Goal: Task Accomplishment & Management: Manage account settings

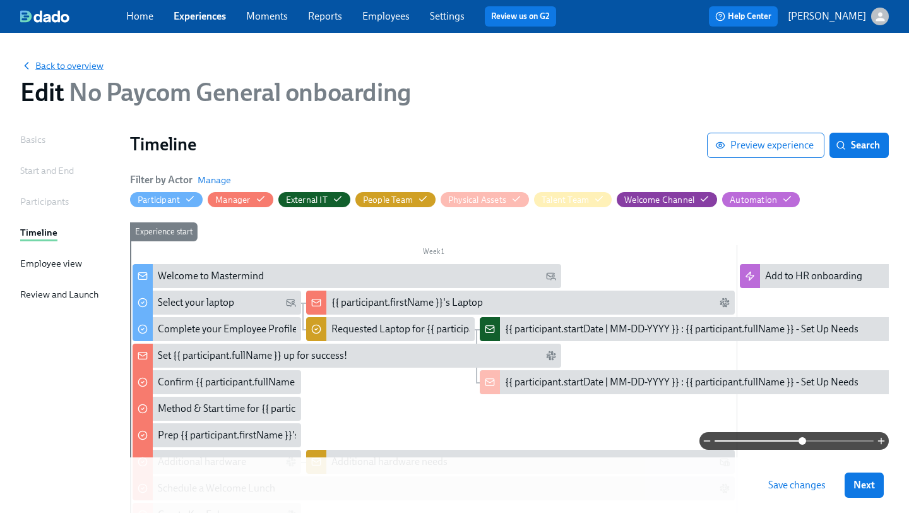
click at [57, 66] on span "Back to overview" at bounding box center [61, 65] width 83 height 13
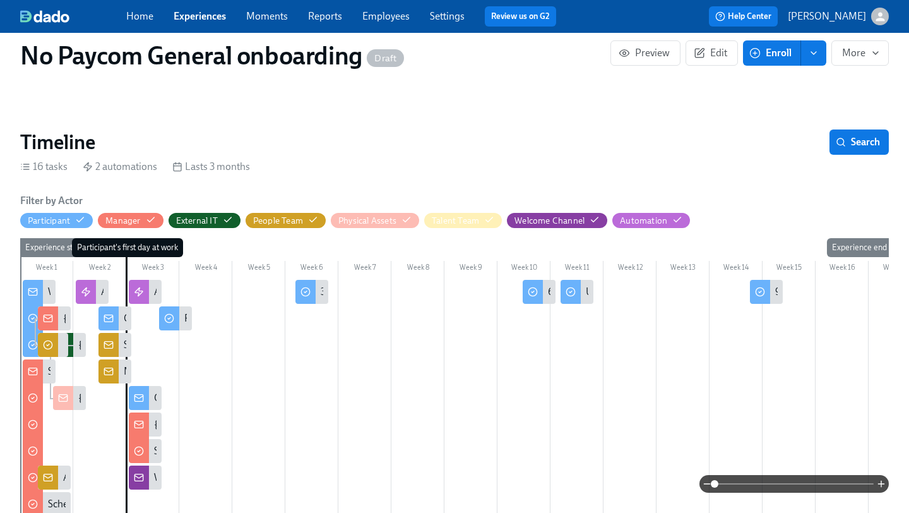
scroll to position [1, 0]
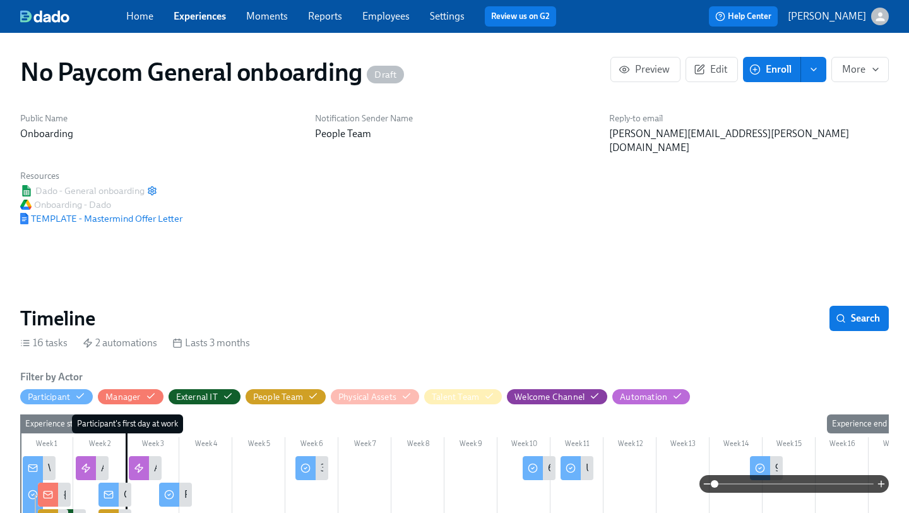
click at [189, 21] on link "Experiences" at bounding box center [200, 16] width 52 height 12
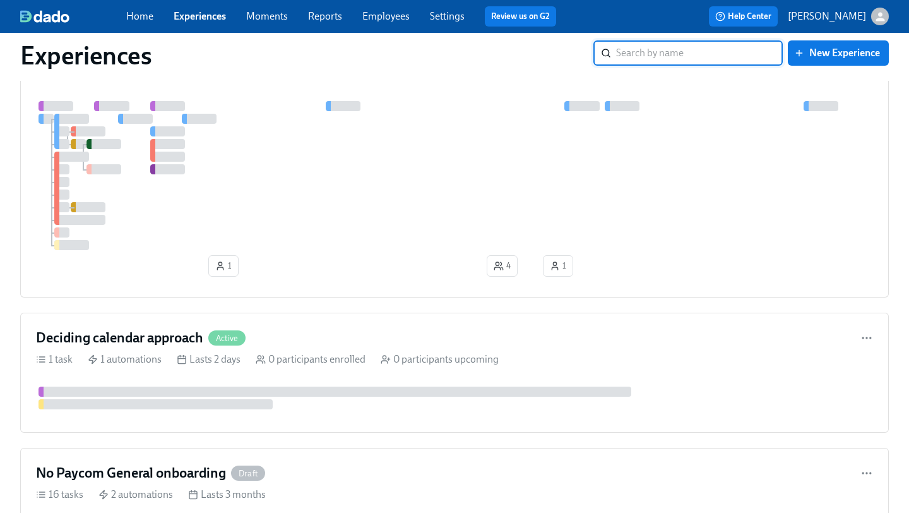
scroll to position [629, 0]
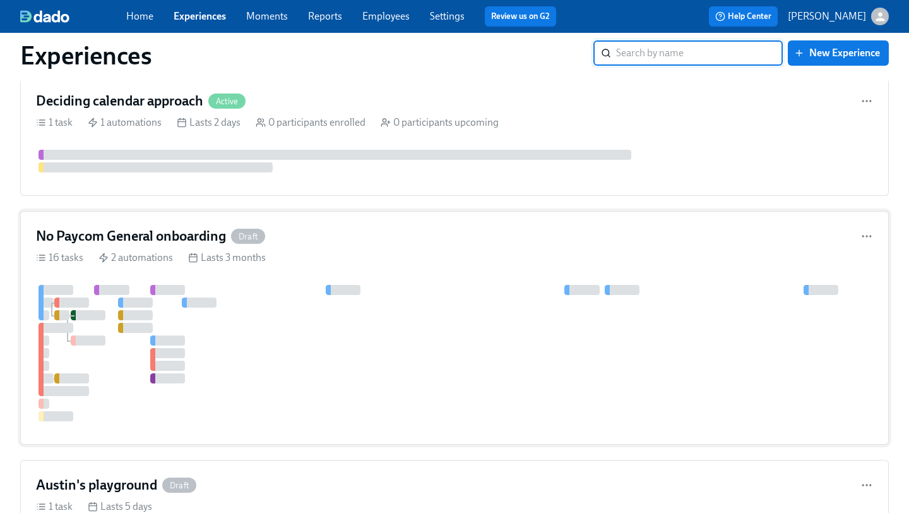
click at [452, 251] on div "16 tasks 2 automations Lasts 3 months" at bounding box center [454, 258] width 837 height 14
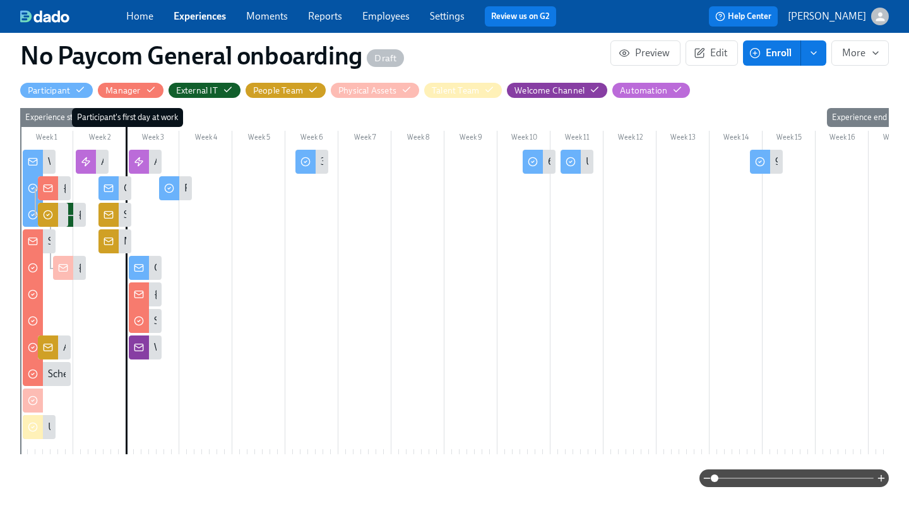
scroll to position [312, 0]
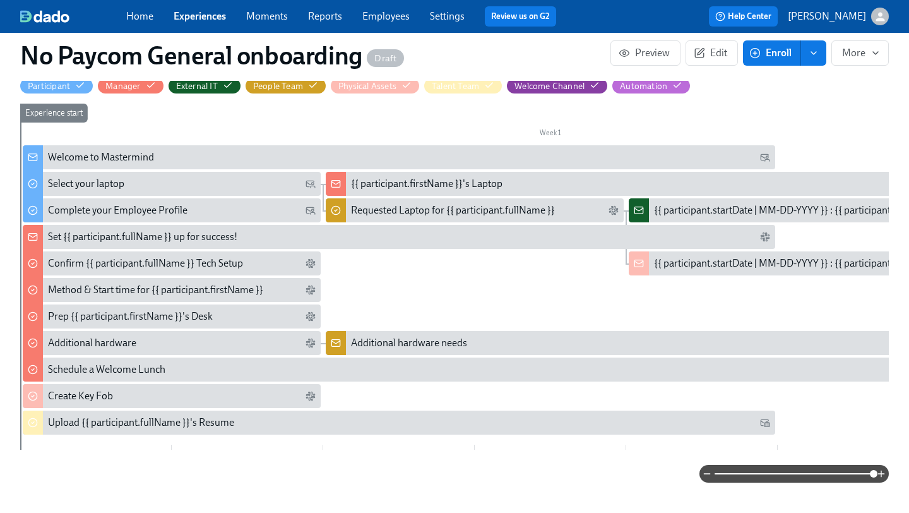
drag, startPoint x: 718, startPoint y: 463, endPoint x: 880, endPoint y: 455, distance: 162.5
click at [878, 470] on span at bounding box center [874, 474] width 8 height 8
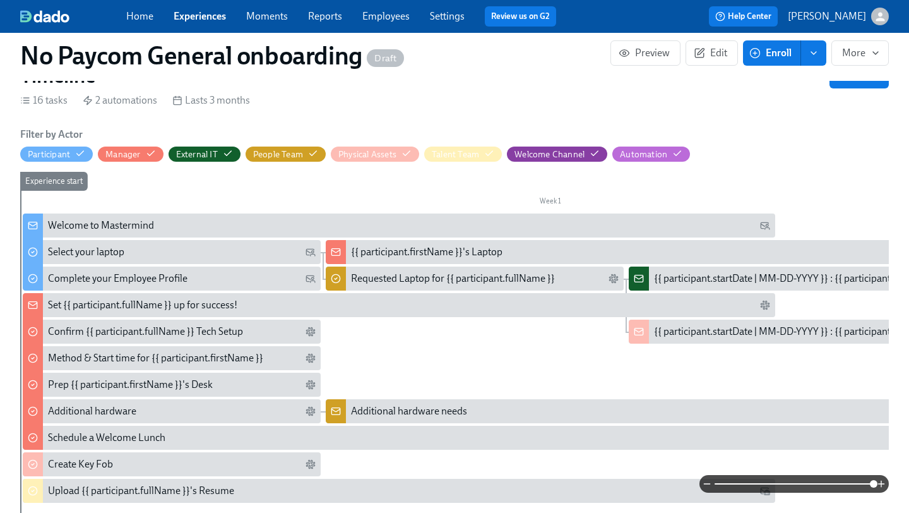
scroll to position [258, 0]
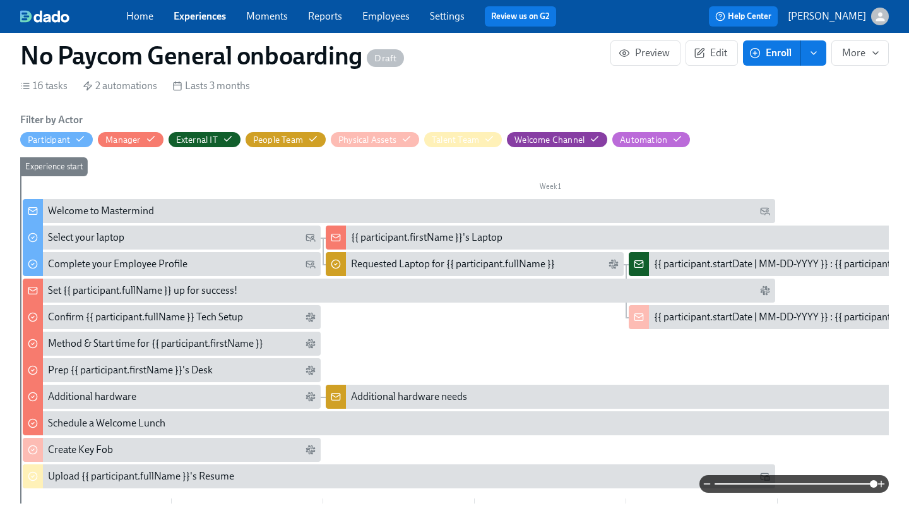
click at [198, 204] on div "Welcome to Mastermind" at bounding box center [409, 211] width 722 height 14
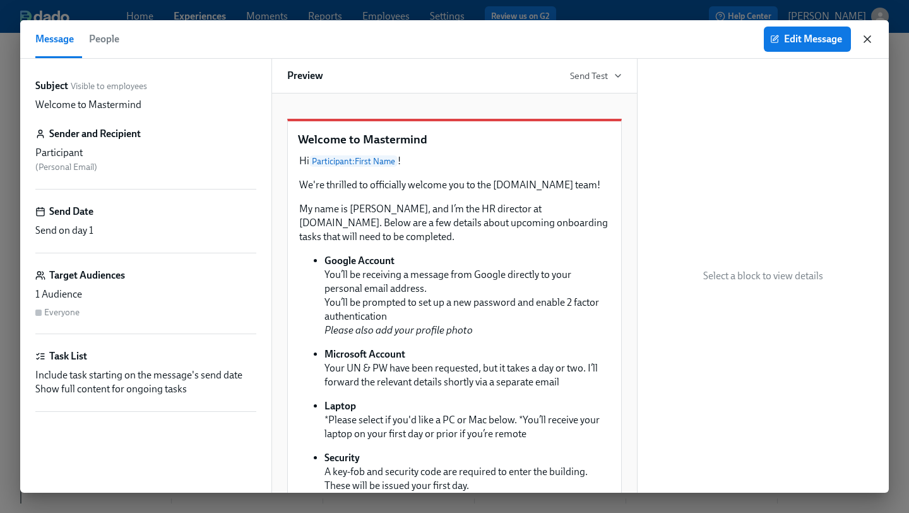
click at [873, 41] on icon "button" at bounding box center [867, 39] width 13 height 13
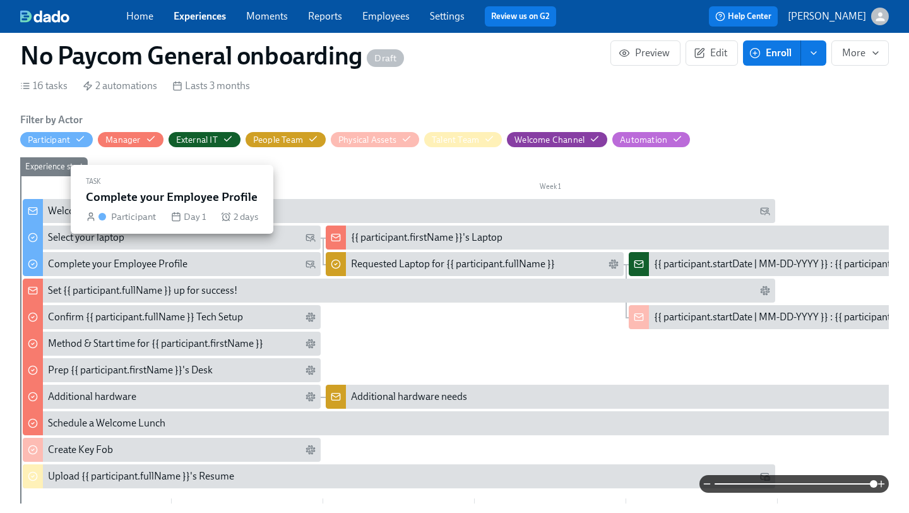
click at [131, 257] on div "Complete your Employee Profile" at bounding box center [118, 264] width 140 height 14
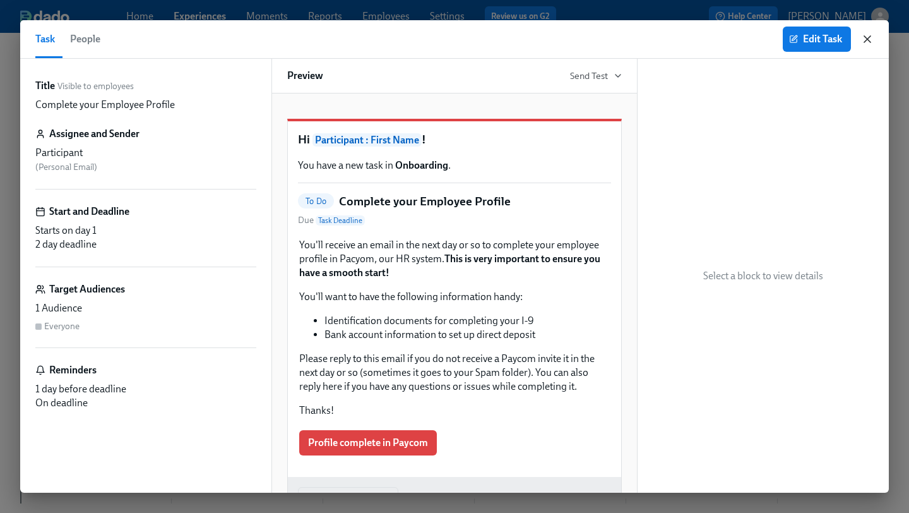
click at [869, 37] on icon "button" at bounding box center [867, 39] width 6 height 6
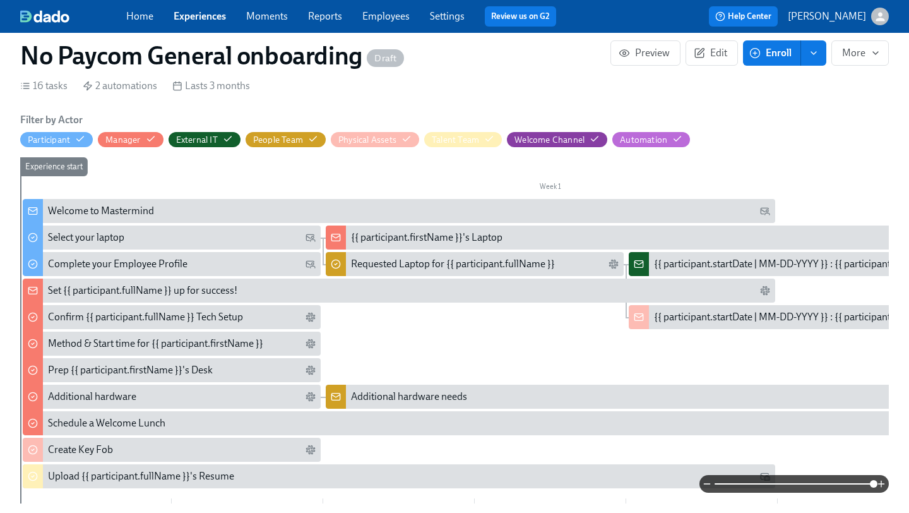
click at [81, 283] on div "Set {{ participant.fullName }} up for success!" at bounding box center [142, 290] width 189 height 14
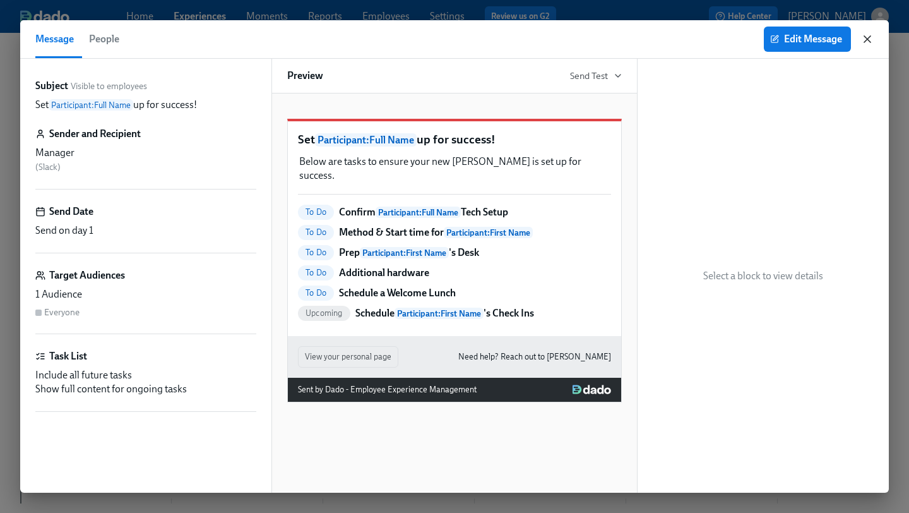
click at [868, 41] on icon "button" at bounding box center [867, 39] width 13 height 13
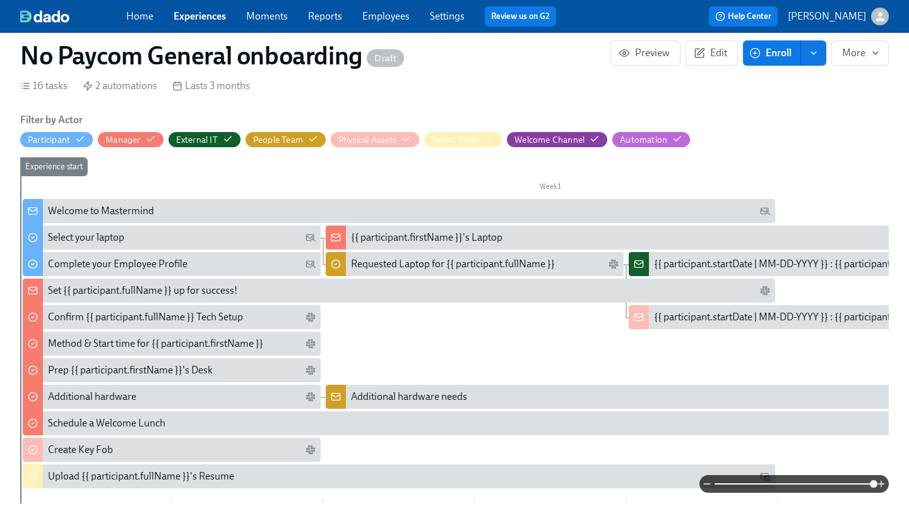
click at [56, 204] on div "Welcome to Mastermind" at bounding box center [101, 211] width 106 height 14
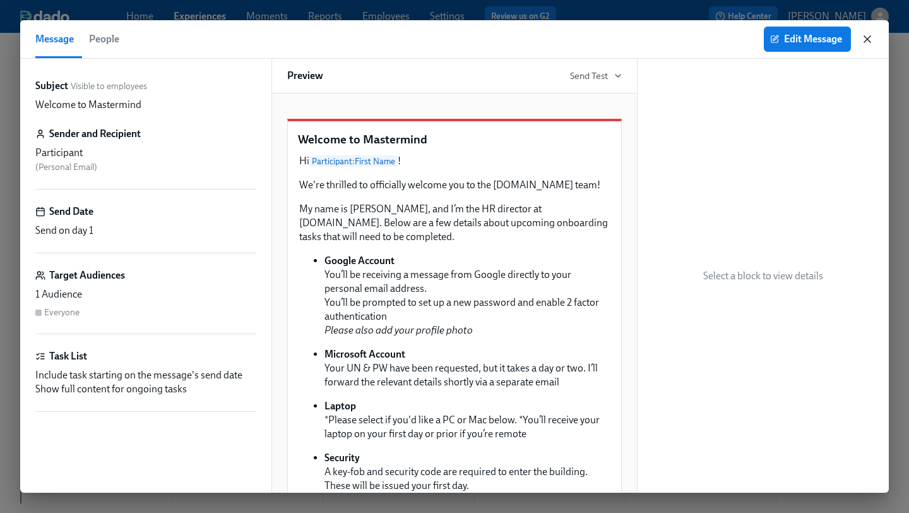
click at [872, 39] on icon "button" at bounding box center [867, 39] width 13 height 13
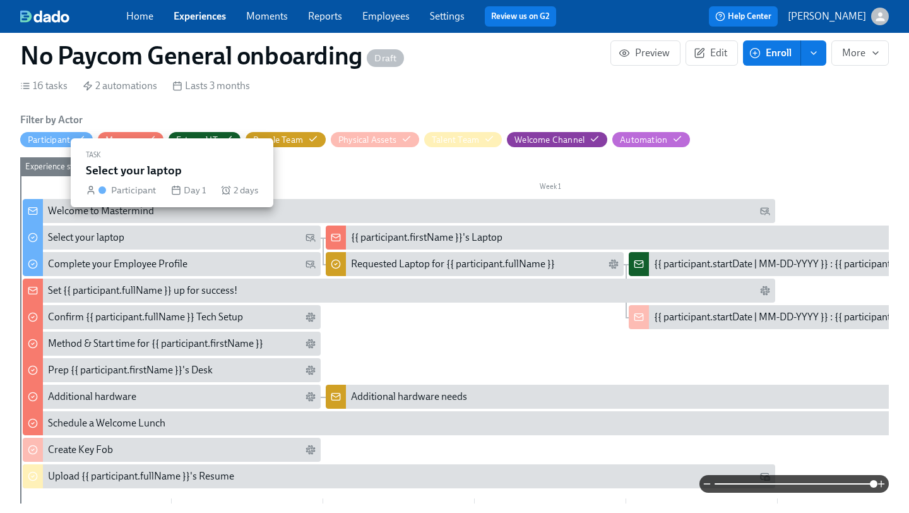
click at [182, 230] on div "Select your laptop" at bounding box center [182, 237] width 268 height 14
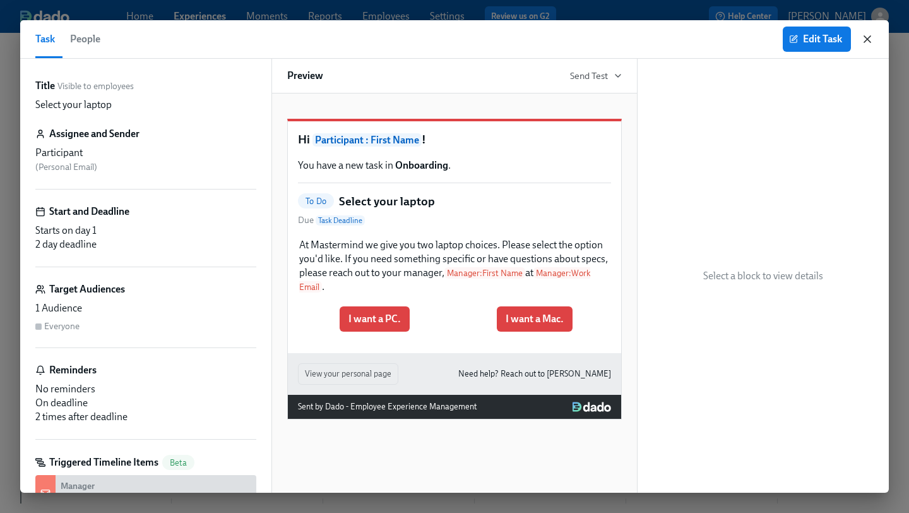
click at [869, 36] on icon "button" at bounding box center [867, 39] width 13 height 13
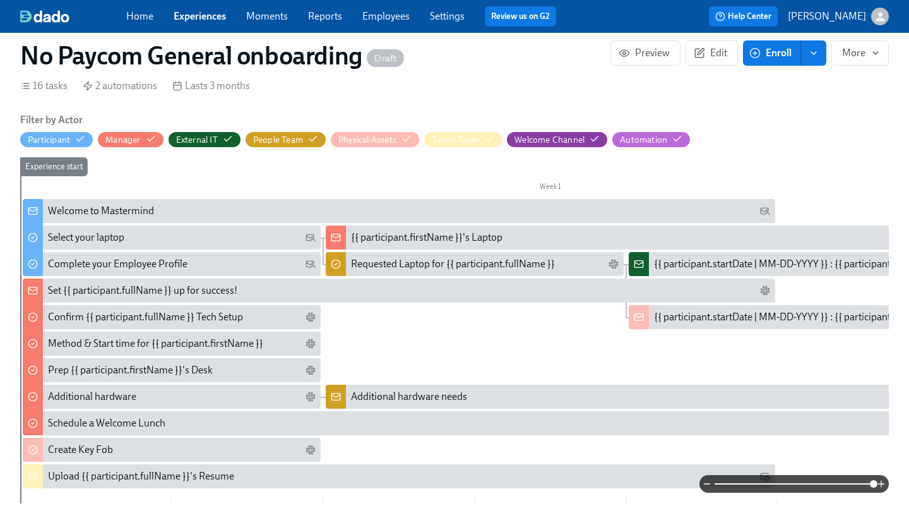
click at [73, 204] on div "Welcome to Mastermind" at bounding box center [101, 211] width 106 height 14
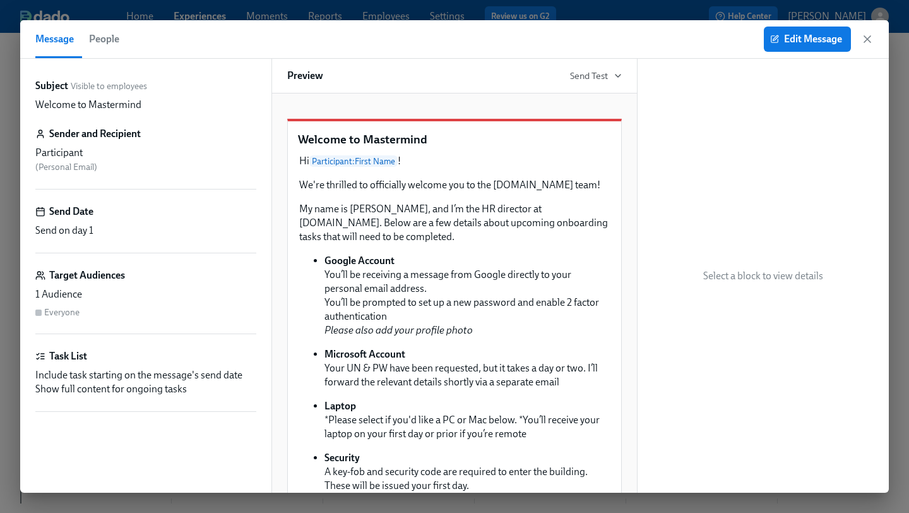
click at [866, 29] on div "Edit Message" at bounding box center [819, 39] width 110 height 25
click at [864, 45] on div "Edit Message" at bounding box center [819, 39] width 110 height 25
click at [869, 39] on icon "button" at bounding box center [867, 39] width 13 height 13
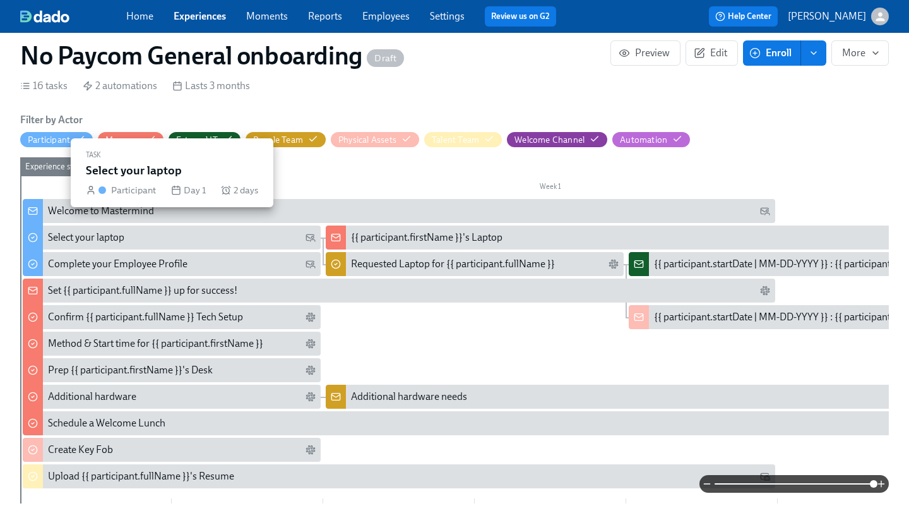
click at [92, 230] on div "Select your laptop" at bounding box center [86, 237] width 76 height 14
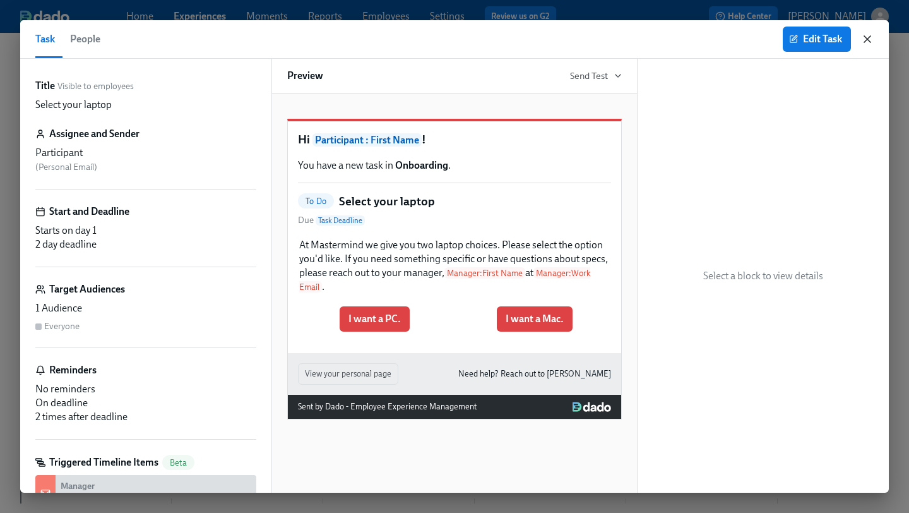
click at [865, 36] on icon "button" at bounding box center [867, 39] width 13 height 13
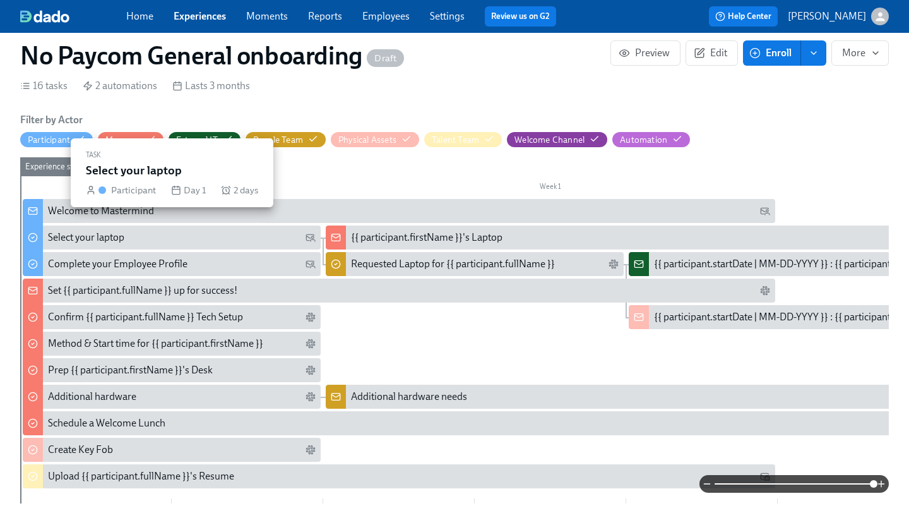
click at [178, 230] on div "Select your laptop" at bounding box center [182, 237] width 268 height 14
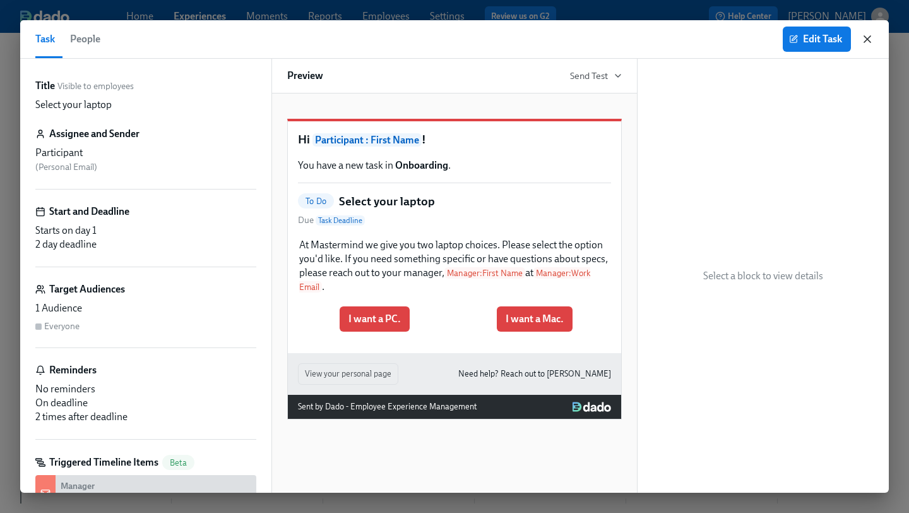
click at [864, 37] on icon "button" at bounding box center [867, 39] width 13 height 13
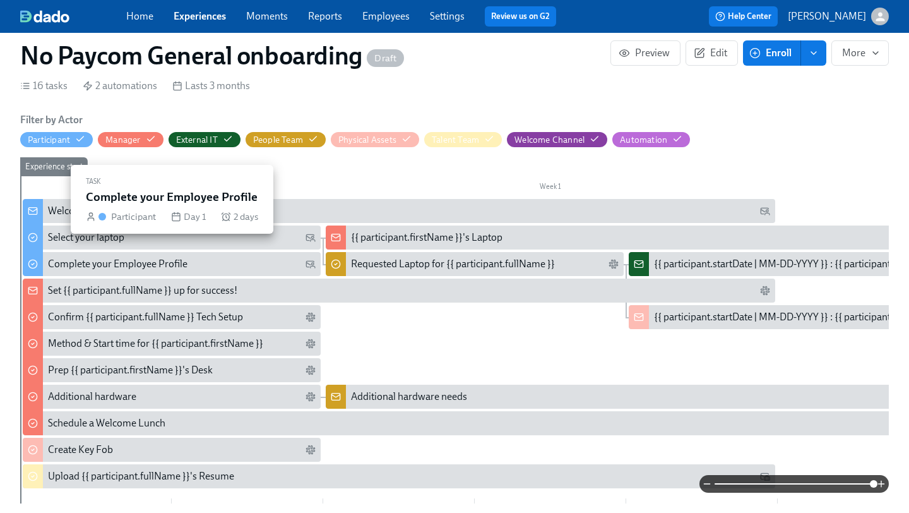
click at [116, 252] on div "Complete your Employee Profile" at bounding box center [172, 264] width 298 height 24
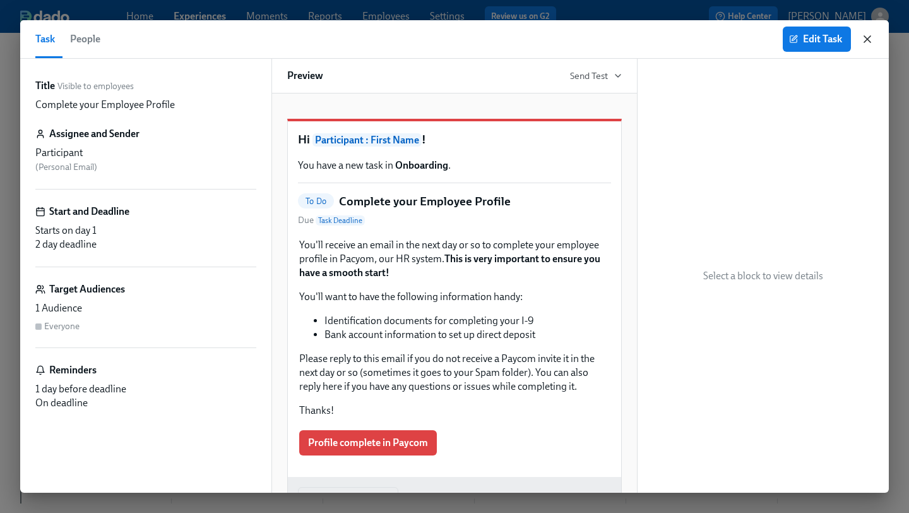
click at [869, 37] on icon "button" at bounding box center [867, 39] width 6 height 6
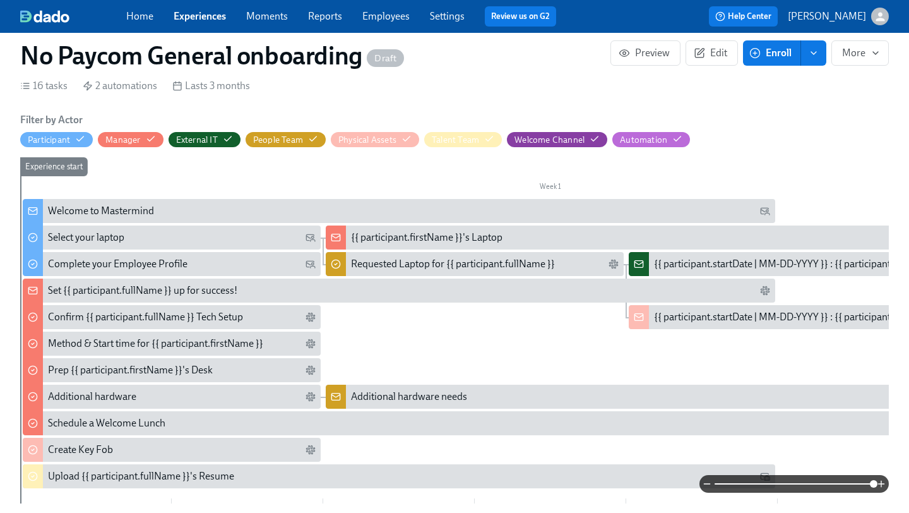
click at [153, 283] on div "Set {{ participant.fullName }} up for success!" at bounding box center [142, 290] width 189 height 14
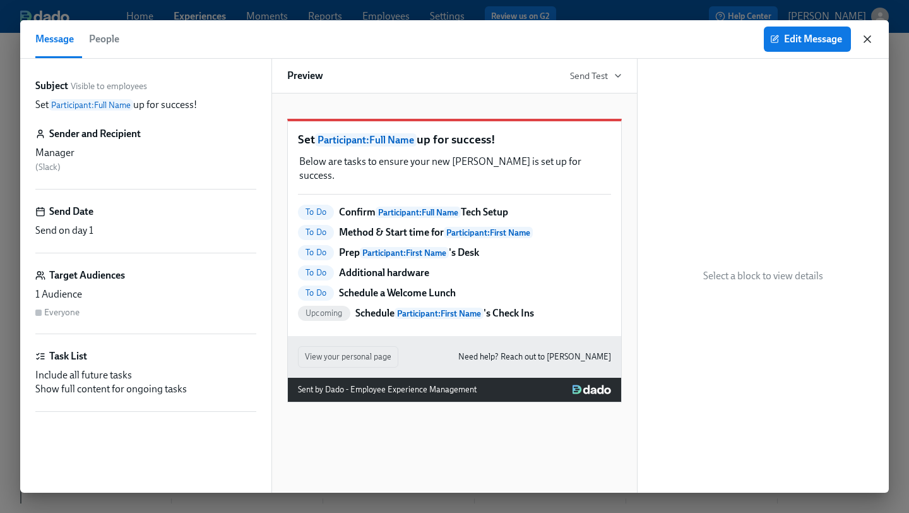
click at [871, 35] on icon "button" at bounding box center [867, 39] width 13 height 13
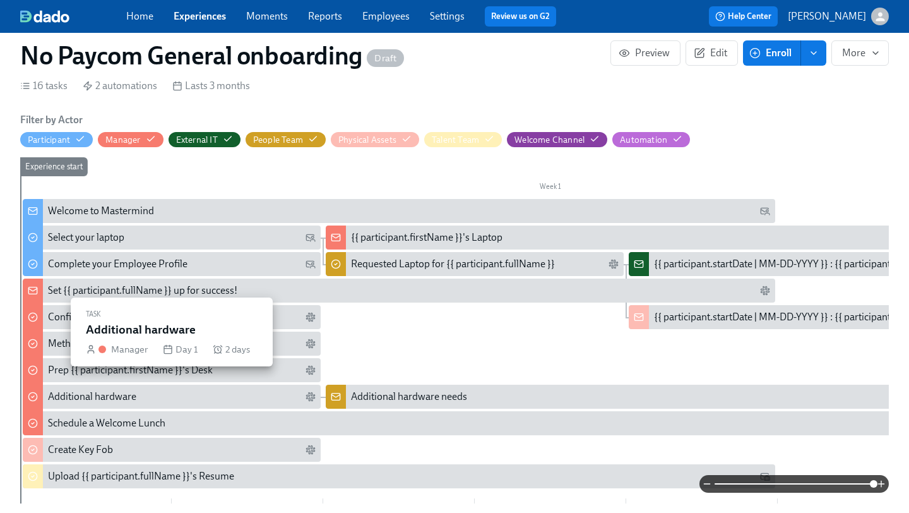
click at [85, 390] on div "Additional hardware" at bounding box center [92, 397] width 88 height 14
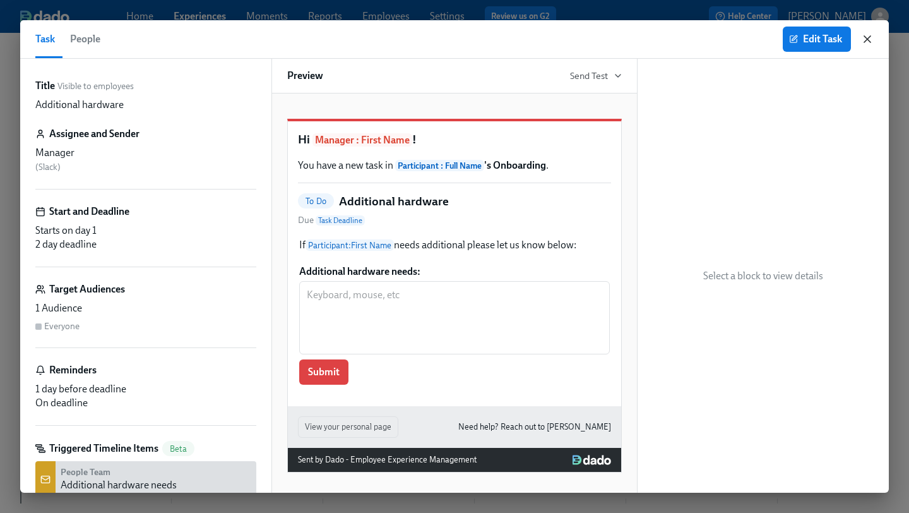
click at [869, 43] on icon "button" at bounding box center [867, 39] width 13 height 13
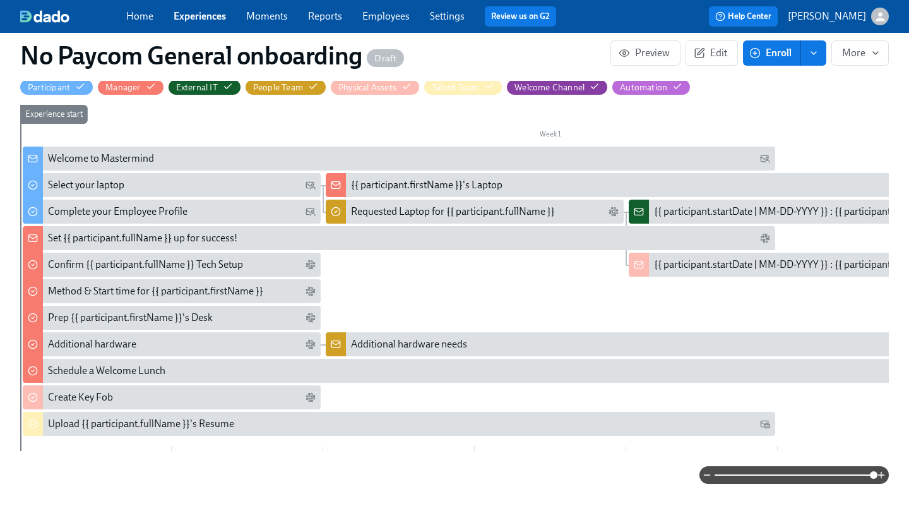
scroll to position [283, 0]
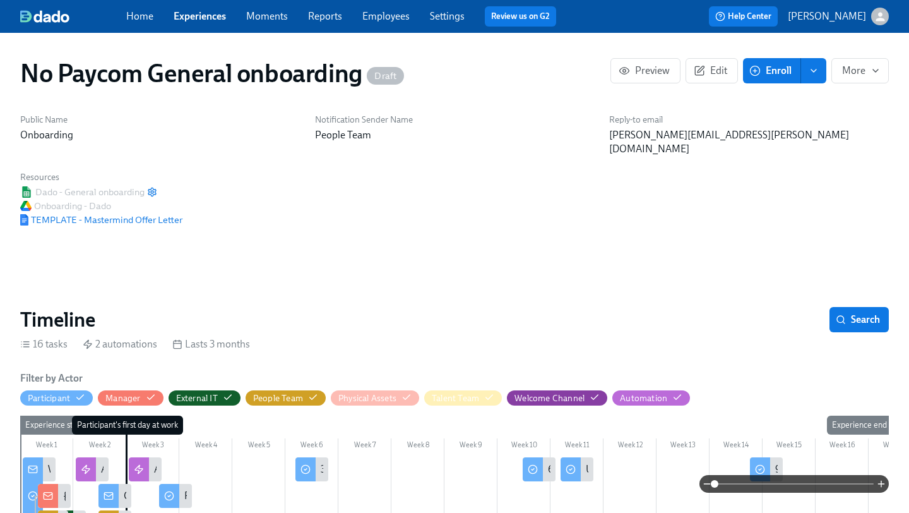
click at [205, 9] on span "Experiences" at bounding box center [200, 16] width 52 height 14
click at [205, 13] on link "Experiences" at bounding box center [200, 16] width 52 height 12
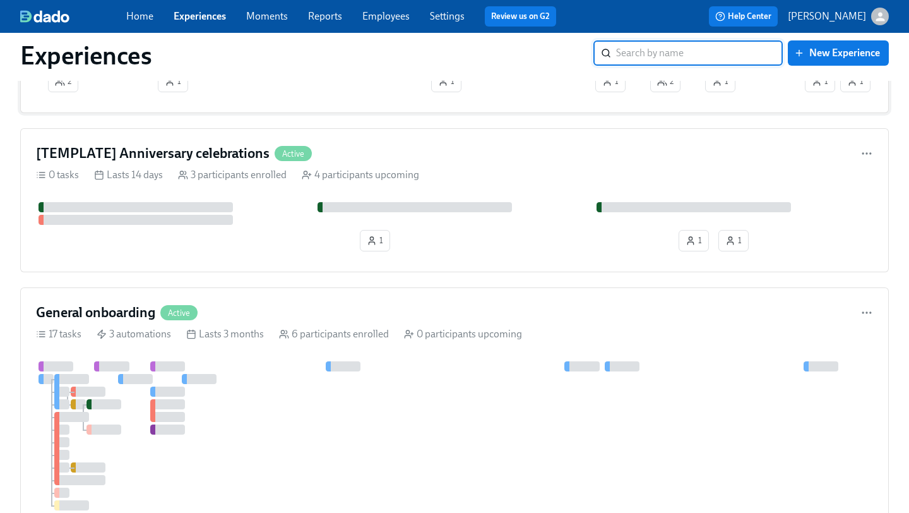
scroll to position [163, 0]
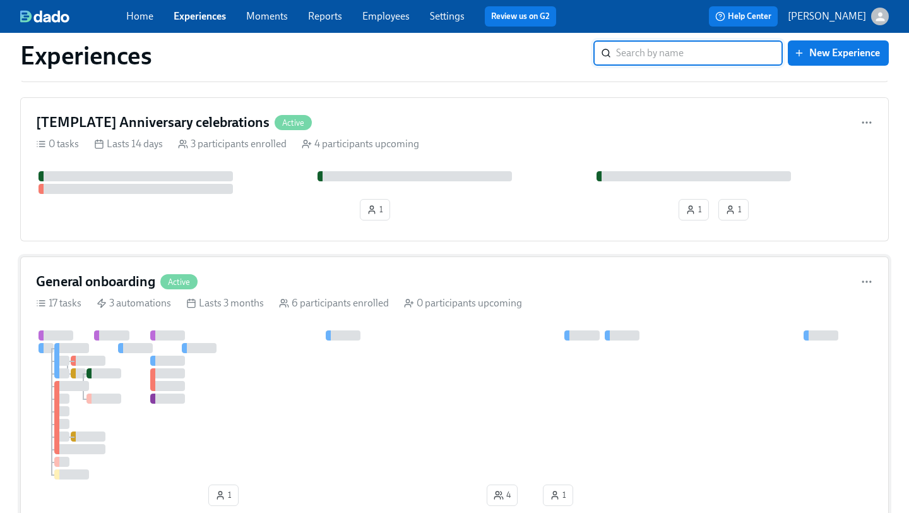
click at [326, 274] on div "General onboarding Active" at bounding box center [454, 281] width 837 height 19
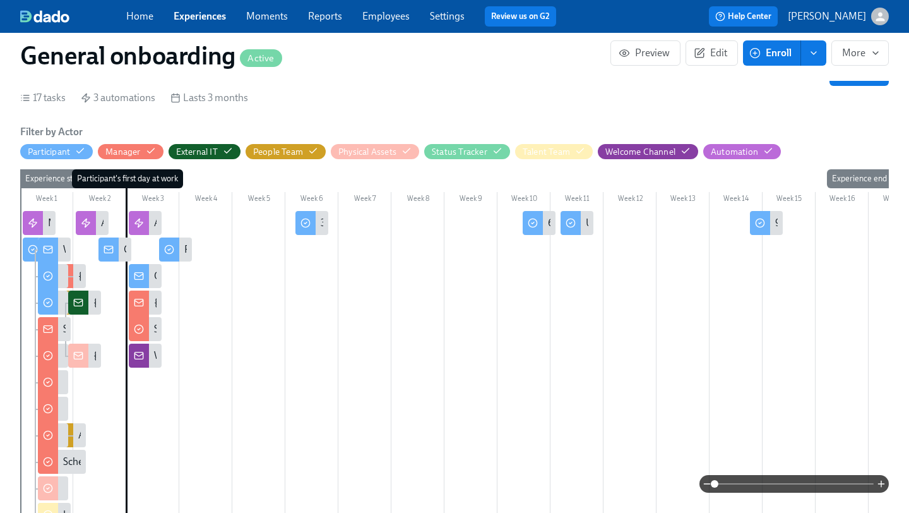
scroll to position [0, 3187]
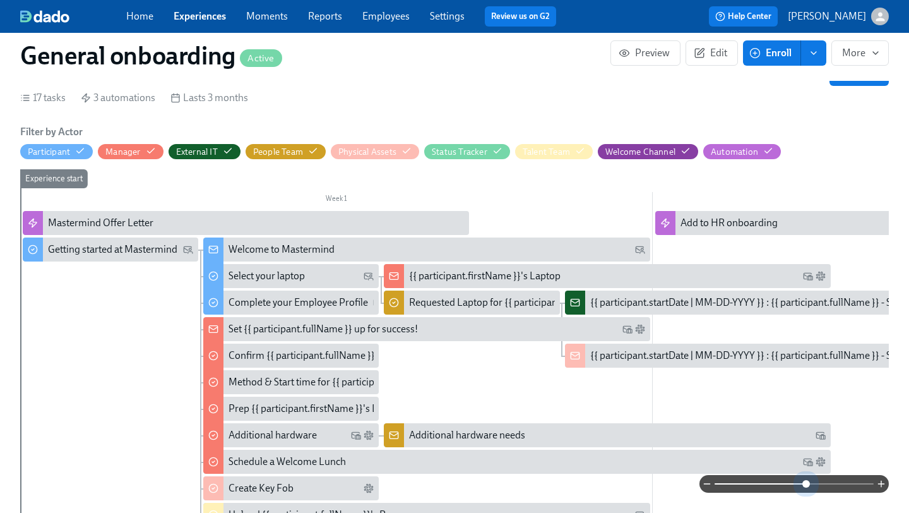
click at [806, 479] on span at bounding box center [794, 484] width 159 height 18
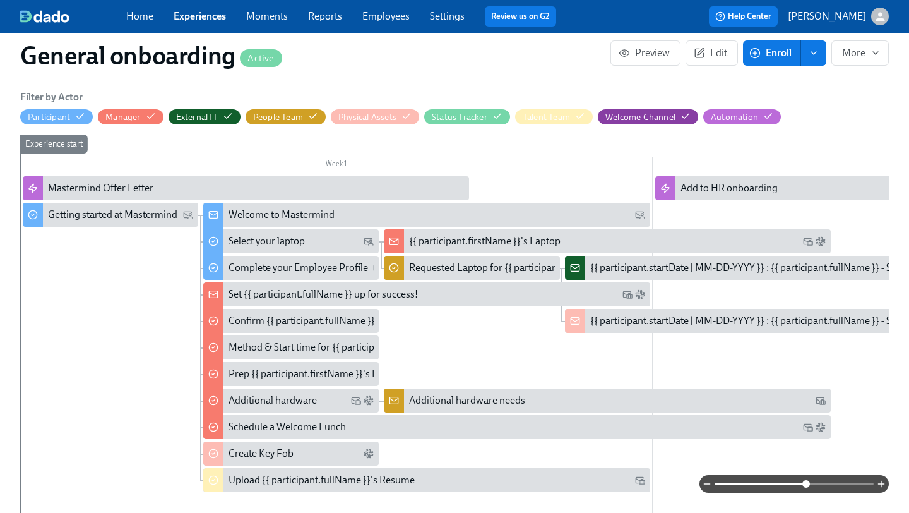
scroll to position [366, 0]
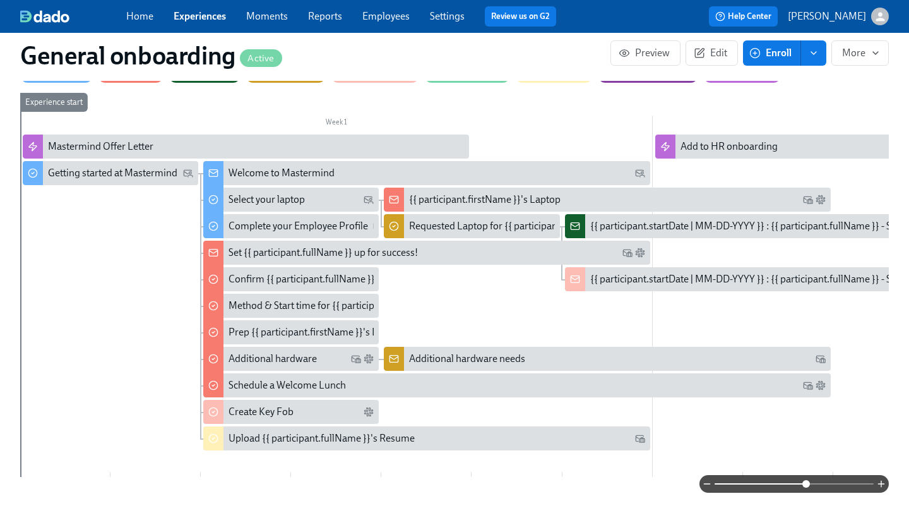
click at [275, 166] on div "Welcome to Mastermind" at bounding box center [282, 173] width 106 height 14
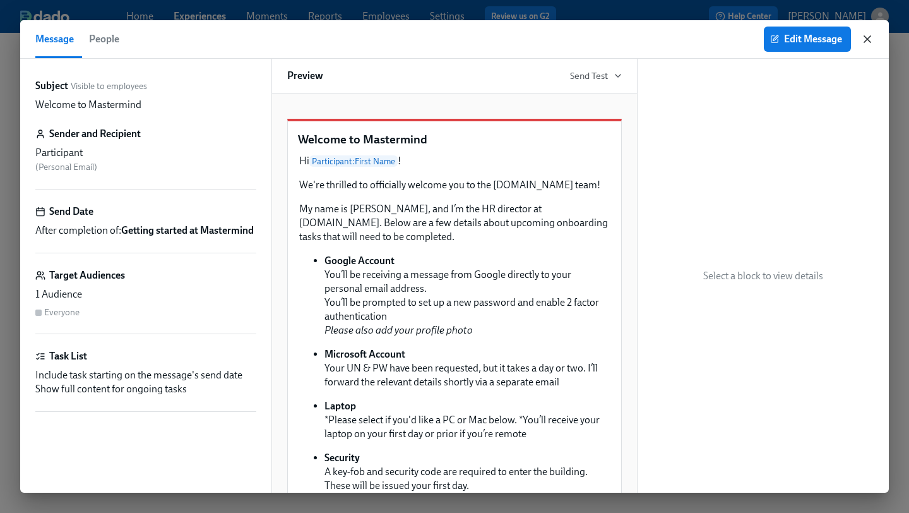
click at [864, 33] on icon "button" at bounding box center [867, 39] width 13 height 13
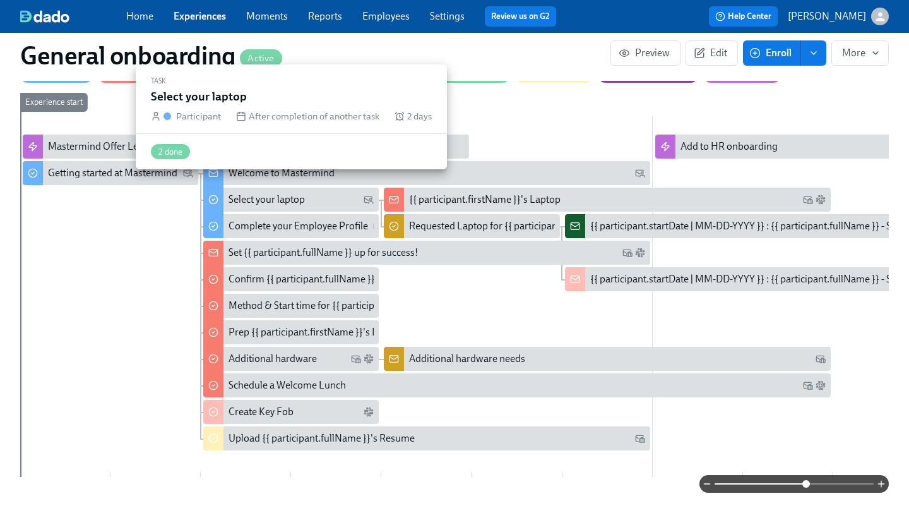
click at [306, 193] on div "Select your laptop" at bounding box center [301, 200] width 145 height 14
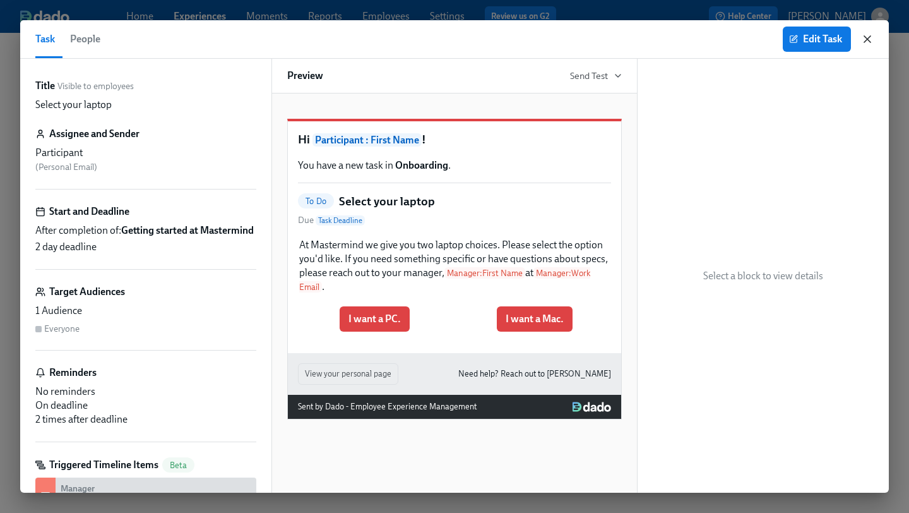
click at [869, 39] on icon "button" at bounding box center [867, 39] width 13 height 13
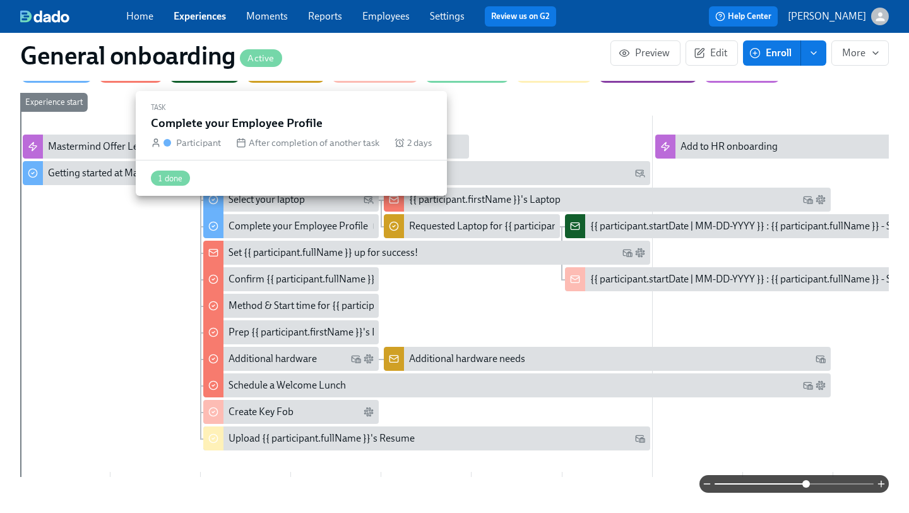
click at [256, 219] on div "Complete your Employee Profile" at bounding box center [299, 226] width 140 height 14
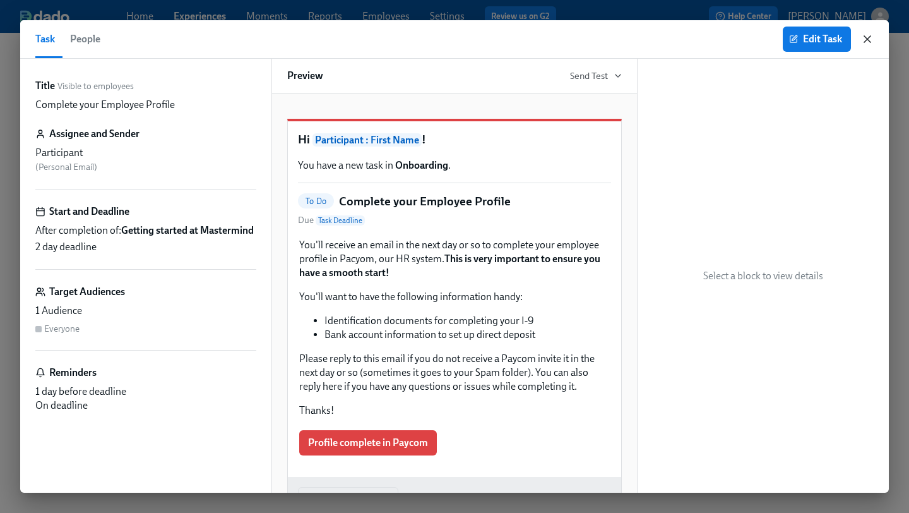
click at [869, 40] on icon "button" at bounding box center [867, 39] width 6 height 6
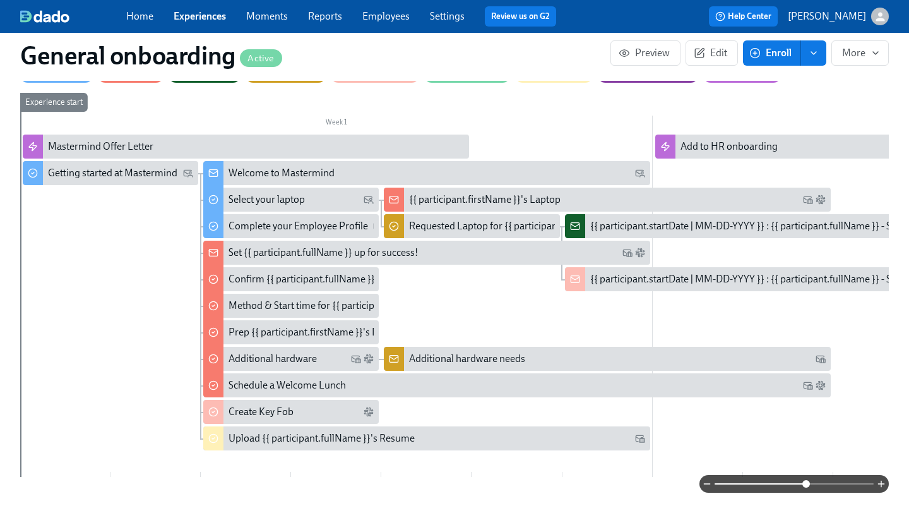
click at [297, 246] on div "Set {{ participant.fullName }} up for success!" at bounding box center [323, 253] width 189 height 14
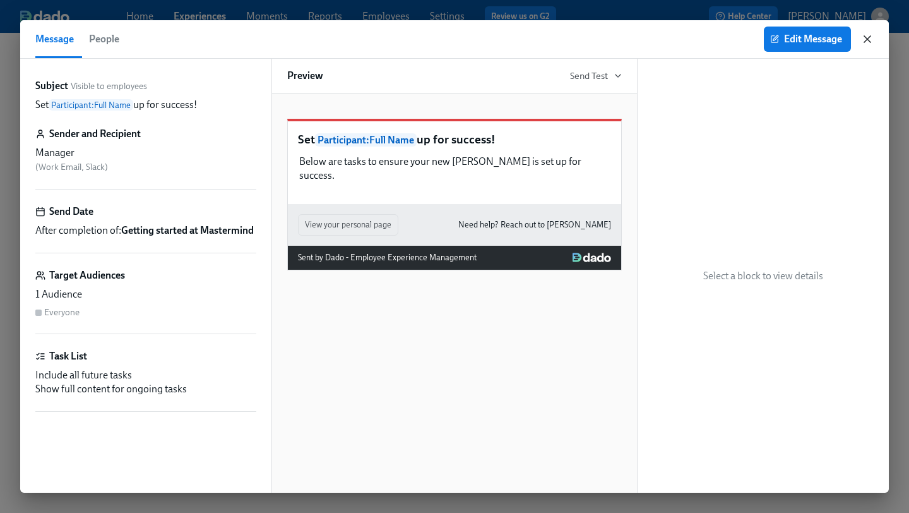
click at [871, 37] on icon "button" at bounding box center [867, 39] width 13 height 13
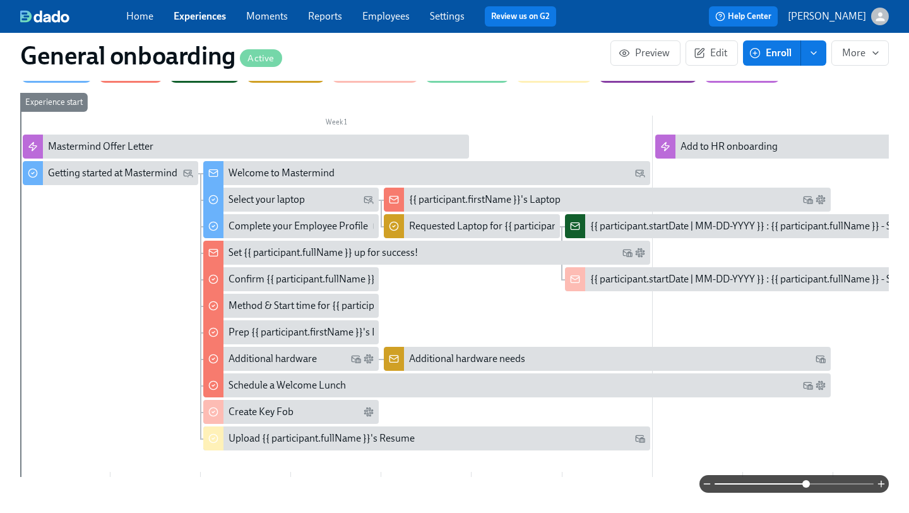
click at [270, 246] on div "Set {{ participant.fullName }} up for success!" at bounding box center [323, 253] width 189 height 14
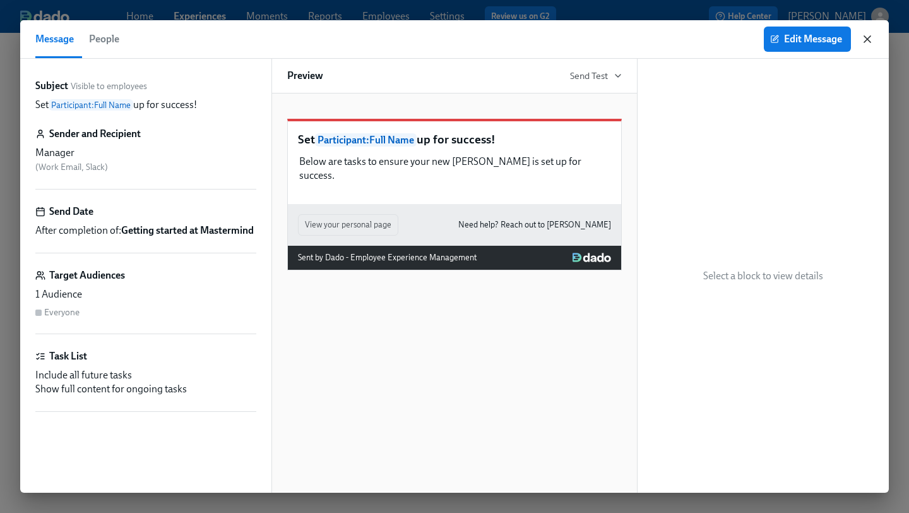
click at [873, 40] on icon "button" at bounding box center [867, 39] width 13 height 13
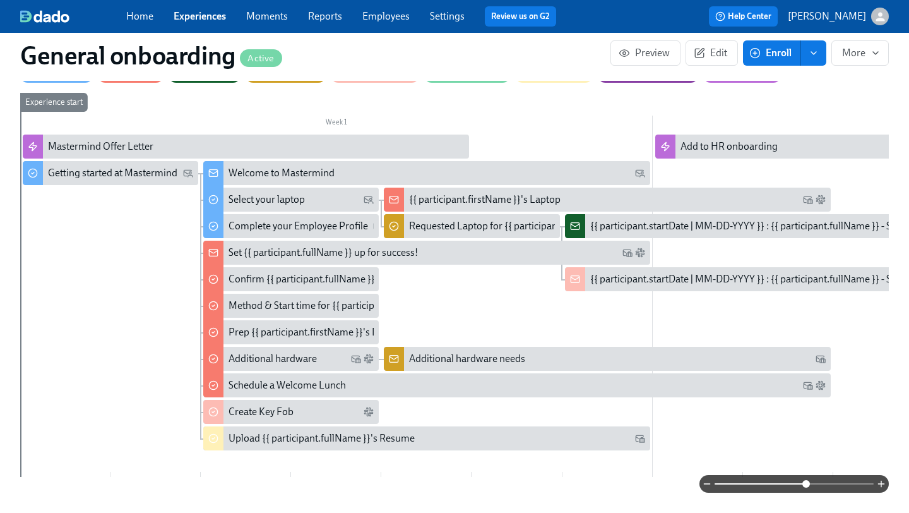
click at [446, 95] on div "Week 1 Week 2 Week 3 Week 4 Week 5 Week 6 Week 7 Week 8 Week 9 Week 10 Week 11 …" at bounding box center [454, 287] width 869 height 389
click at [271, 166] on div "Welcome to Mastermind" at bounding box center [282, 173] width 106 height 14
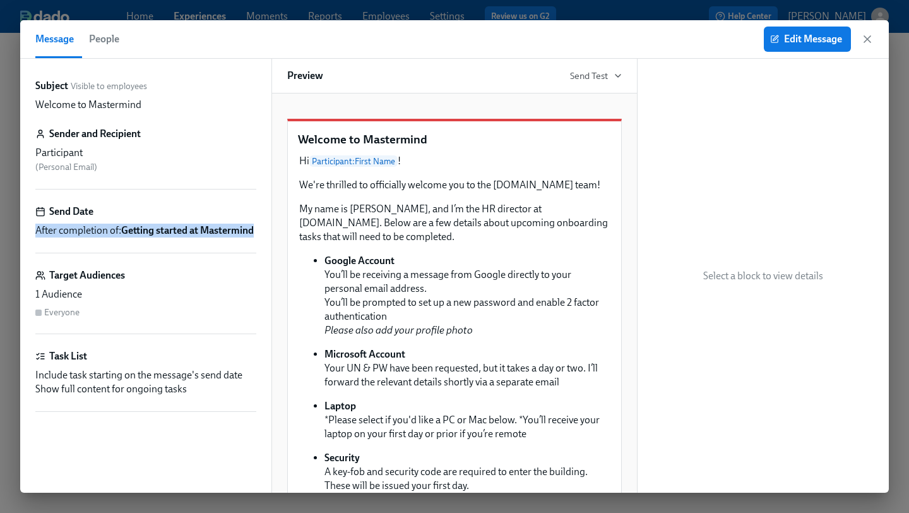
drag, startPoint x: 114, startPoint y: 257, endPoint x: 21, endPoint y: 229, distance: 97.7
click at [21, 229] on div "Subject Visible to employees Welcome to Mastermind Sender and Recipient Partici…" at bounding box center [145, 276] width 251 height 434
copy span "After completion of: Getting started at Mastermind"
click at [873, 36] on icon "button" at bounding box center [867, 39] width 13 height 13
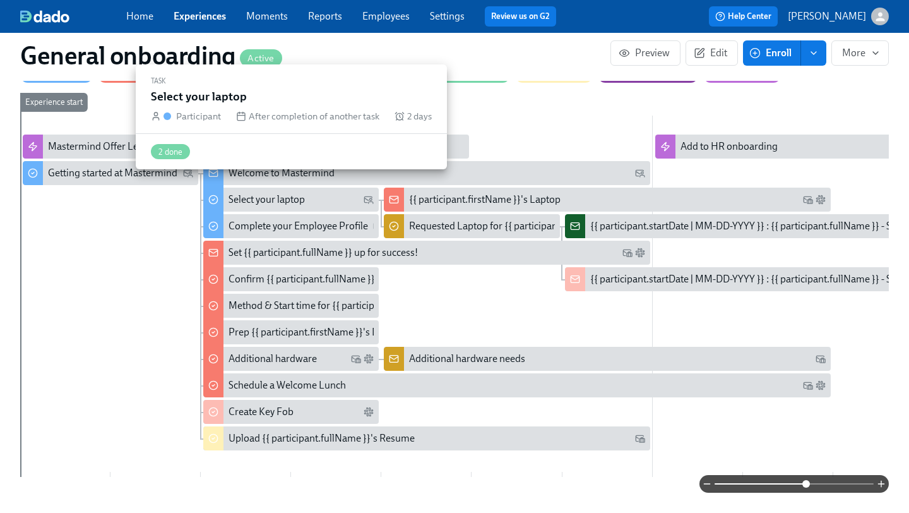
click at [255, 193] on div "Select your laptop" at bounding box center [267, 200] width 76 height 14
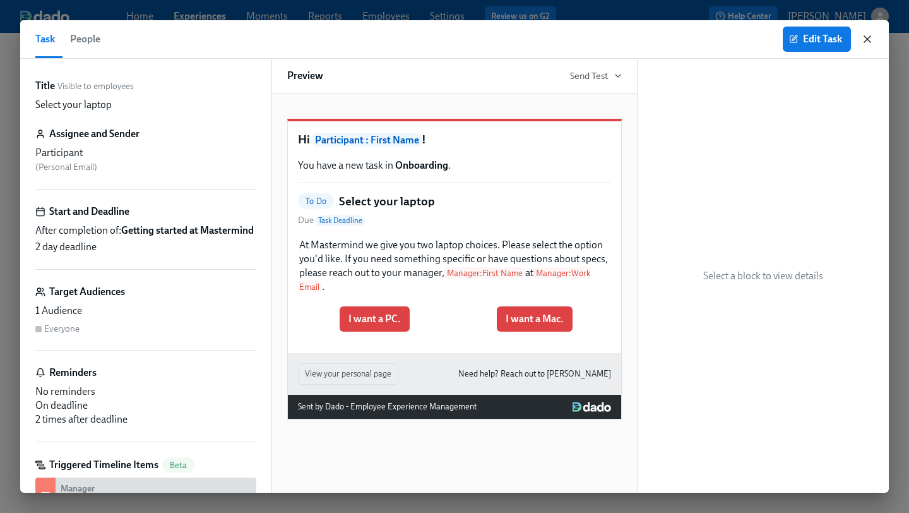
click at [871, 37] on icon "button" at bounding box center [867, 39] width 13 height 13
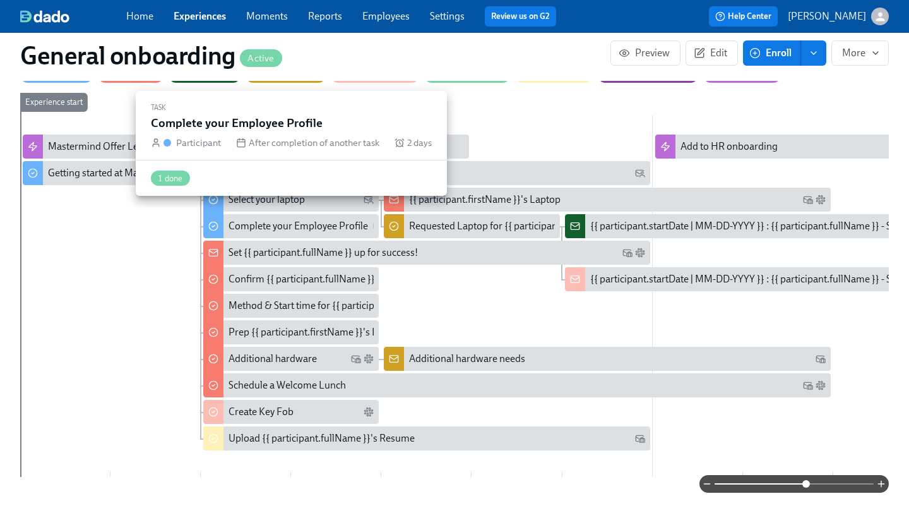
click at [320, 219] on div "Complete your Employee Profile" at bounding box center [299, 226] width 140 height 14
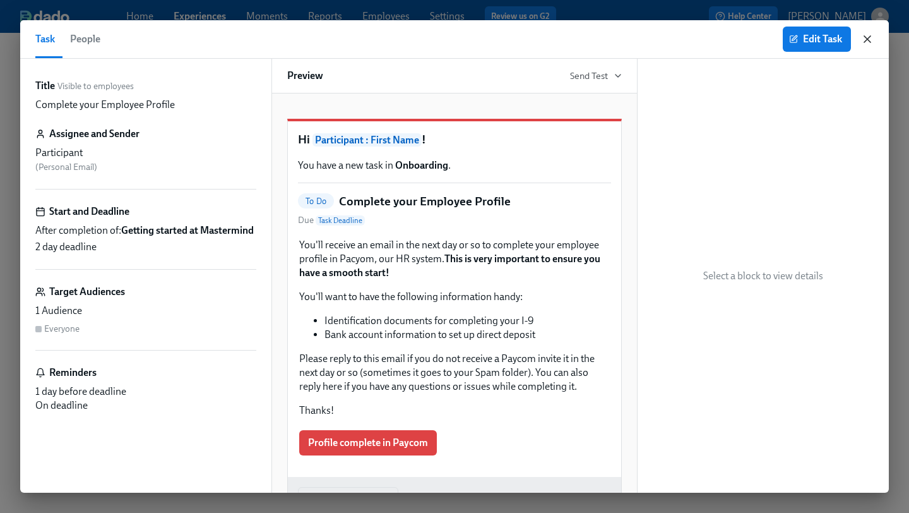
click at [868, 34] on icon "button" at bounding box center [867, 39] width 13 height 13
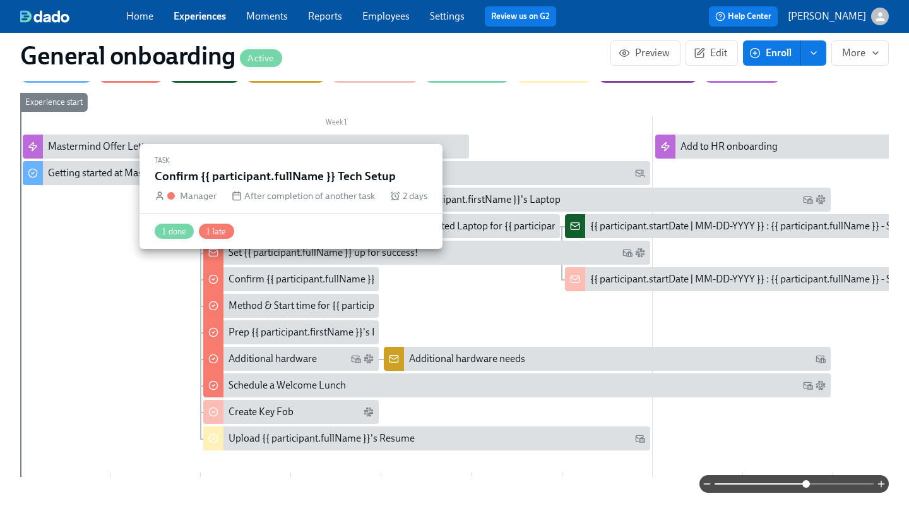
click at [303, 267] on div "Confirm {{ participant.fullName }} Tech Setup" at bounding box center [291, 279] width 176 height 24
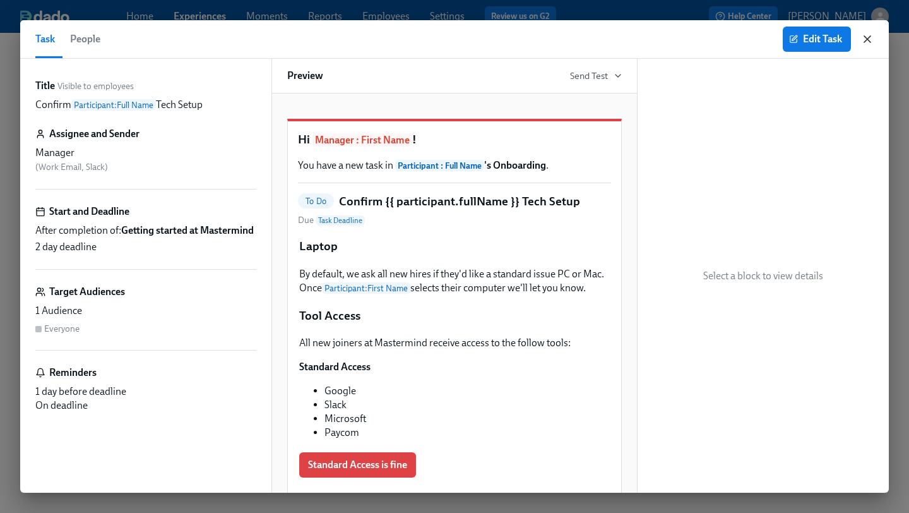
click at [869, 35] on icon "button" at bounding box center [867, 39] width 13 height 13
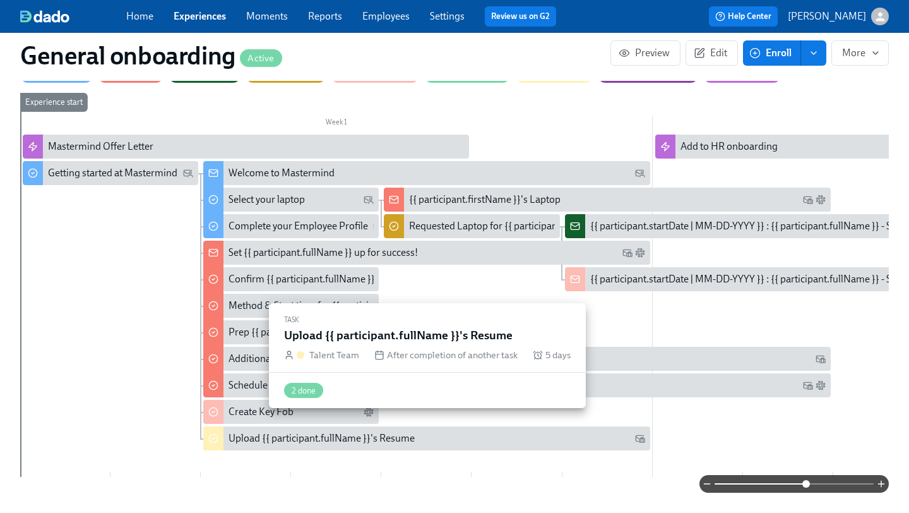
click at [273, 431] on div "Upload {{ participant.fullName }}'s Resume" at bounding box center [322, 438] width 186 height 14
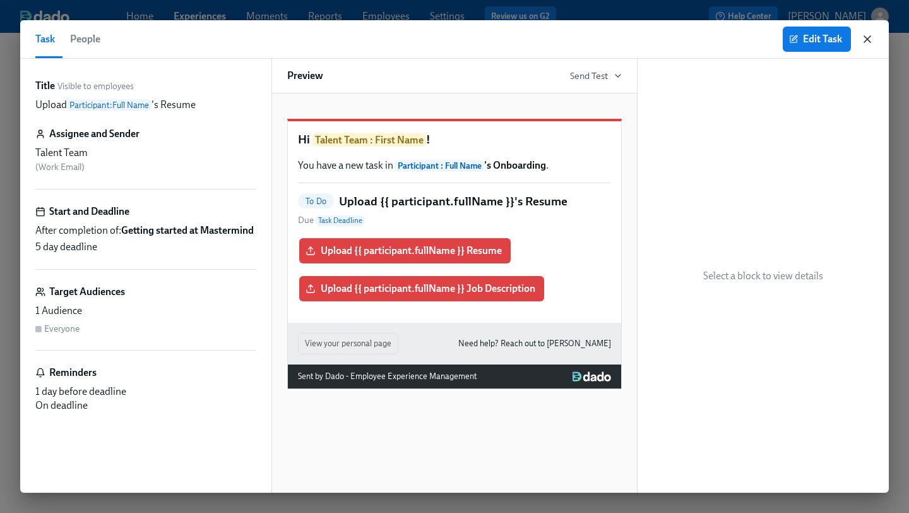
click at [864, 33] on icon "button" at bounding box center [867, 39] width 13 height 13
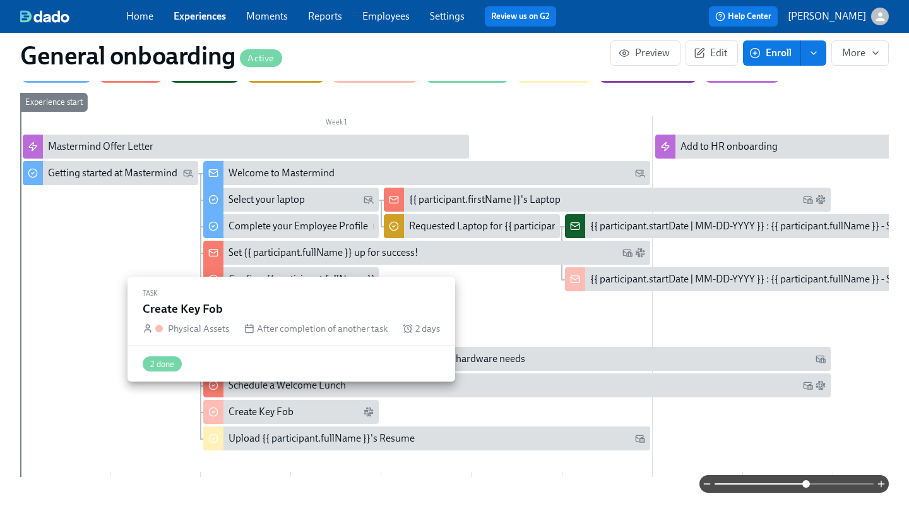
click at [249, 405] on div "Create Key Fob" at bounding box center [261, 412] width 65 height 14
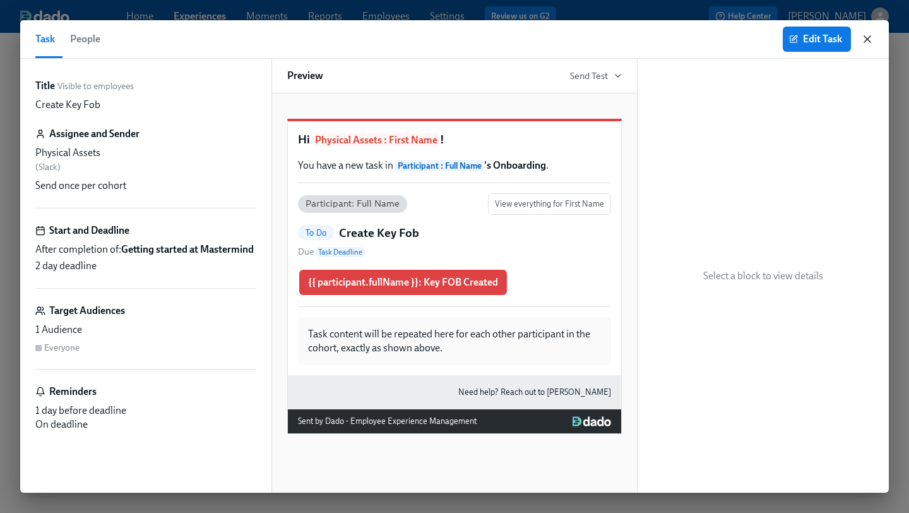
click at [867, 44] on icon "button" at bounding box center [867, 39] width 13 height 13
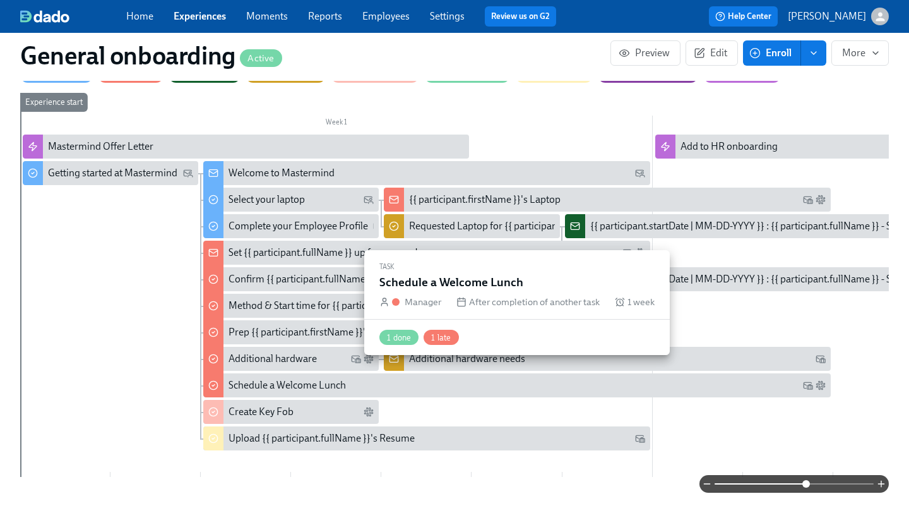
click at [269, 378] on div "Schedule a Welcome Lunch" at bounding box center [287, 385] width 117 height 14
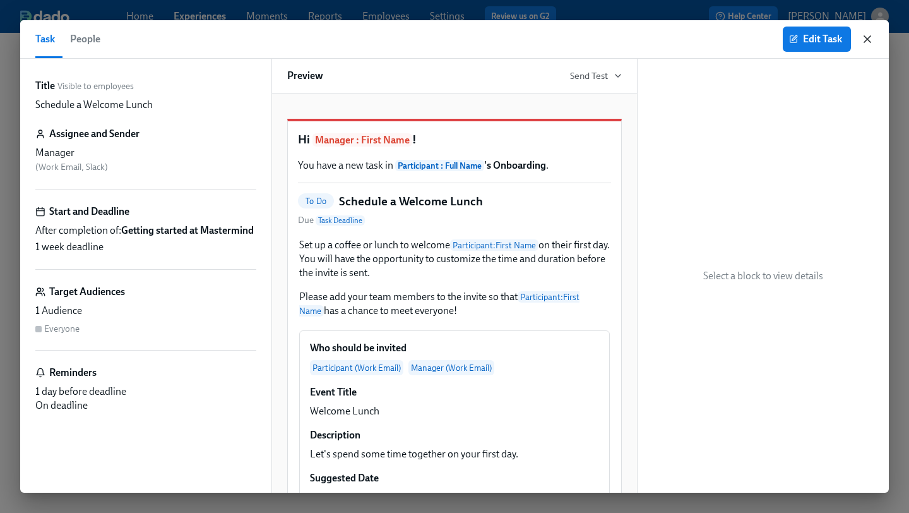
click at [865, 40] on icon "button" at bounding box center [867, 39] width 13 height 13
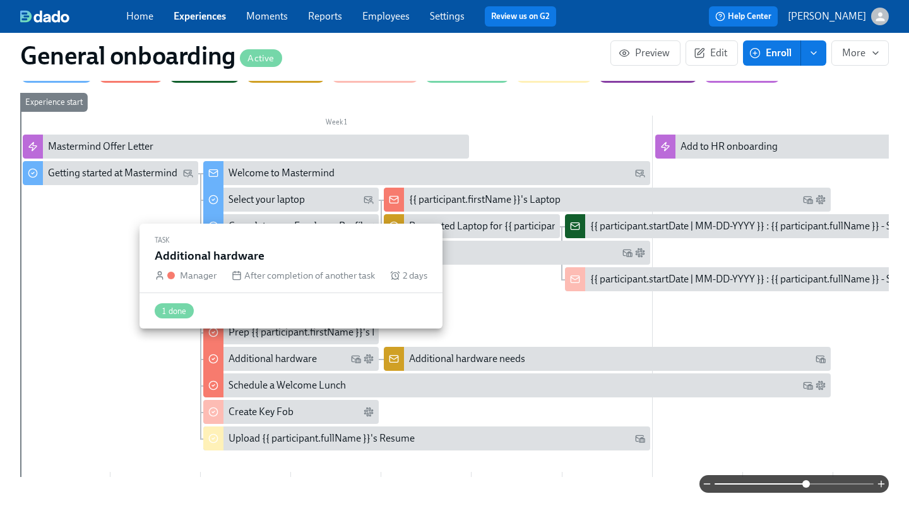
click at [277, 352] on div "Additional hardware" at bounding box center [273, 359] width 88 height 14
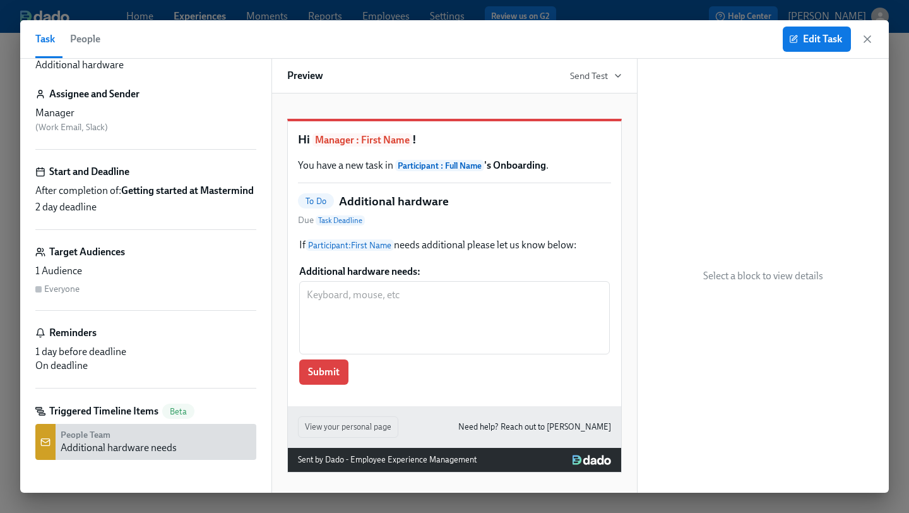
scroll to position [56, 0]
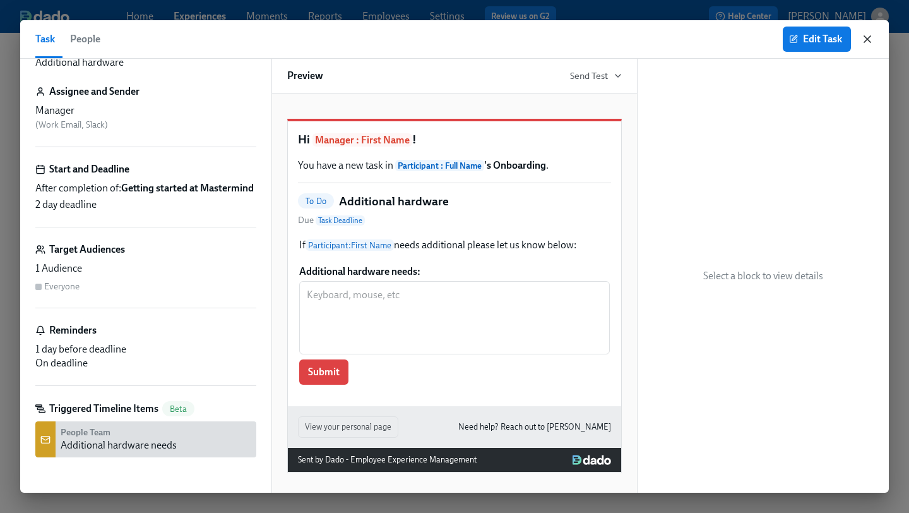
click at [867, 39] on icon "button" at bounding box center [867, 39] width 6 height 6
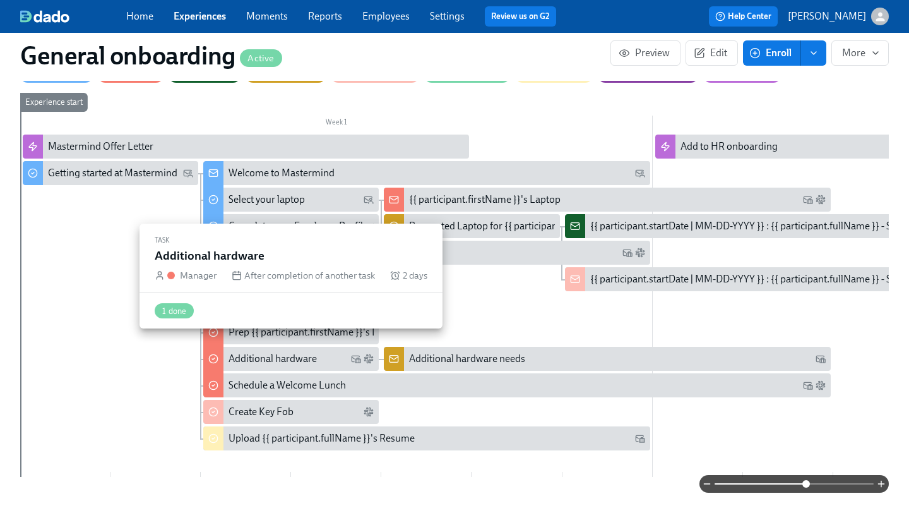
click at [282, 352] on div "Additional hardware" at bounding box center [273, 359] width 88 height 14
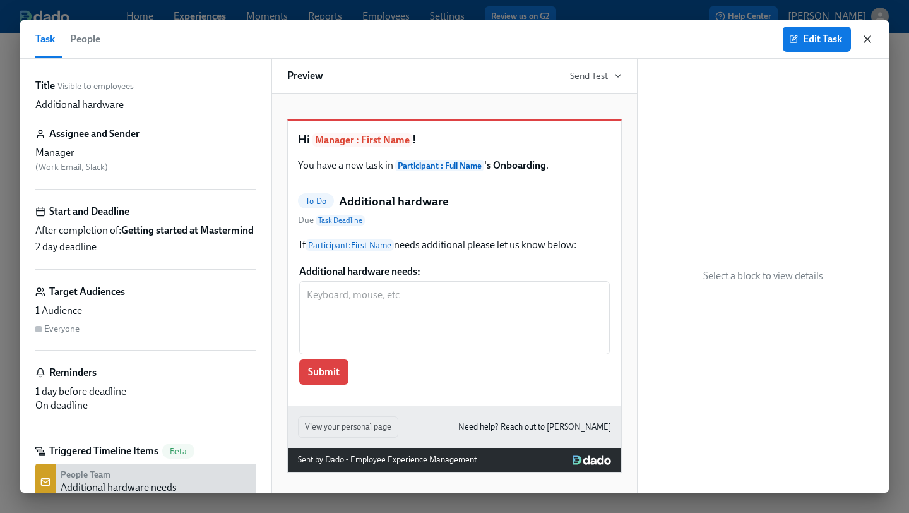
click at [869, 36] on icon "button" at bounding box center [867, 39] width 13 height 13
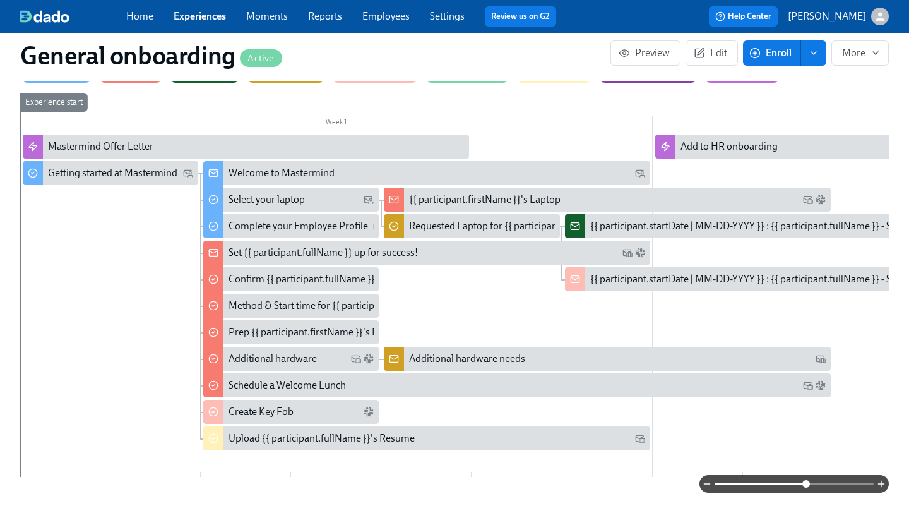
click at [286, 246] on div "Set {{ participant.fullName }} up for success!" at bounding box center [323, 253] width 189 height 14
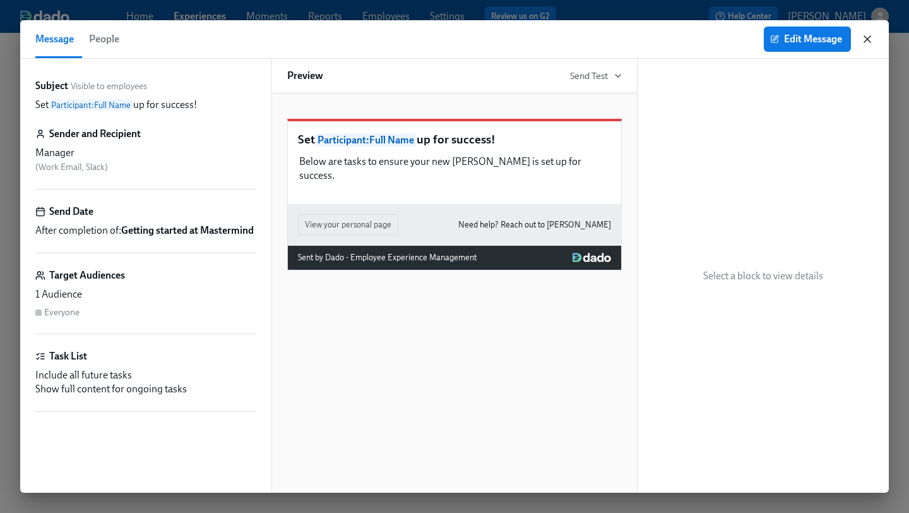
click at [867, 35] on icon "button" at bounding box center [867, 39] width 13 height 13
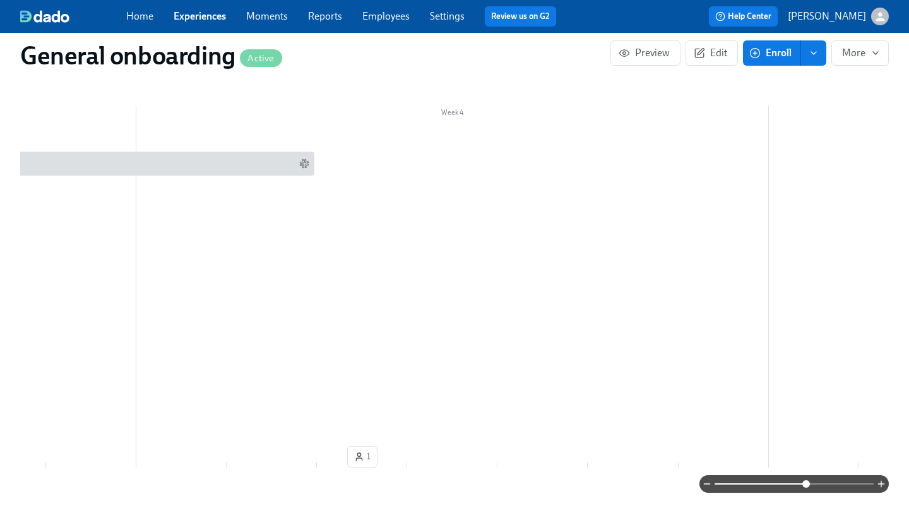
scroll to position [379, 0]
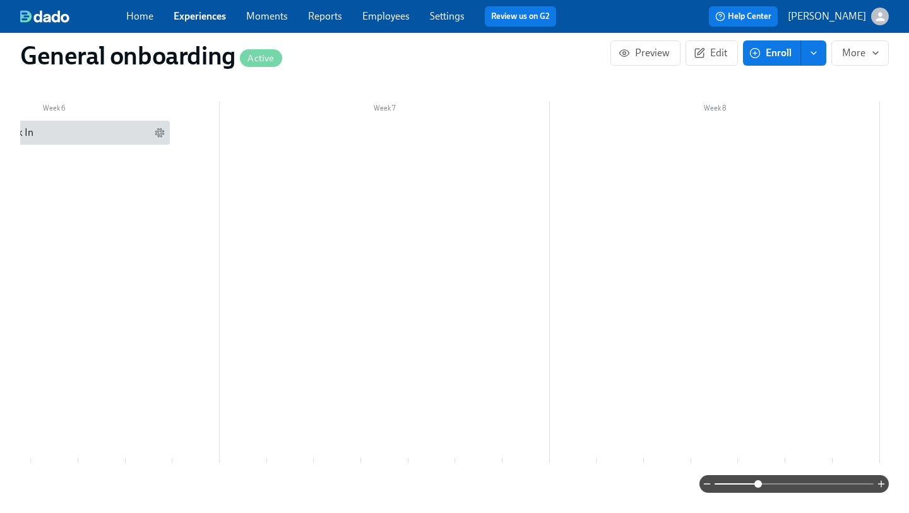
click at [759, 475] on span at bounding box center [794, 484] width 159 height 18
click at [737, 476] on span at bounding box center [794, 484] width 159 height 18
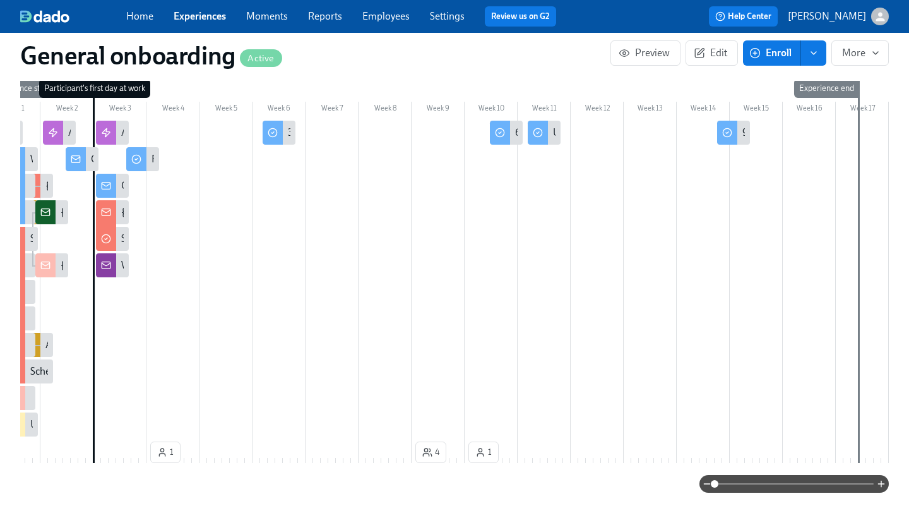
scroll to position [0, 33]
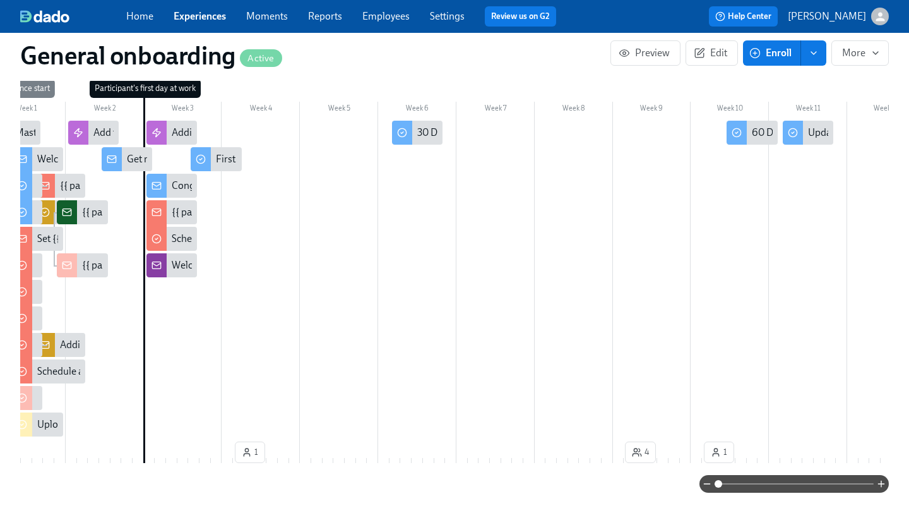
drag, startPoint x: 737, startPoint y: 476, endPoint x: 719, endPoint y: 476, distance: 17.7
click at [719, 480] on span at bounding box center [719, 484] width 8 height 8
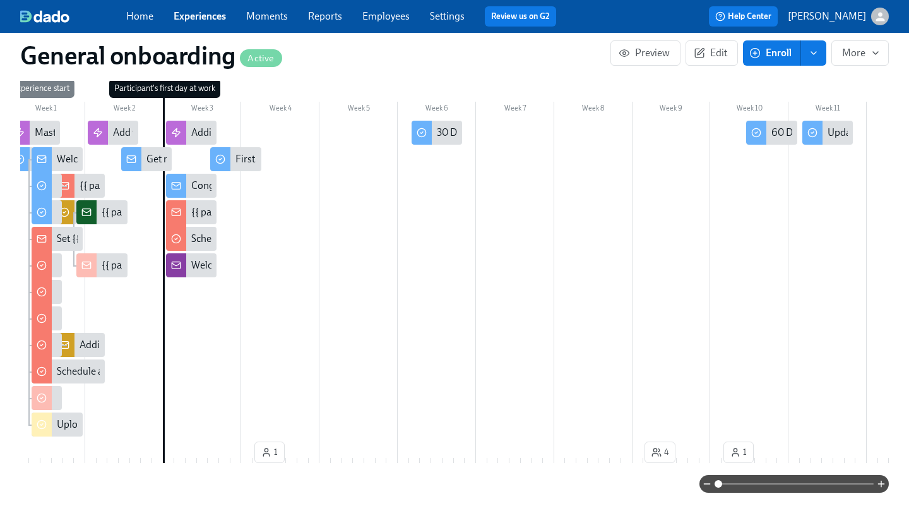
scroll to position [0, 0]
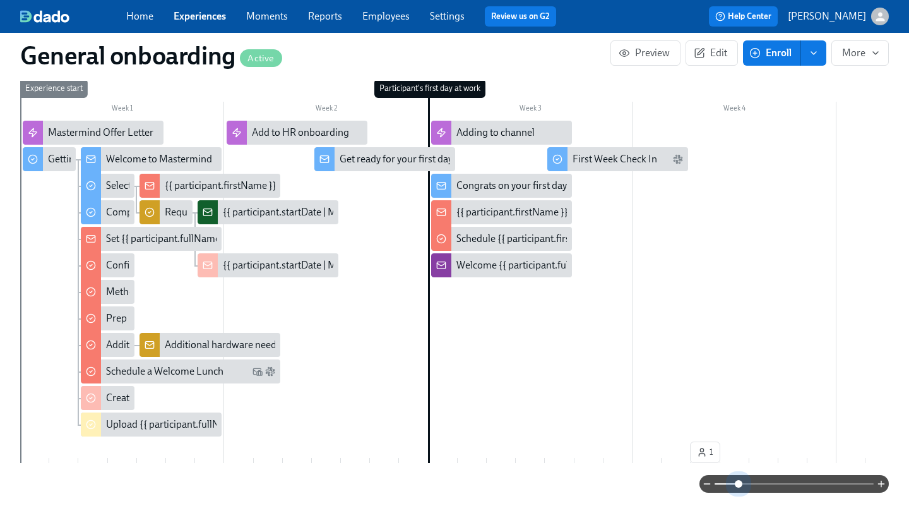
click at [739, 480] on span at bounding box center [794, 484] width 159 height 18
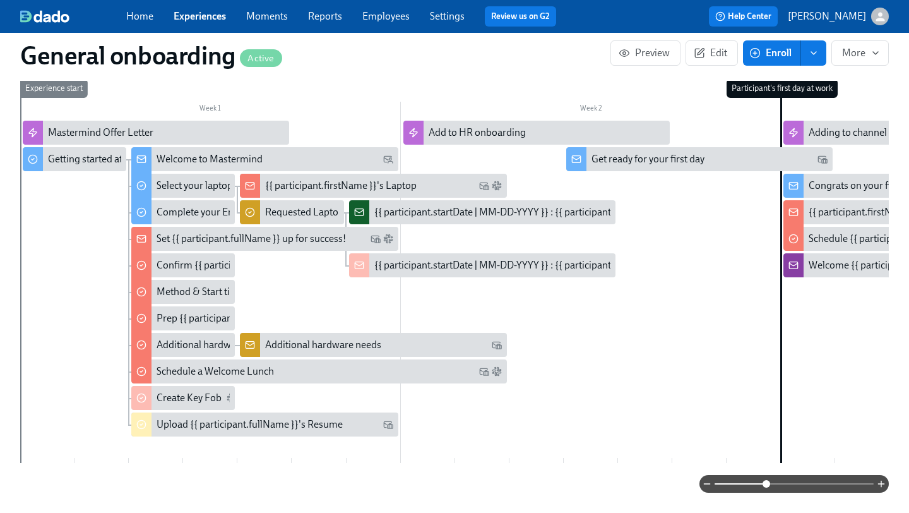
drag, startPoint x: 739, startPoint y: 480, endPoint x: 766, endPoint y: 480, distance: 27.1
click at [766, 480] on span at bounding box center [767, 484] width 8 height 8
click at [861, 51] on span "More" at bounding box center [860, 53] width 36 height 13
click at [878, 52] on div at bounding box center [454, 256] width 909 height 513
click at [185, 152] on div "Welcome to Mastermind" at bounding box center [210, 159] width 106 height 14
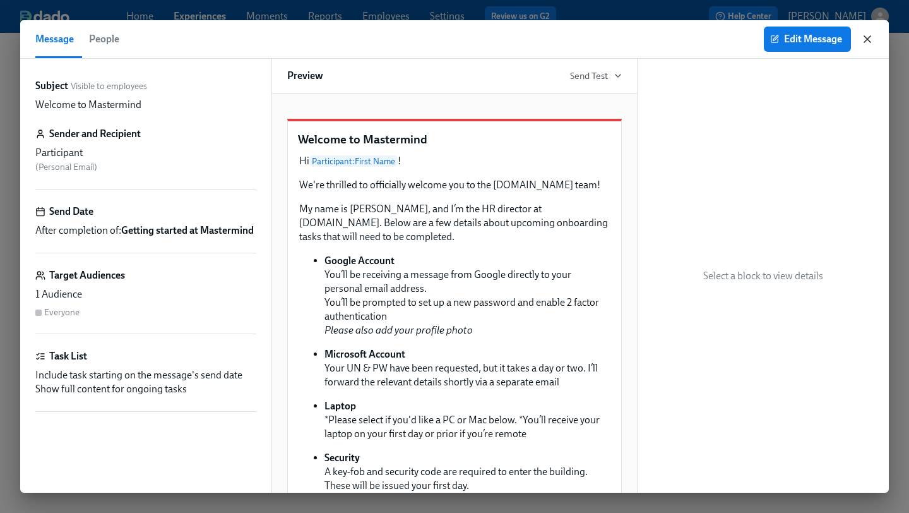
click at [869, 39] on icon "button" at bounding box center [867, 39] width 13 height 13
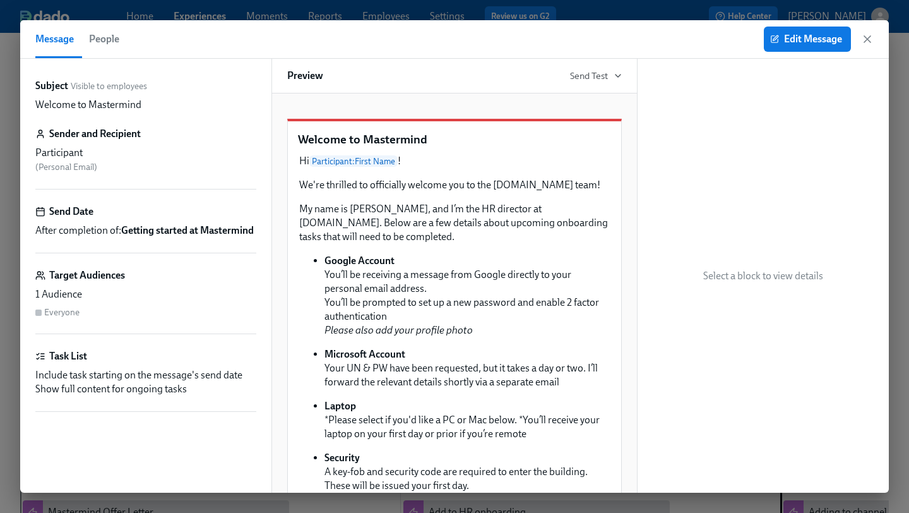
scroll to position [379, 0]
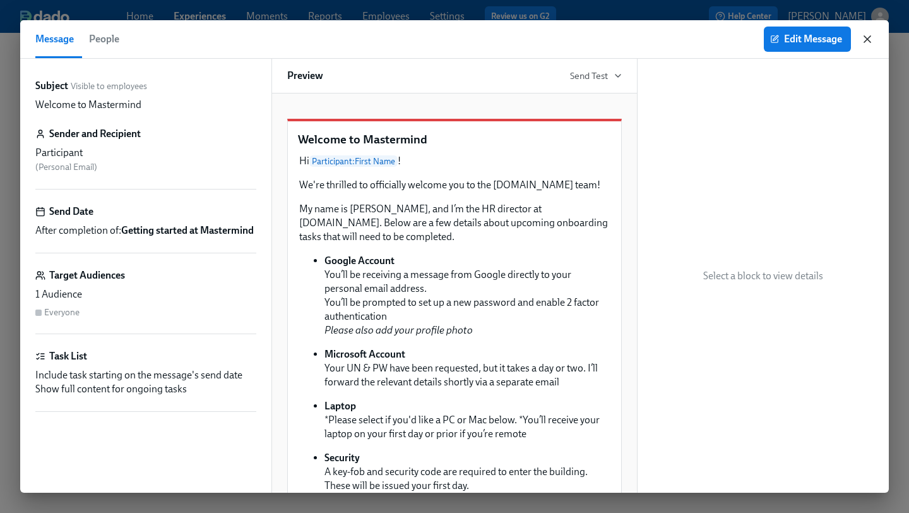
click at [867, 42] on icon "button" at bounding box center [867, 39] width 13 height 13
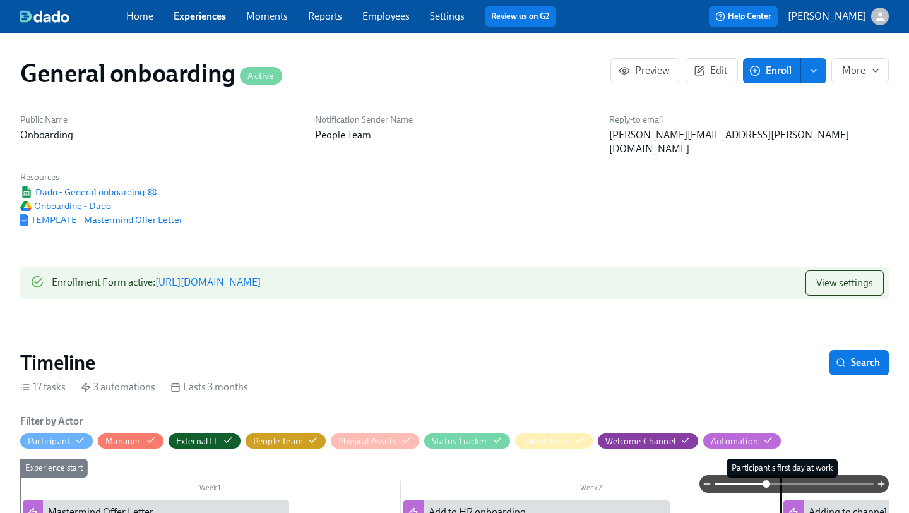
click at [194, 15] on link "Experiences" at bounding box center [200, 16] width 52 height 12
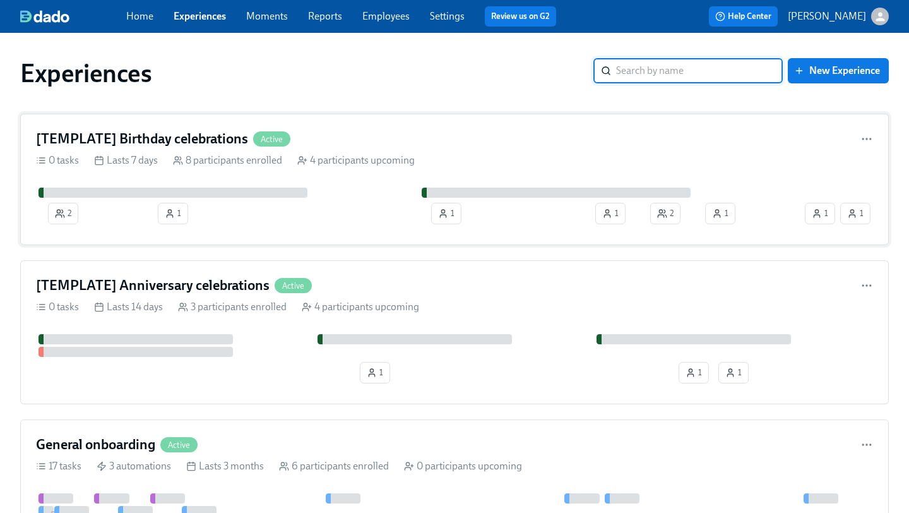
click at [362, 128] on div "[TEMPLATE] Birthday celebrations Active 0 tasks Lasts 7 days 8 participants enr…" at bounding box center [454, 179] width 869 height 131
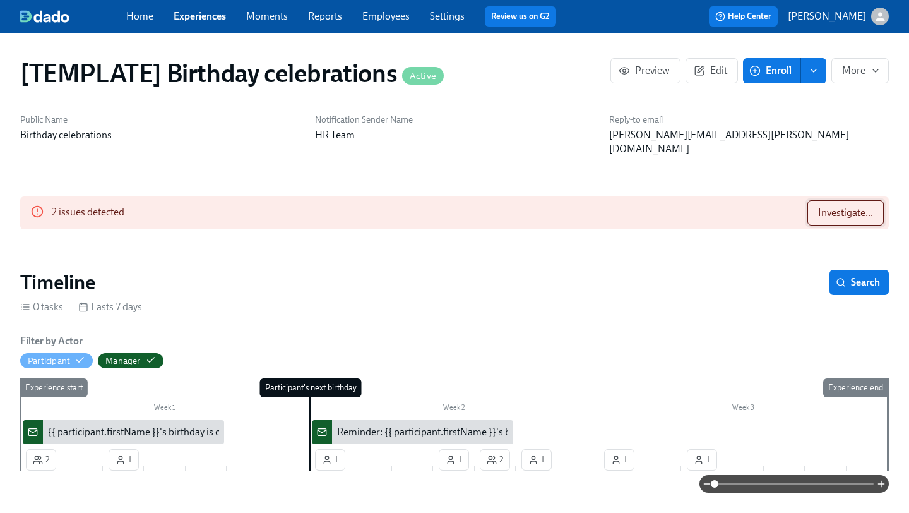
scroll to position [0, 2189]
click at [839, 206] on span "Investigate..." at bounding box center [845, 212] width 55 height 13
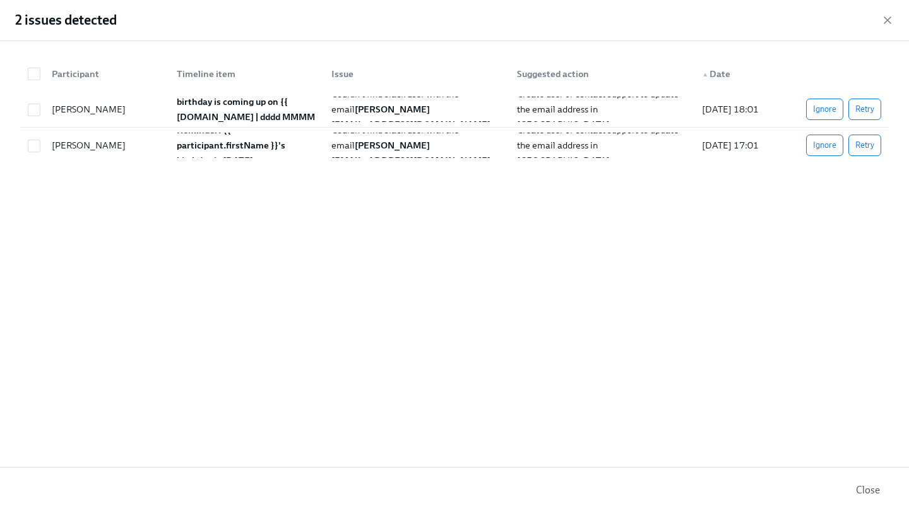
click at [890, 28] on div "2 issues detected" at bounding box center [454, 20] width 909 height 41
click at [888, 25] on icon "button" at bounding box center [887, 20] width 13 height 13
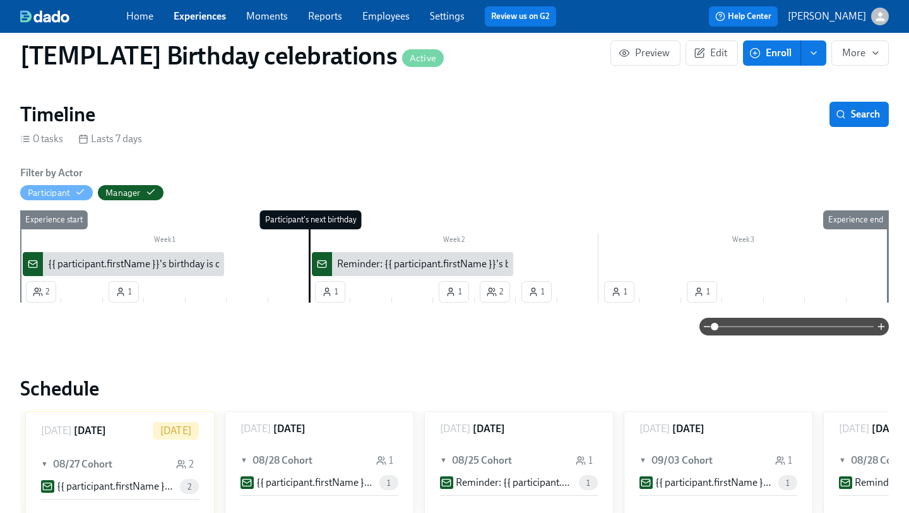
scroll to position [171, 0]
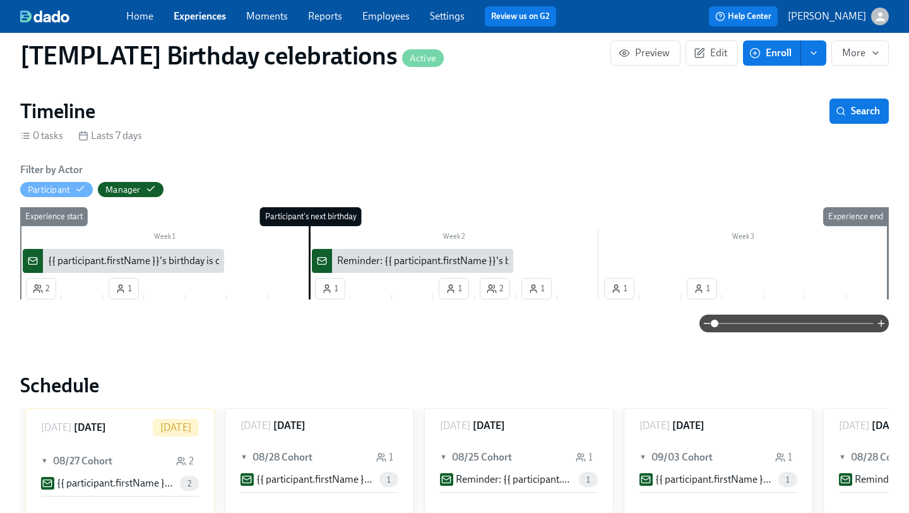
click at [189, 254] on div "{{ participant.firstName }}'s birthday is coming up on {{ participant.calculate…" at bounding box center [252, 261] width 408 height 14
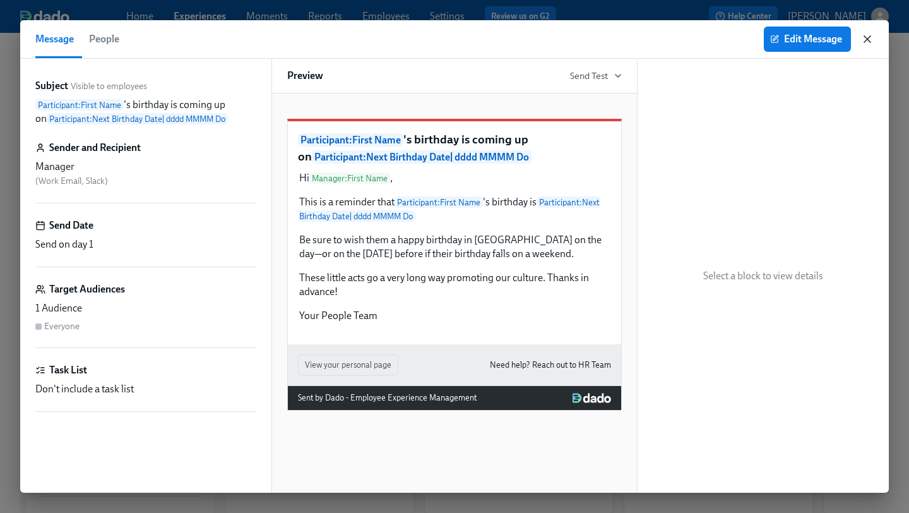
click at [868, 44] on icon "button" at bounding box center [867, 39] width 13 height 13
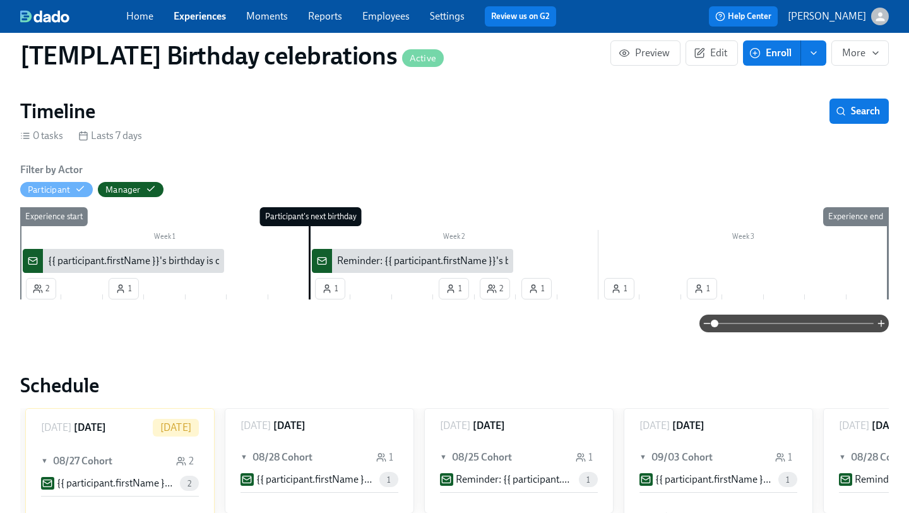
click at [157, 254] on div "{{ participant.firstName }}'s birthday is coming up on {{ participant.calculate…" at bounding box center [252, 261] width 408 height 14
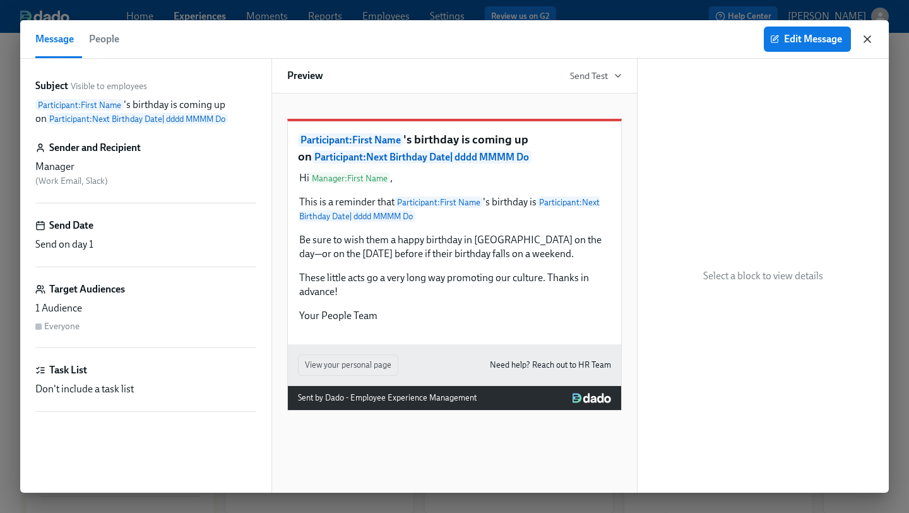
click at [866, 37] on icon "button" at bounding box center [867, 39] width 13 height 13
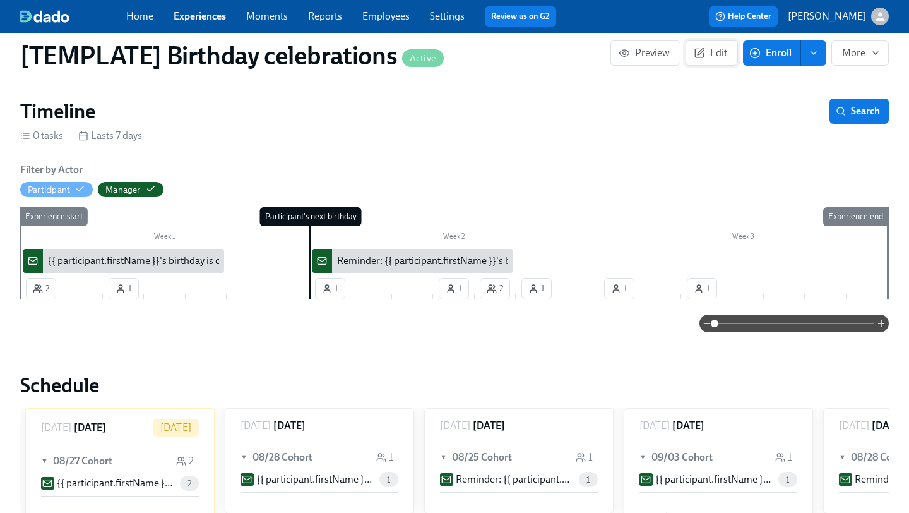
click at [717, 51] on span "Edit" at bounding box center [711, 53] width 31 height 13
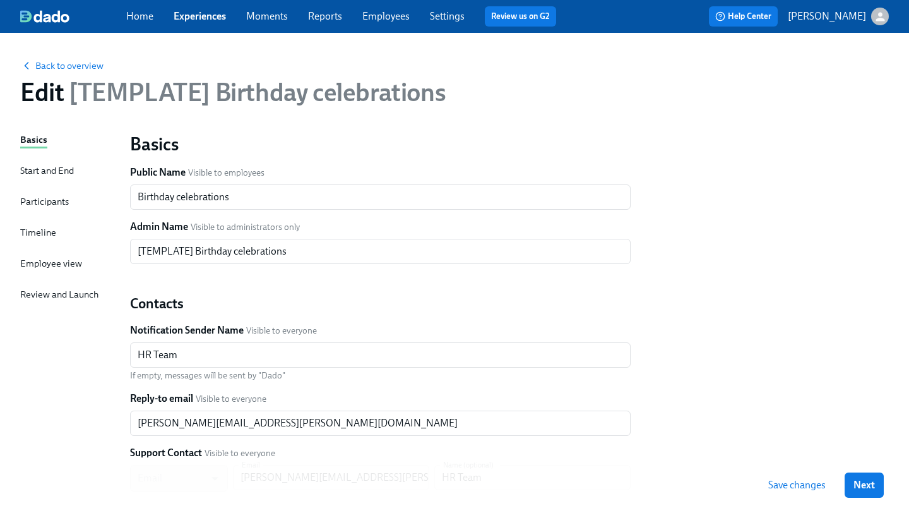
click at [27, 220] on div "Basics Start and End Participants Timeline Employee view Review and Launch" at bounding box center [67, 386] width 95 height 506
click at [27, 232] on div "Timeline" at bounding box center [38, 232] width 36 height 14
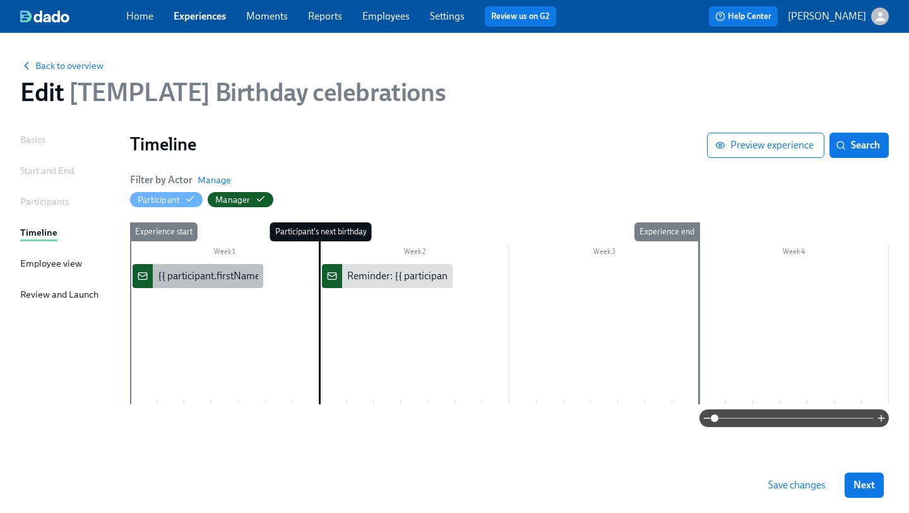
click at [232, 278] on div "{{ participant.firstName }}'s birthday is coming up on {{ participant.calculate…" at bounding box center [362, 276] width 408 height 14
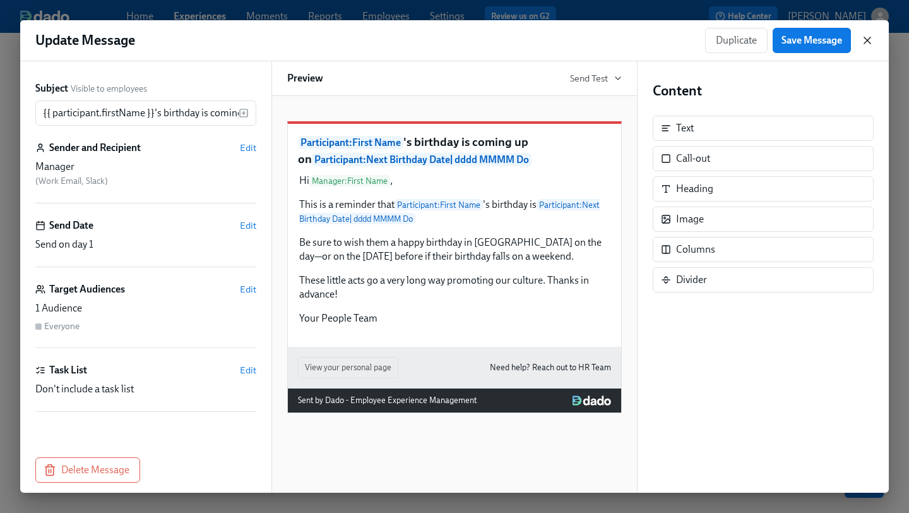
click at [869, 43] on icon "button" at bounding box center [867, 40] width 13 height 13
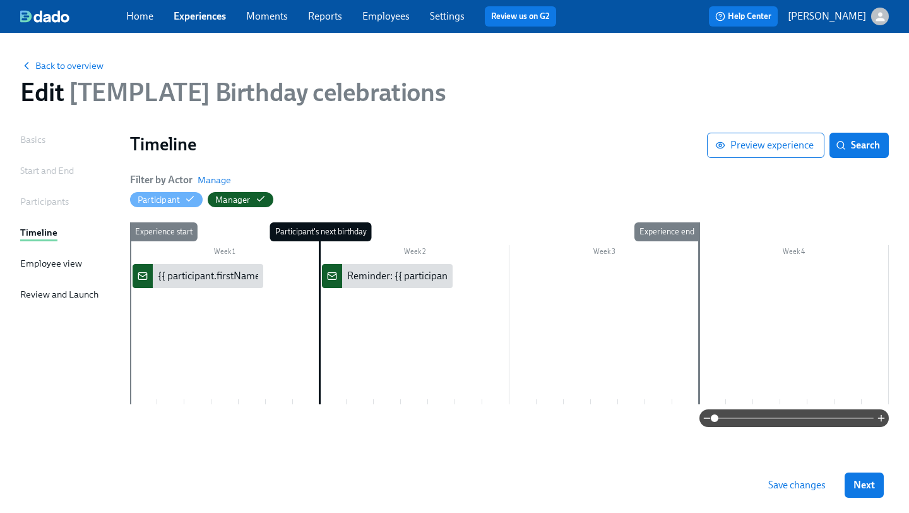
click at [195, 18] on link "Experiences" at bounding box center [200, 16] width 52 height 12
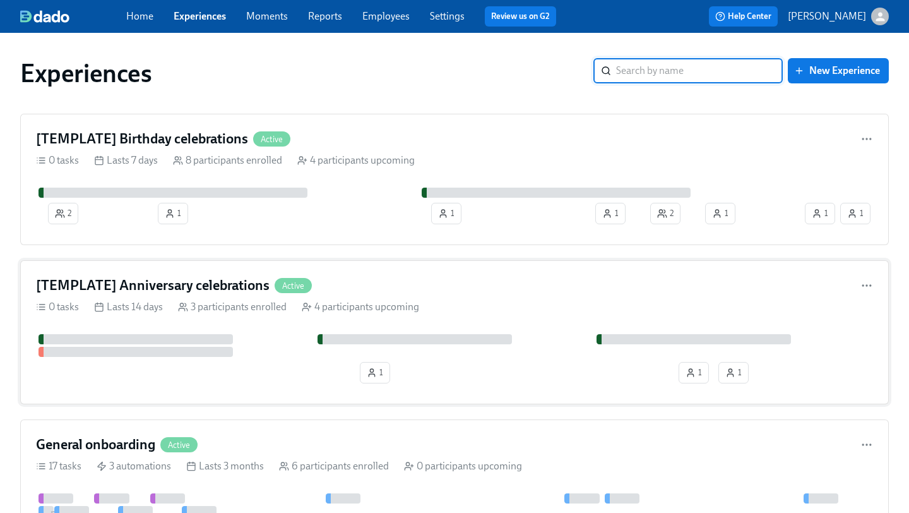
click at [392, 286] on div "[TEMPLATE] Anniversary celebrations Active" at bounding box center [454, 285] width 837 height 19
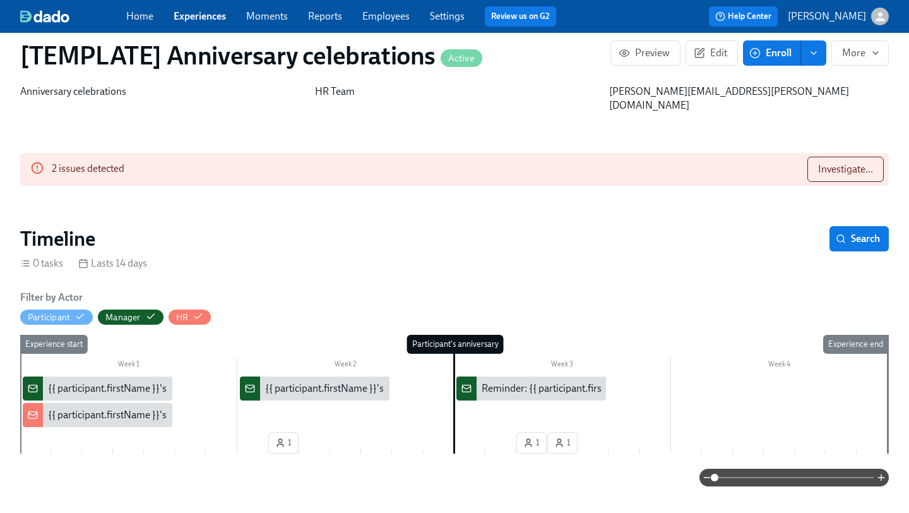
scroll to position [0, 992]
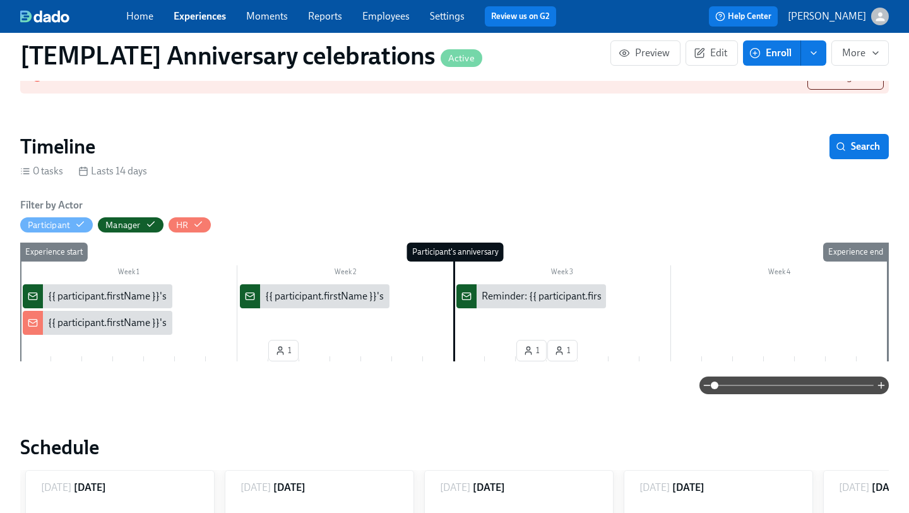
click at [120, 316] on div "{{ participant.firstName }}'s {{ participant.calculatedFields.anniversary.count…" at bounding box center [399, 323] width 702 height 14
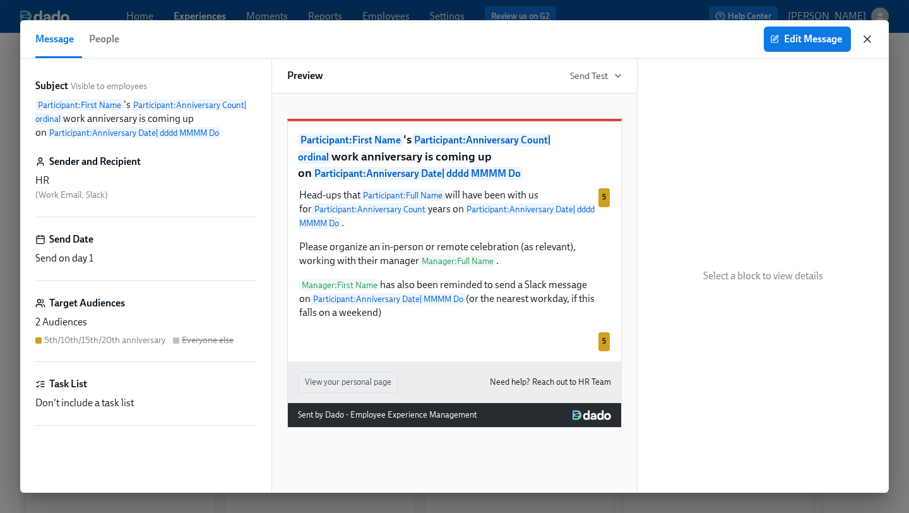
click at [869, 39] on icon "button" at bounding box center [867, 39] width 13 height 13
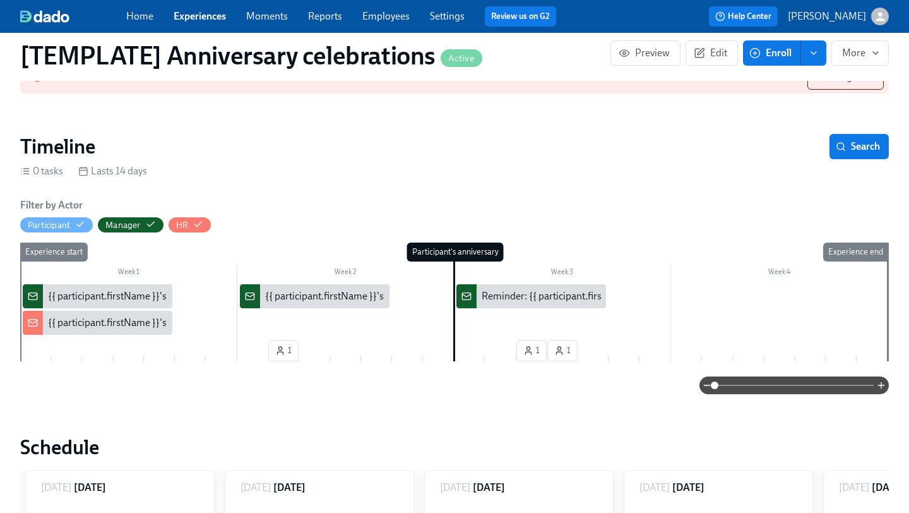
click at [96, 289] on div "{{ participant.firstName }}'s {{ participant.calculatedFields.anniversary.count…" at bounding box center [399, 296] width 702 height 14
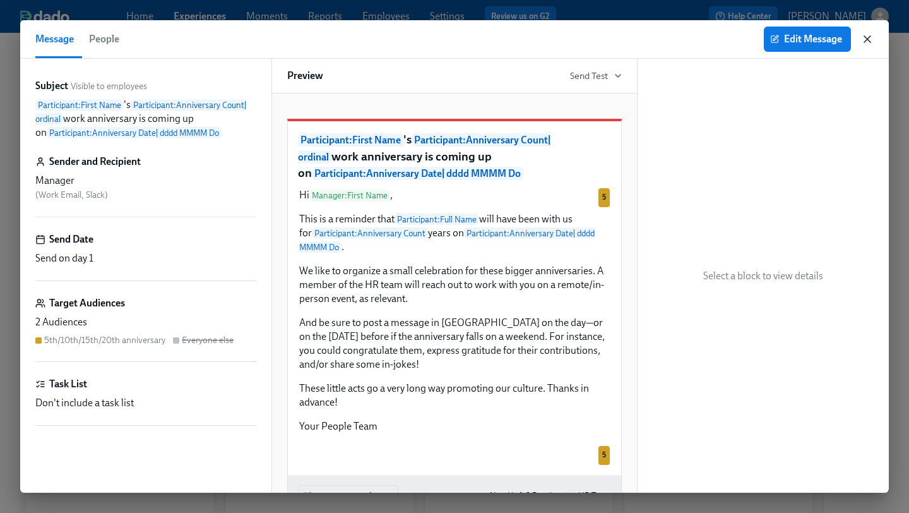
click at [869, 35] on icon "button" at bounding box center [867, 39] width 13 height 13
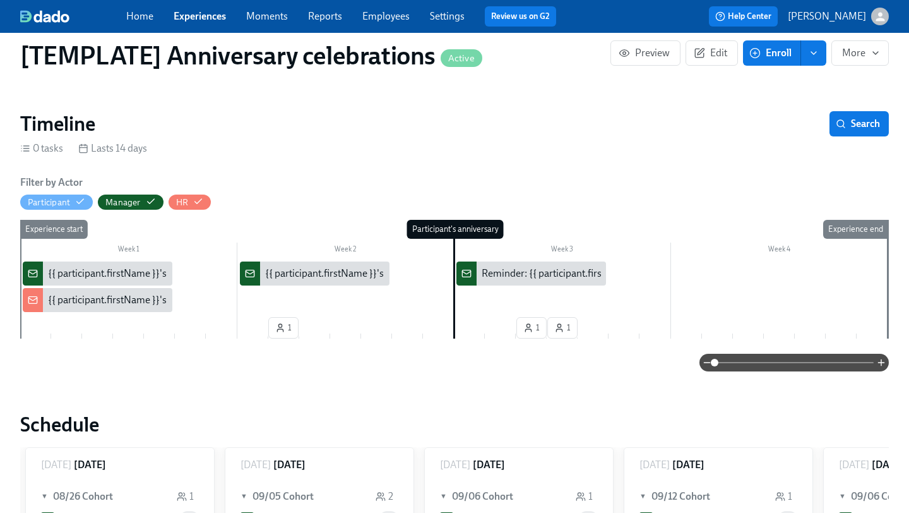
scroll to position [157, 0]
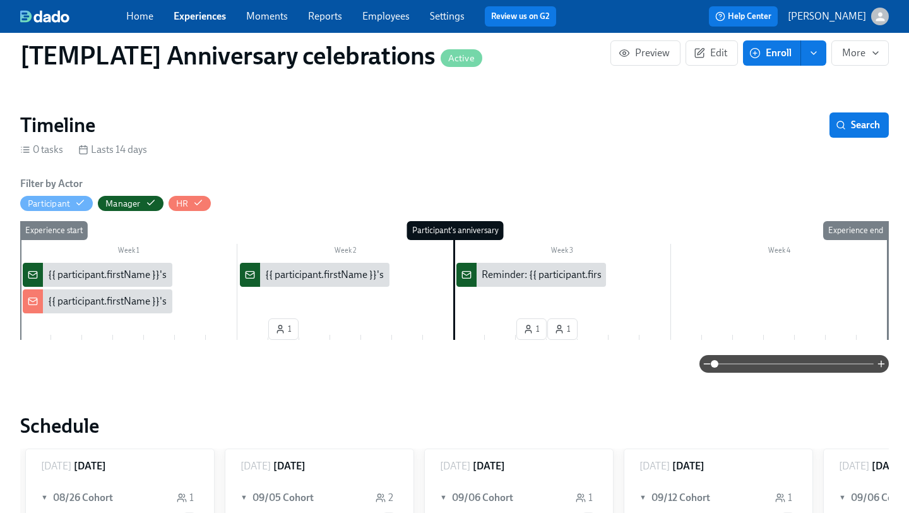
click at [118, 268] on div "{{ participant.firstName }}'s {{ participant.calculatedFields.anniversary.count…" at bounding box center [399, 275] width 702 height 14
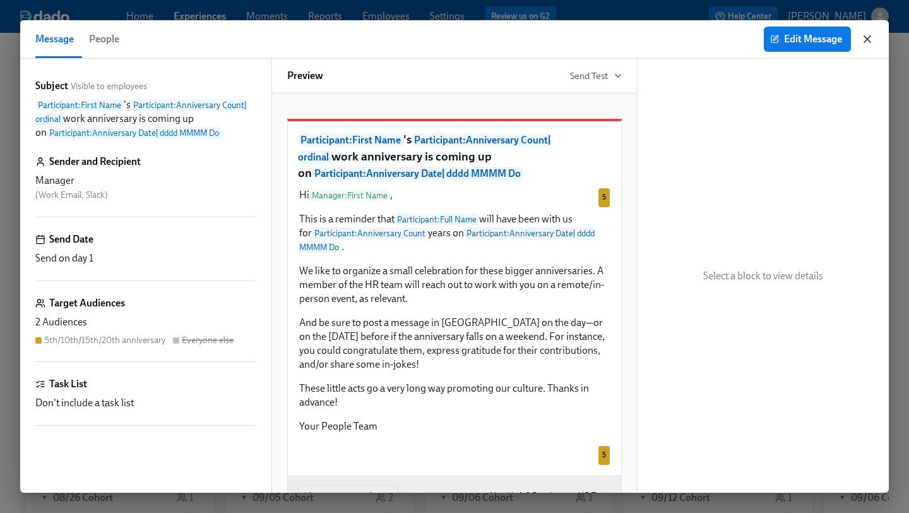
click at [872, 36] on icon "button" at bounding box center [867, 39] width 13 height 13
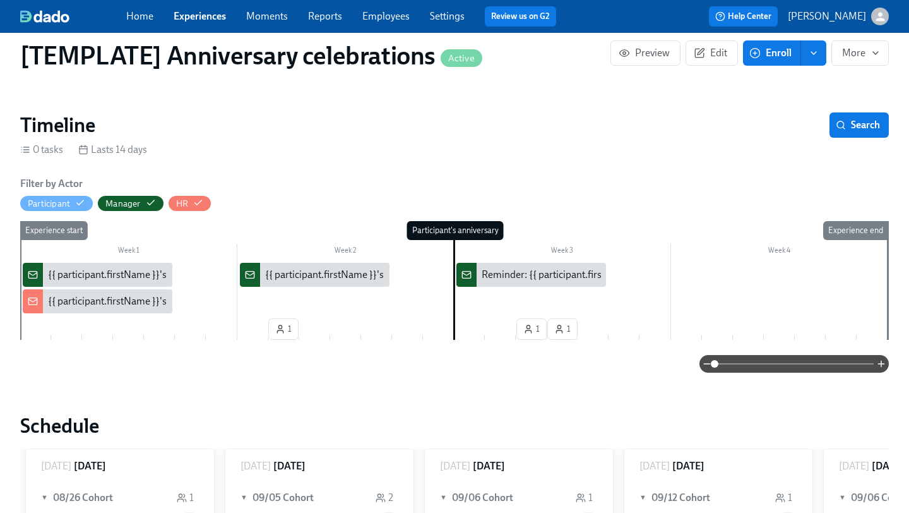
click at [335, 263] on div "{{ participant.firstName }}'s {{ participant.calculatedFields.anniversary.count…" at bounding box center [315, 275] width 150 height 24
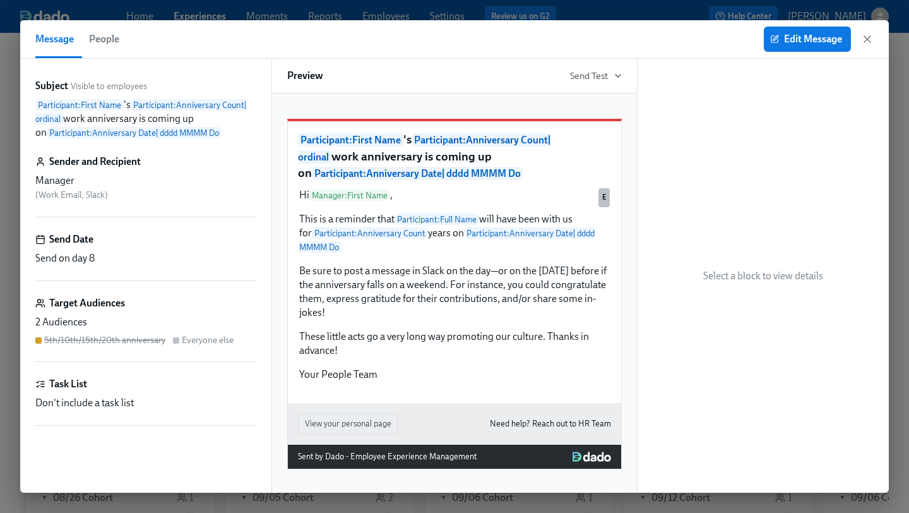
click at [874, 34] on div "Message People Edit Message" at bounding box center [454, 39] width 869 height 39
click at [871, 37] on icon "button" at bounding box center [867, 39] width 13 height 13
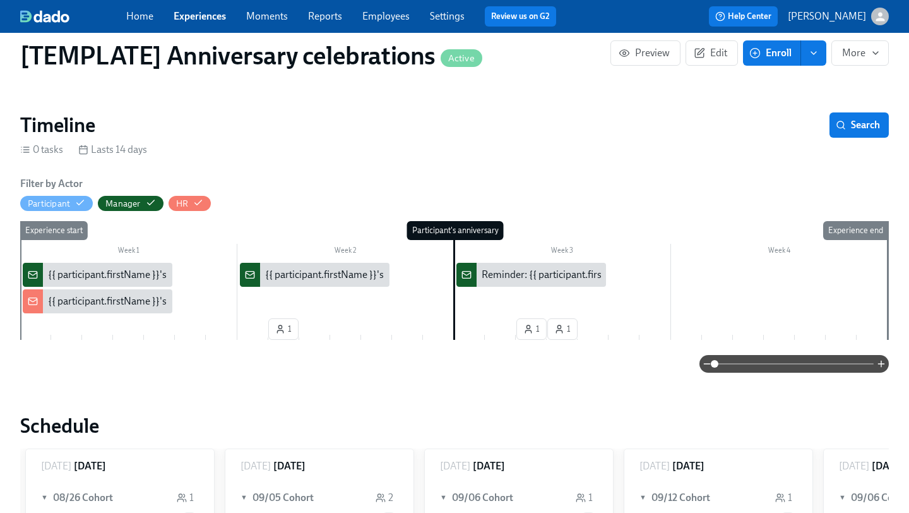
click at [69, 268] on div "{{ participant.firstName }}'s {{ participant.calculatedFields.anniversary.count…" at bounding box center [399, 275] width 702 height 14
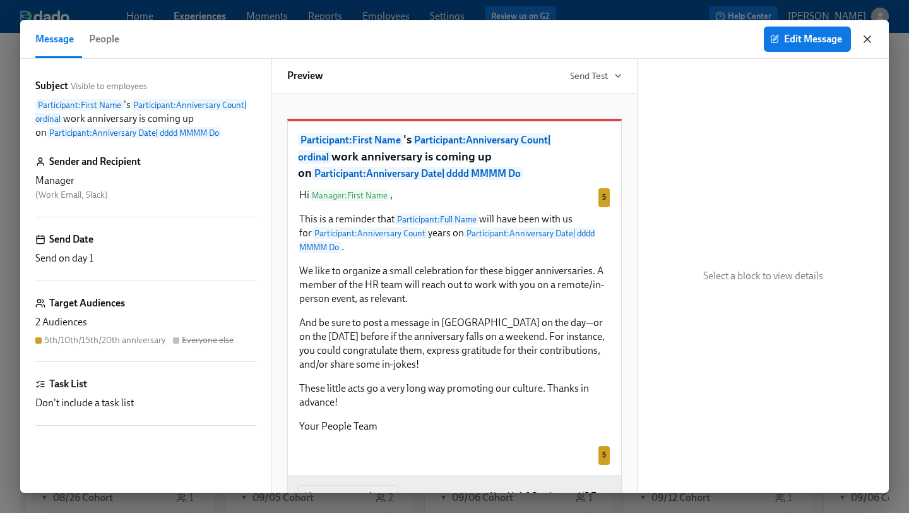
click at [872, 38] on icon "button" at bounding box center [867, 39] width 13 height 13
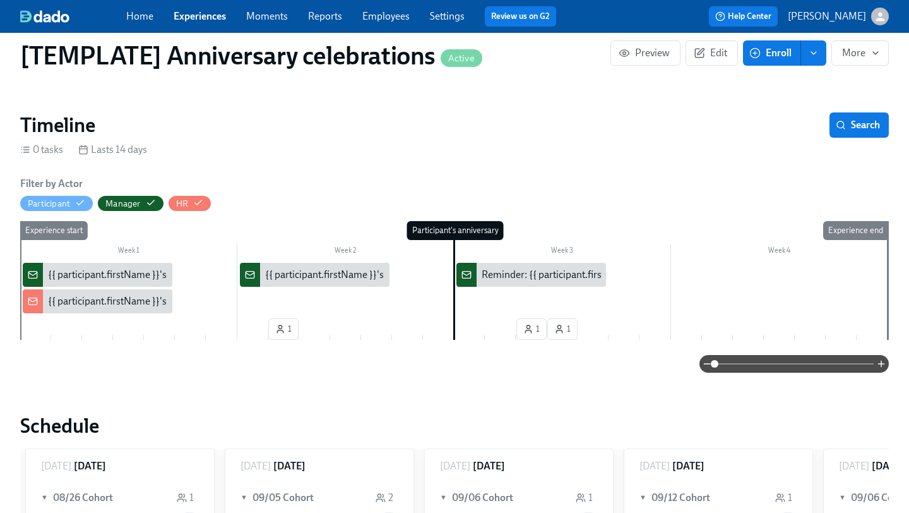
click at [126, 294] on div "{{ participant.firstName }}'s {{ participant.calculatedFields.anniversary.count…" at bounding box center [399, 301] width 702 height 14
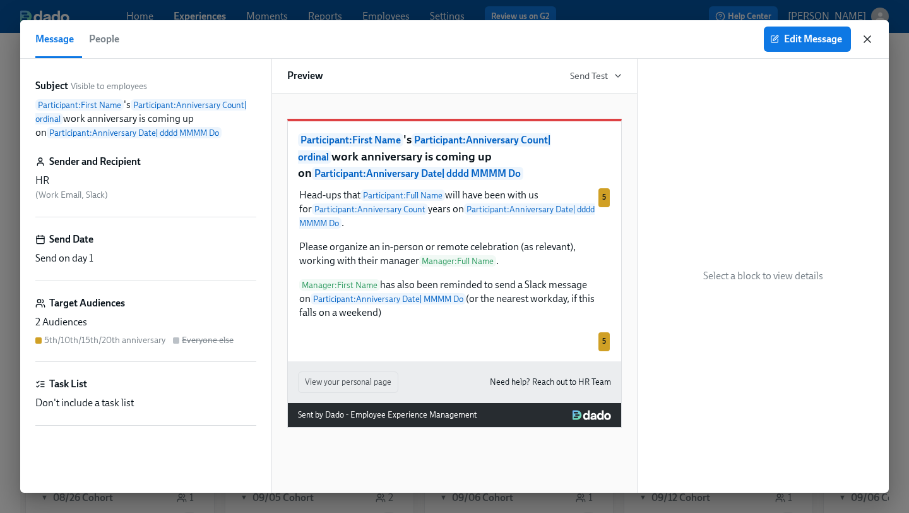
click at [871, 36] on icon "button" at bounding box center [867, 39] width 13 height 13
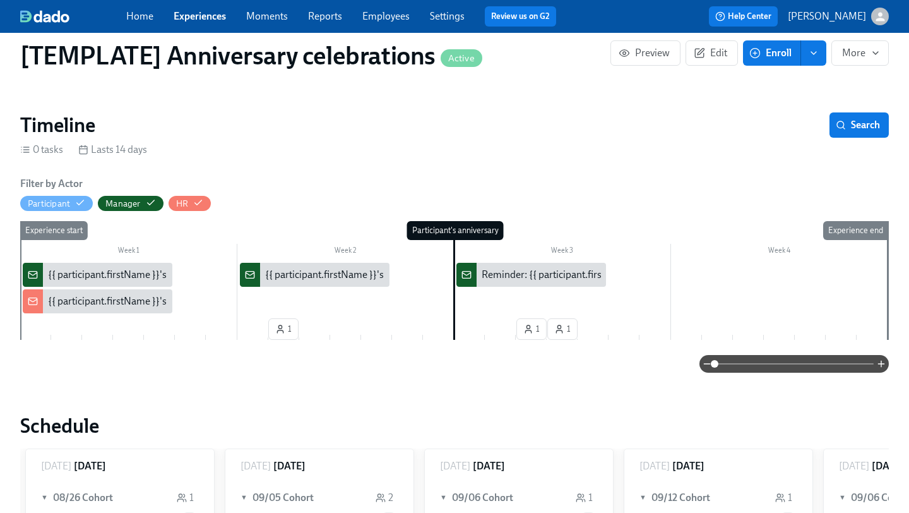
click at [336, 263] on div "{{ participant.firstName }}'s {{ participant.calculatedFields.anniversary.count…" at bounding box center [315, 275] width 150 height 24
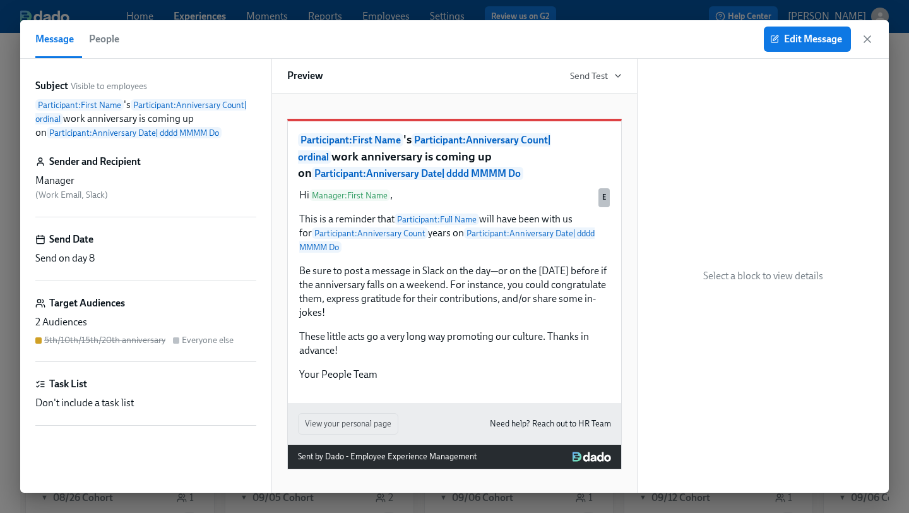
click at [869, 32] on div "Edit Message" at bounding box center [819, 39] width 110 height 25
click at [867, 34] on icon "button" at bounding box center [867, 39] width 13 height 13
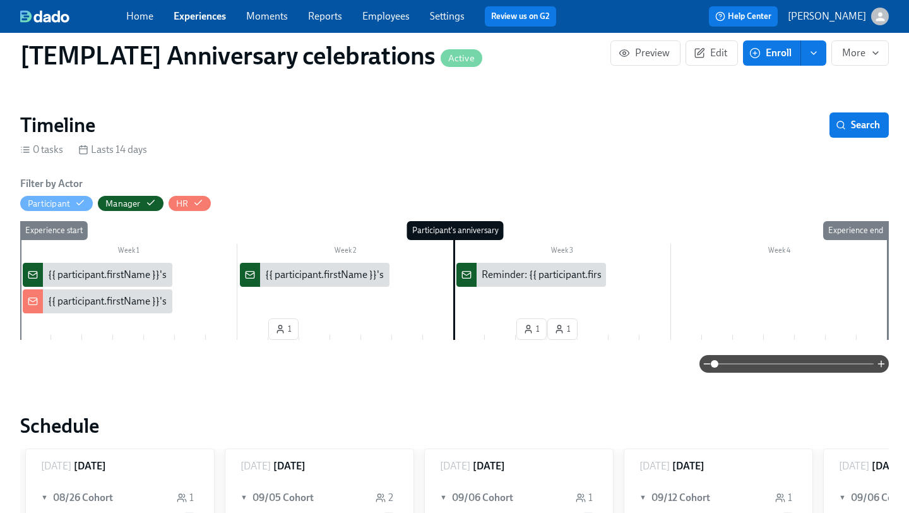
click at [539, 263] on div "Reminder: {{ participant.firstName }}'s anniversary is today" at bounding box center [531, 275] width 150 height 24
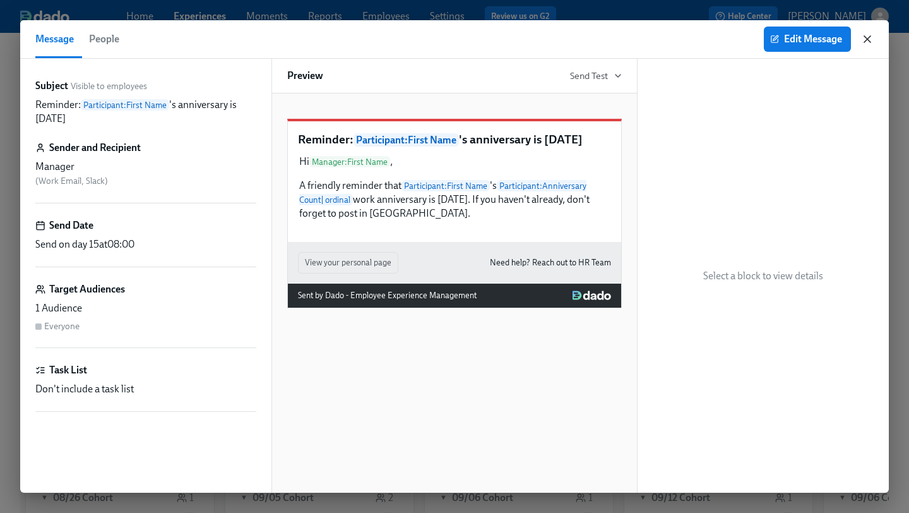
click at [863, 39] on icon "button" at bounding box center [867, 39] width 13 height 13
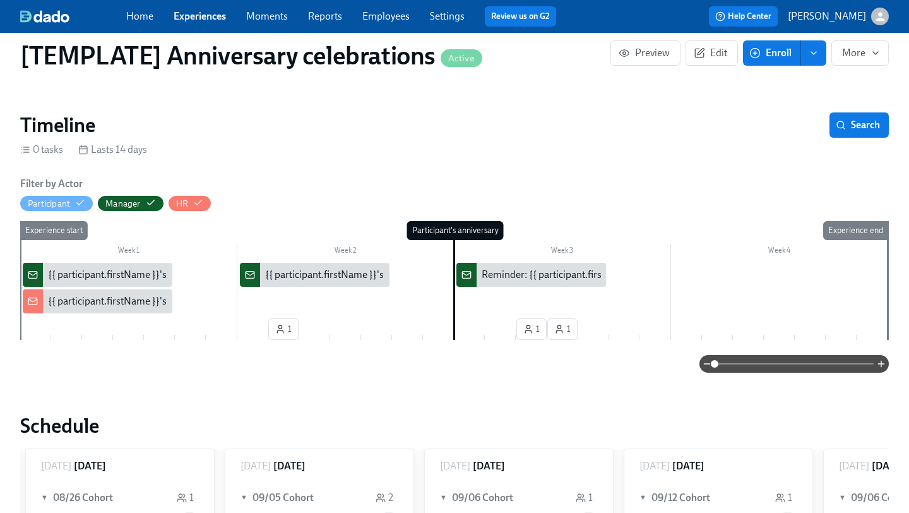
click at [496, 268] on div "Reminder: {{ participant.firstName }}'s anniversary is today" at bounding box center [611, 275] width 259 height 14
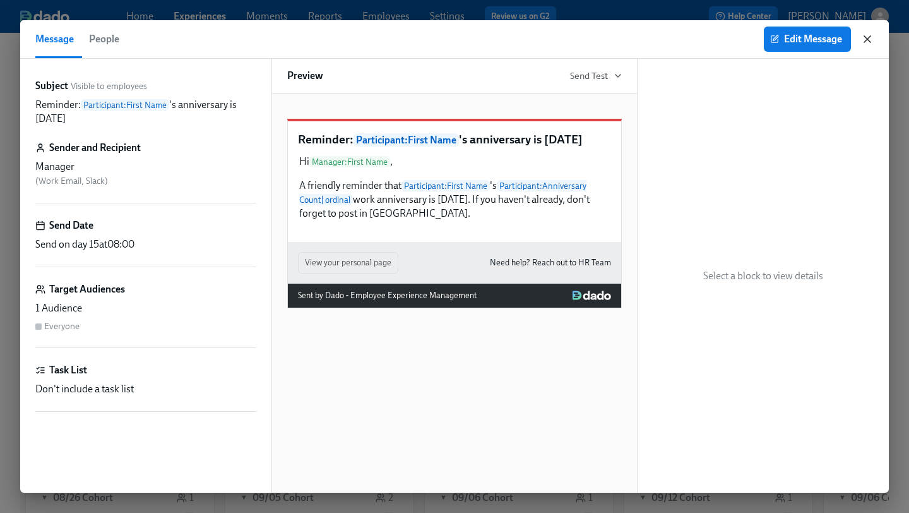
click at [867, 37] on icon "button" at bounding box center [867, 39] width 13 height 13
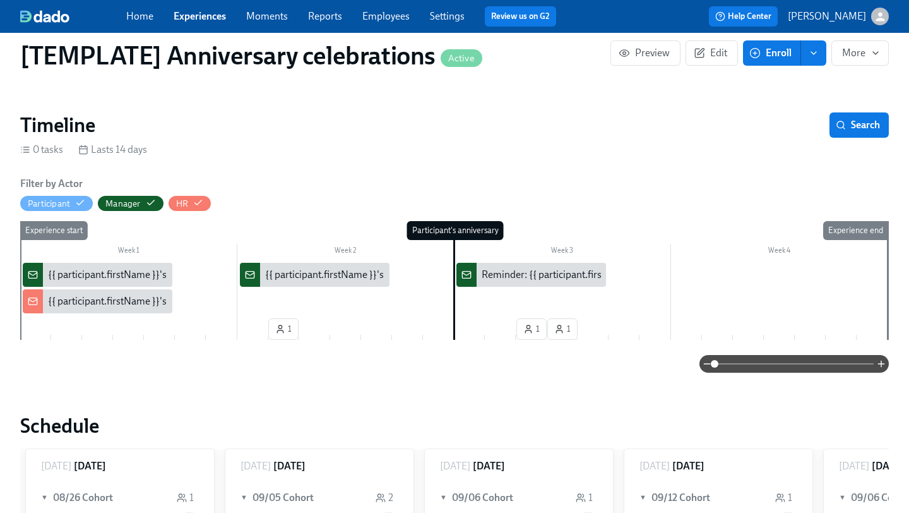
click at [335, 268] on div "{{ participant.firstName }}'s {{ participant.calculatedFields.anniversary.count…" at bounding box center [616, 275] width 702 height 14
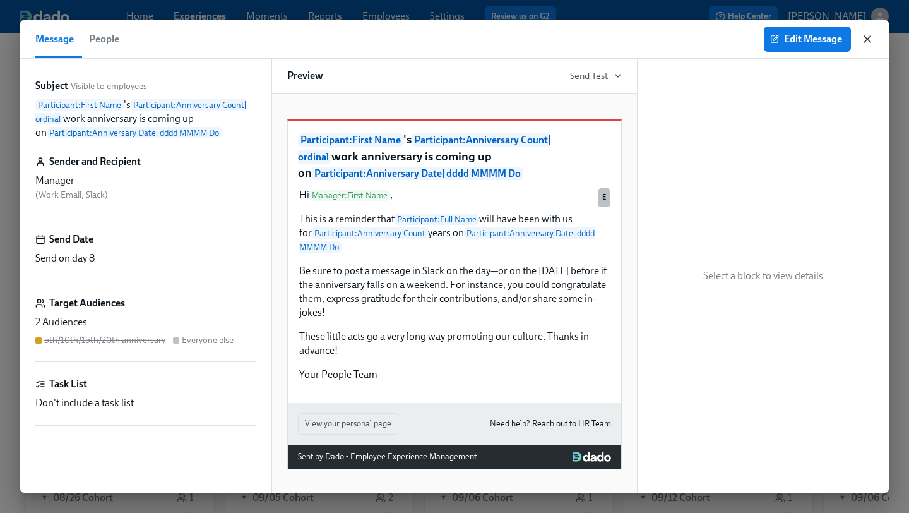
click at [867, 39] on icon "button" at bounding box center [867, 39] width 6 height 6
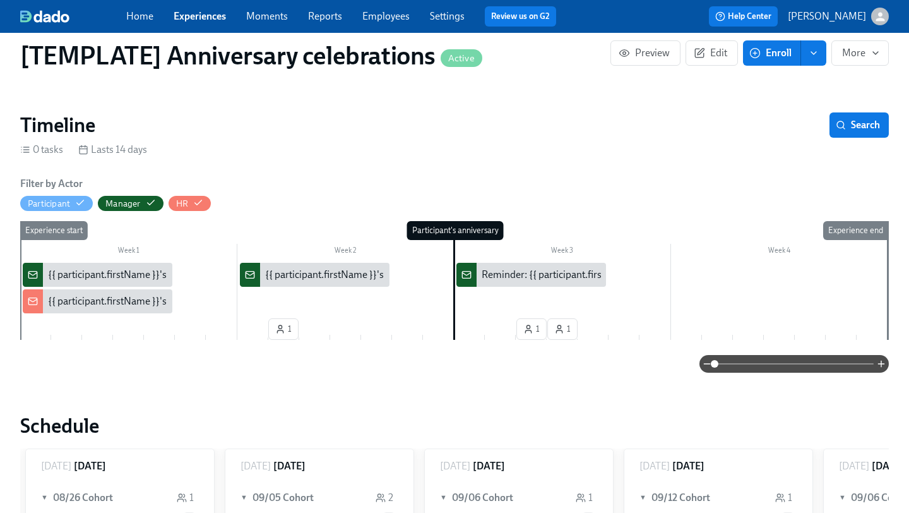
click at [210, 23] on span "Experiences" at bounding box center [200, 16] width 52 height 14
click at [200, 13] on link "Experiences" at bounding box center [200, 16] width 52 height 12
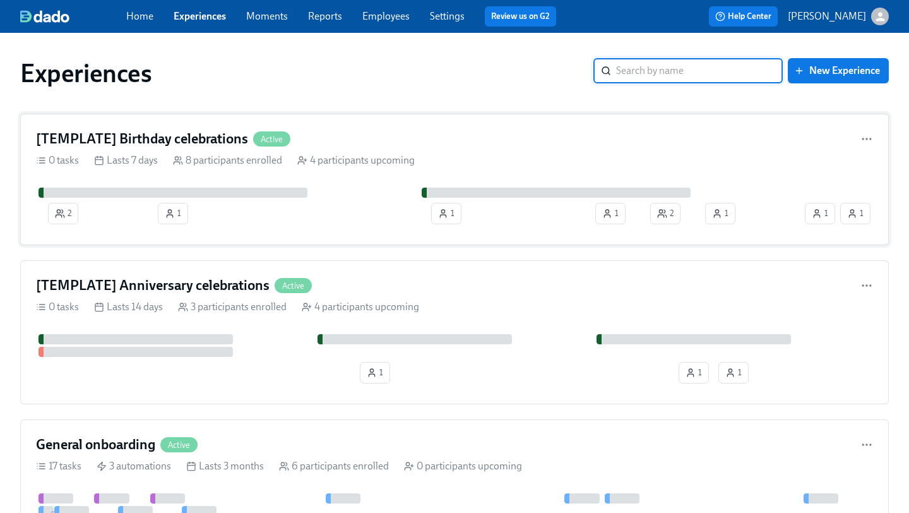
click at [187, 131] on h4 "[TEMPLATE] Birthday celebrations" at bounding box center [142, 138] width 212 height 19
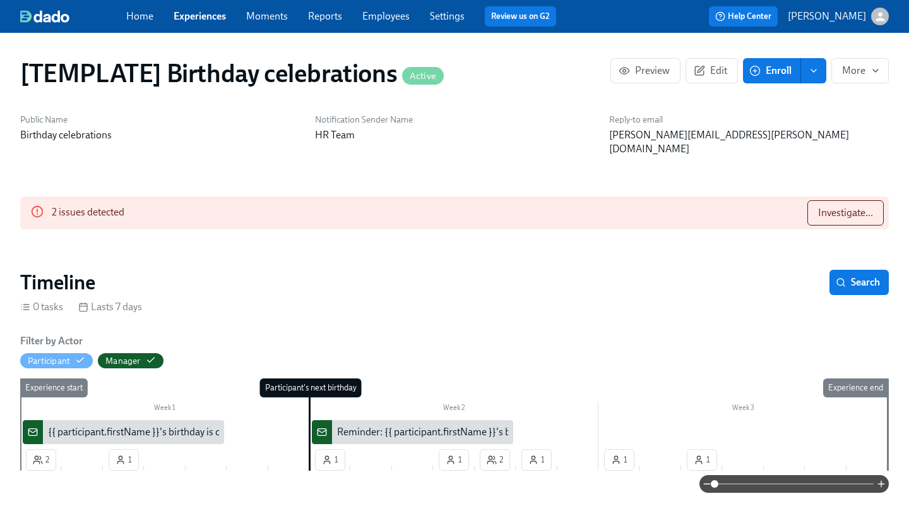
scroll to position [0, 2189]
click at [856, 206] on span "Investigate..." at bounding box center [845, 212] width 55 height 13
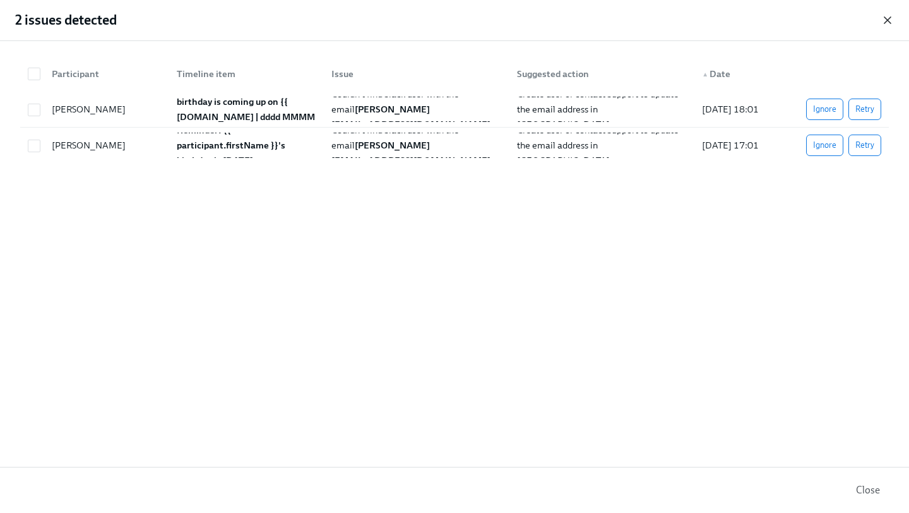
click at [887, 18] on icon "button" at bounding box center [887, 20] width 13 height 13
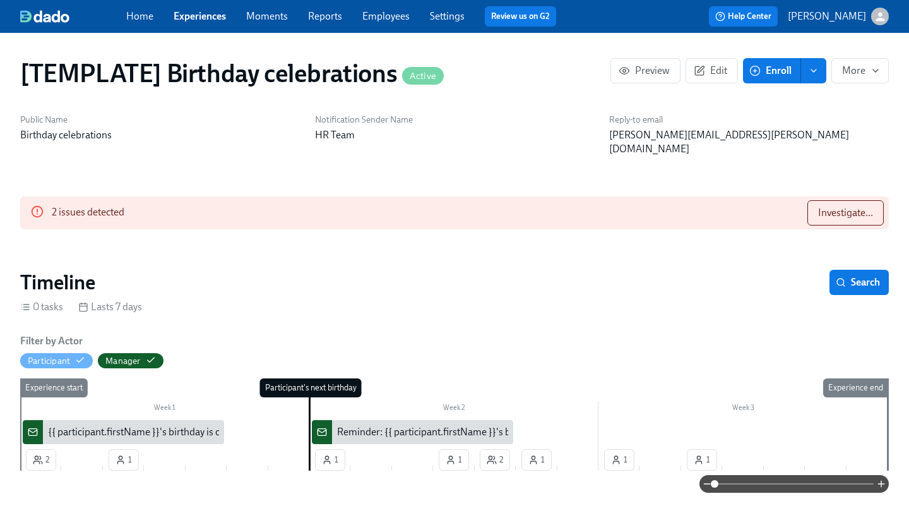
click at [164, 425] on div "{{ participant.firstName }}'s birthday is coming up on {{ participant.calculate…" at bounding box center [252, 432] width 408 height 14
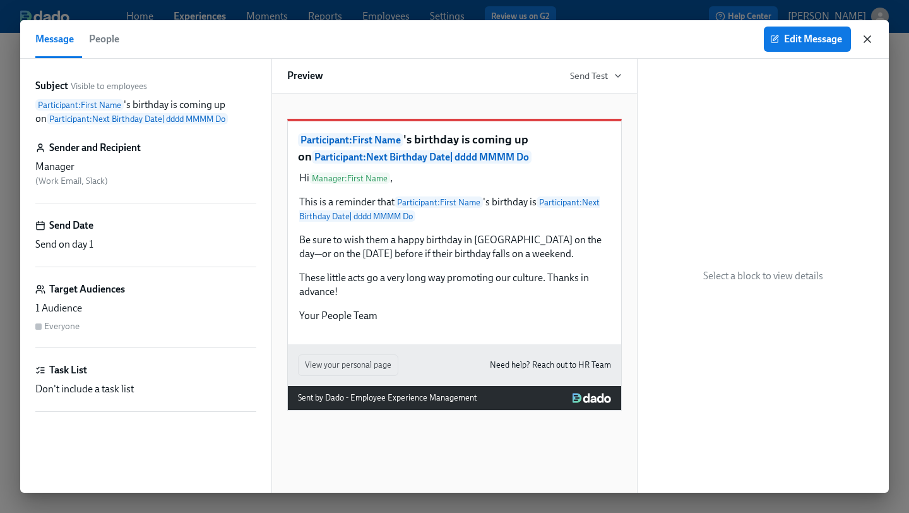
click at [869, 37] on icon "button" at bounding box center [867, 39] width 6 height 6
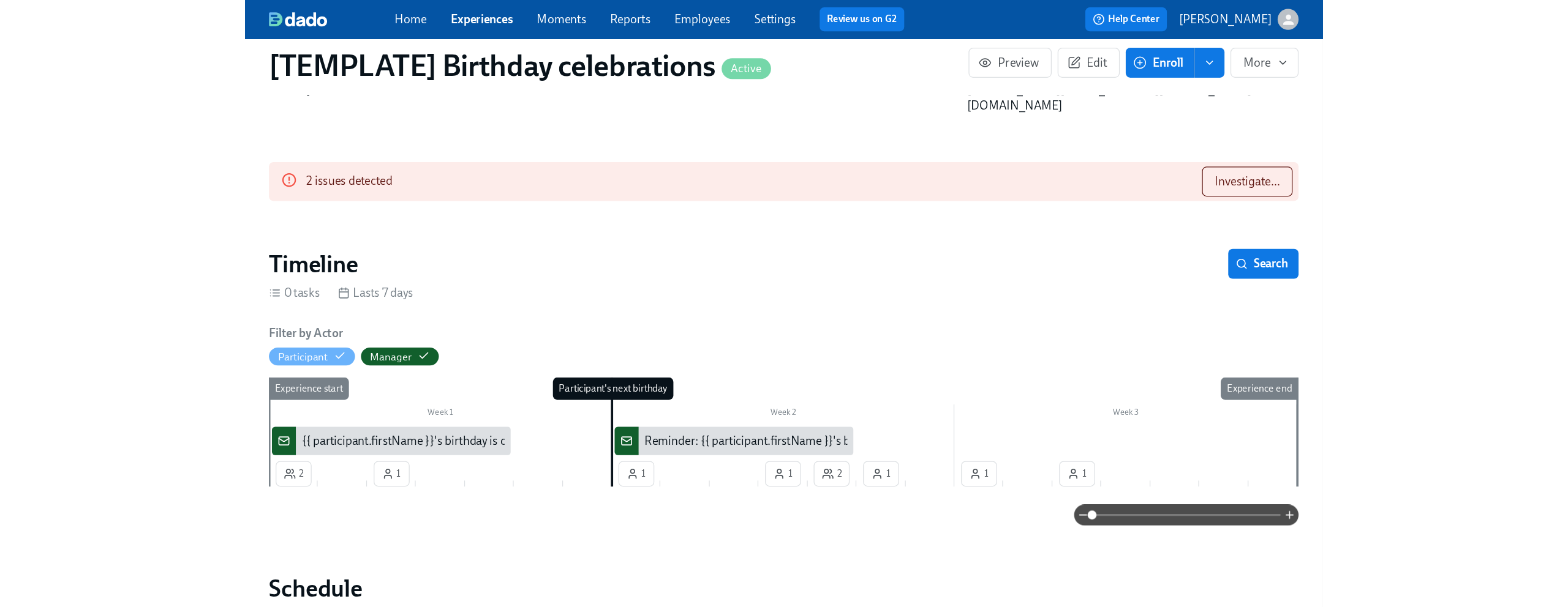
scroll to position [66, 0]
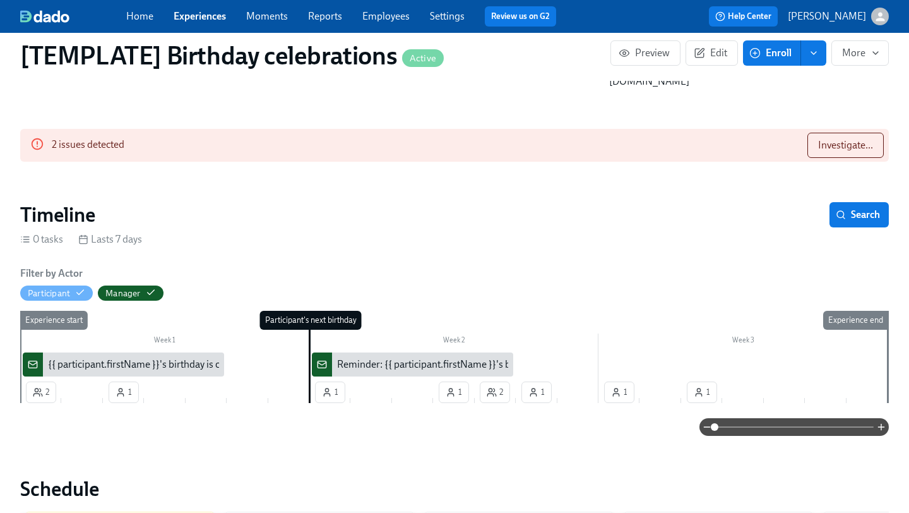
click at [366, 357] on div "Reminder: {{ participant.firstName }}'s birthday is today" at bounding box center [459, 364] width 245 height 14
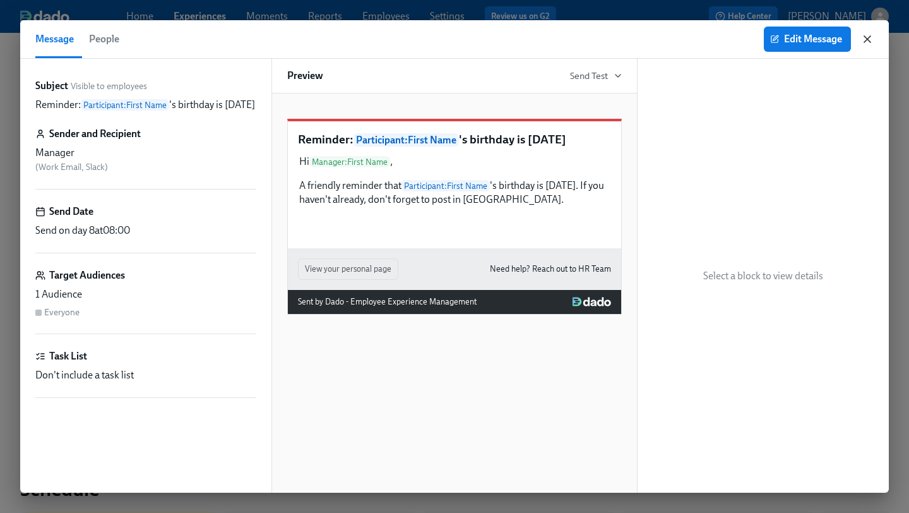
click at [866, 40] on icon "button" at bounding box center [867, 39] width 6 height 6
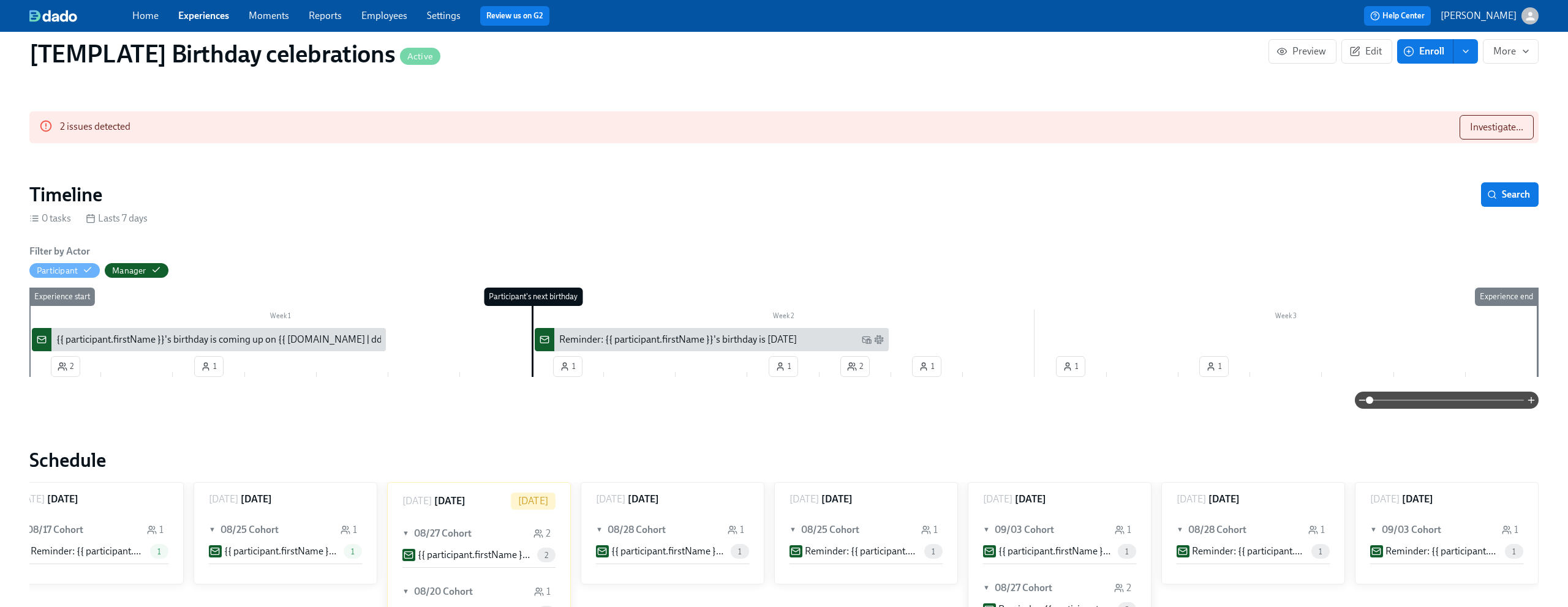
scroll to position [0, 1772]
click at [221, 9] on span "Experiences" at bounding box center [204, 16] width 50 height 14
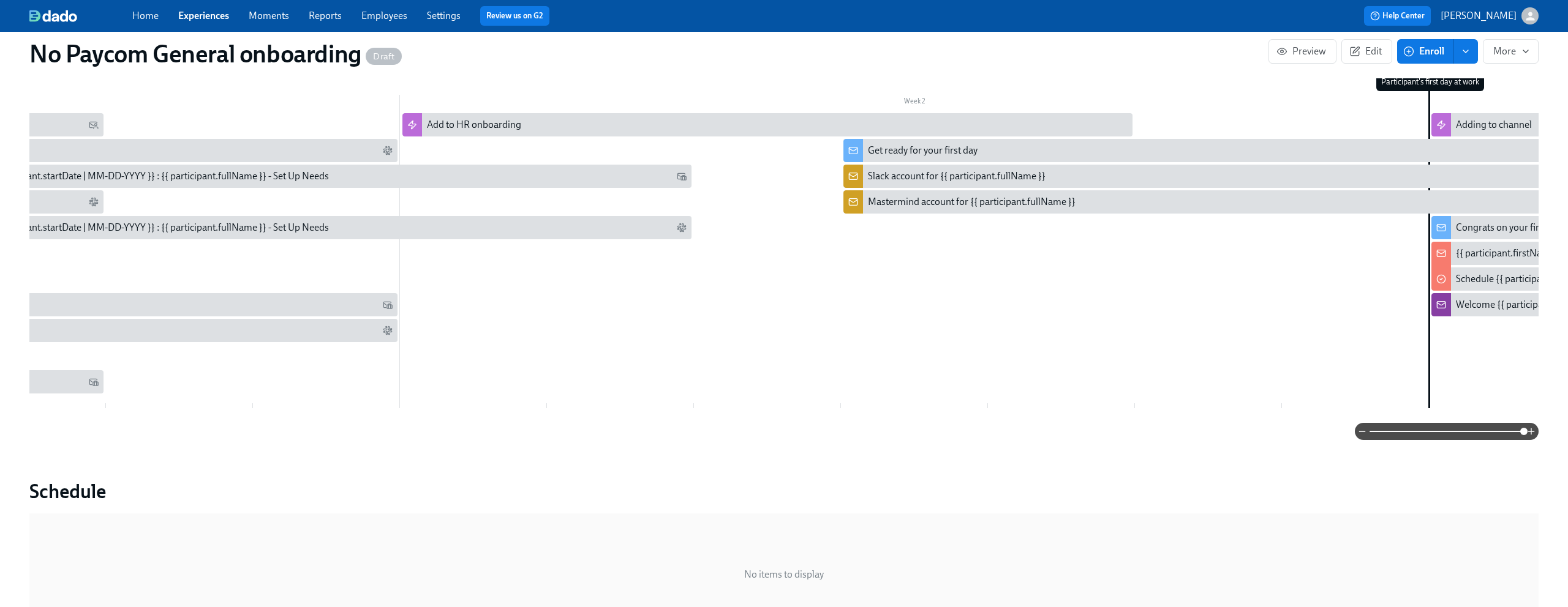
scroll to position [0, 659]
click at [895, 180] on div "Slack account for {{ participant.fullName }}" at bounding box center [956, 176] width 178 height 14
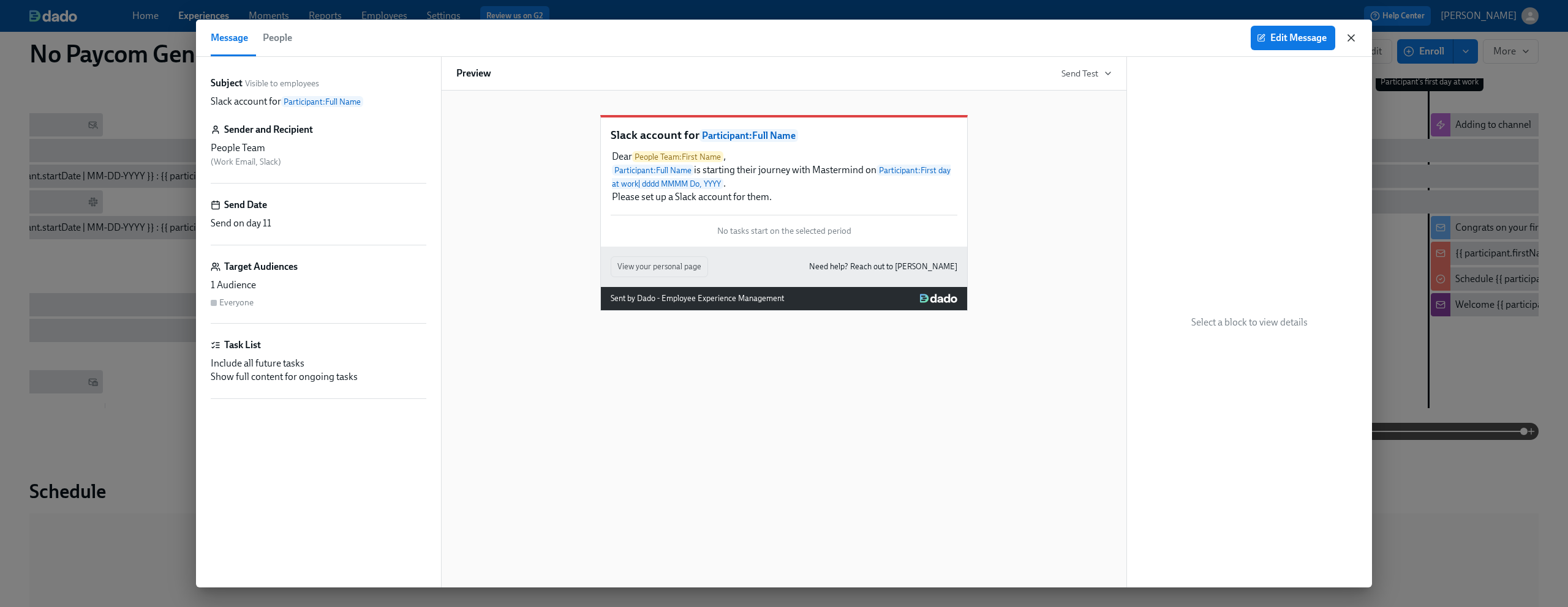
click at [1355, 39] on icon "button" at bounding box center [1351, 38] width 13 height 13
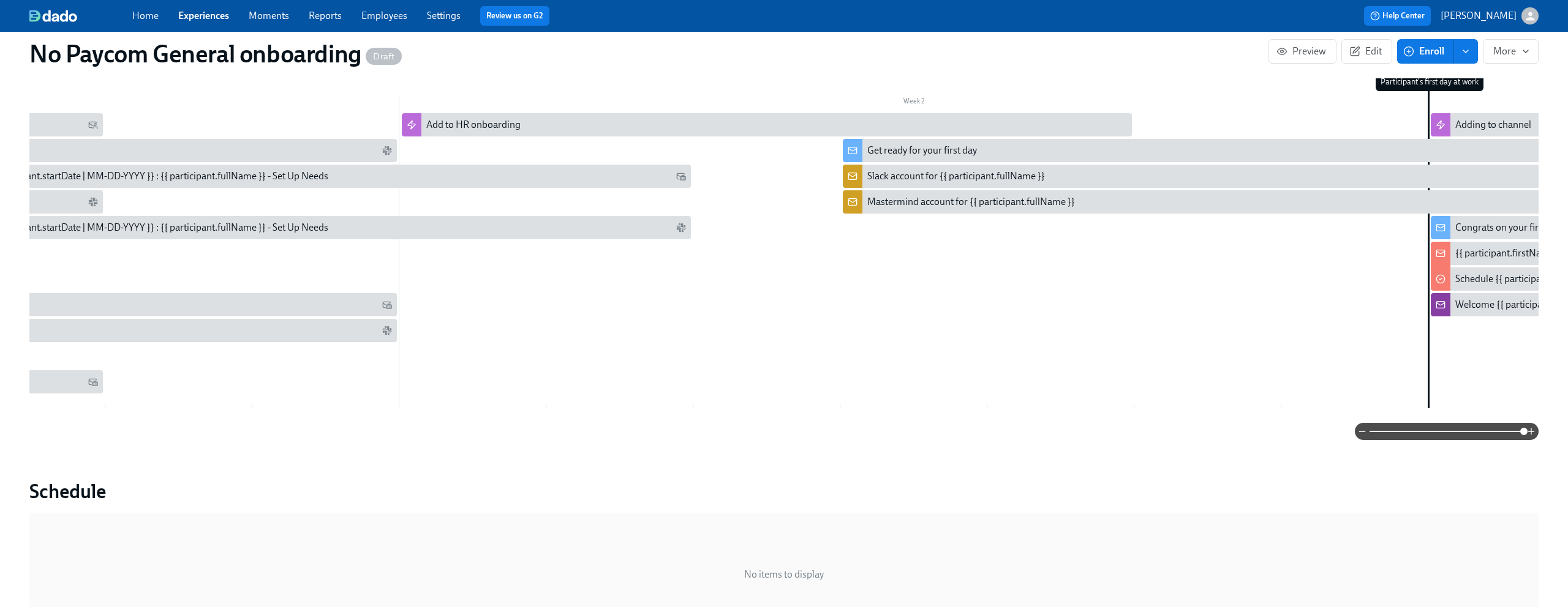
click at [965, 197] on div "Mastermind account for {{ participant.fullName }}" at bounding box center [971, 202] width 208 height 14
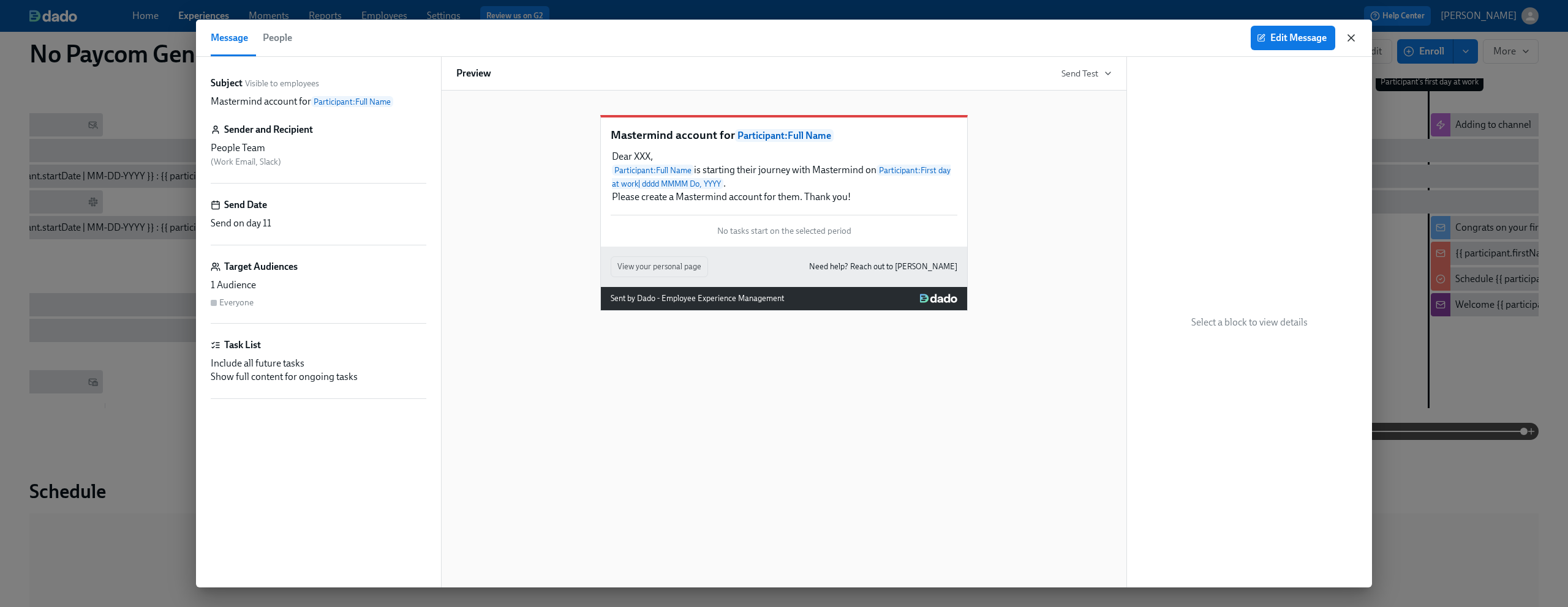
click at [1353, 38] on icon "button" at bounding box center [1351, 38] width 13 height 13
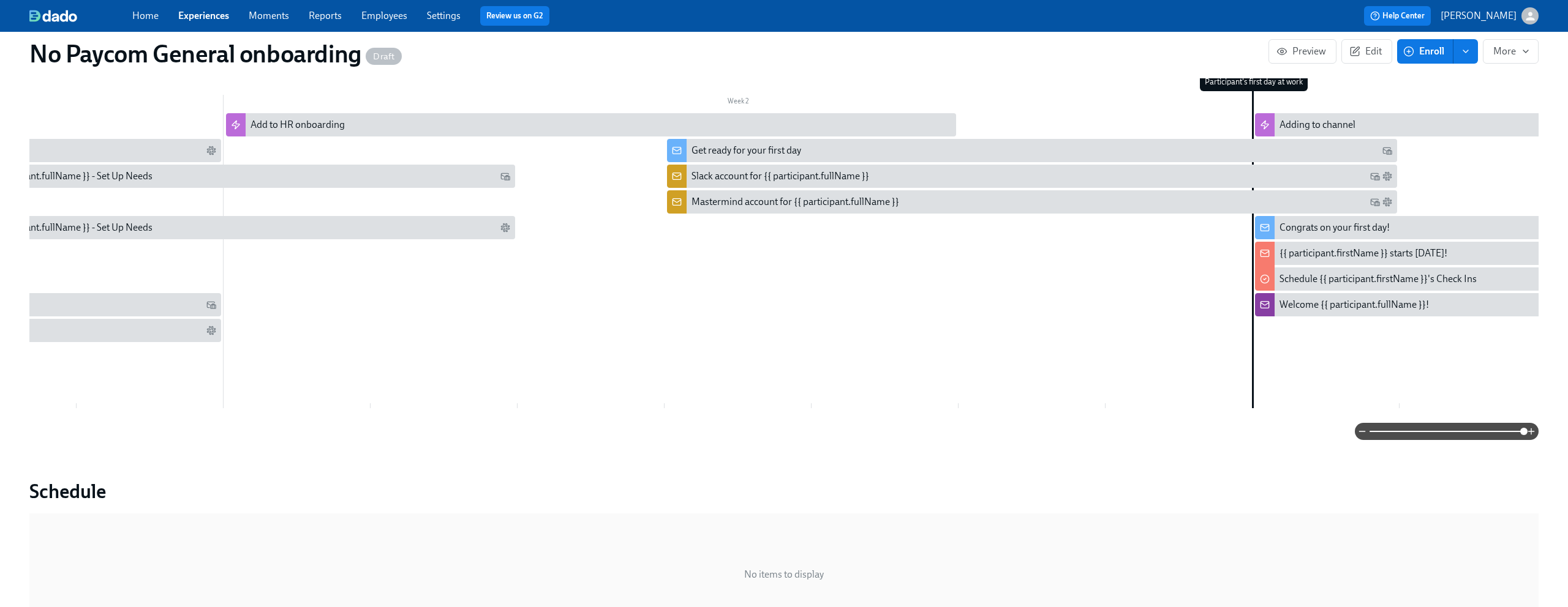
scroll to position [0, 837]
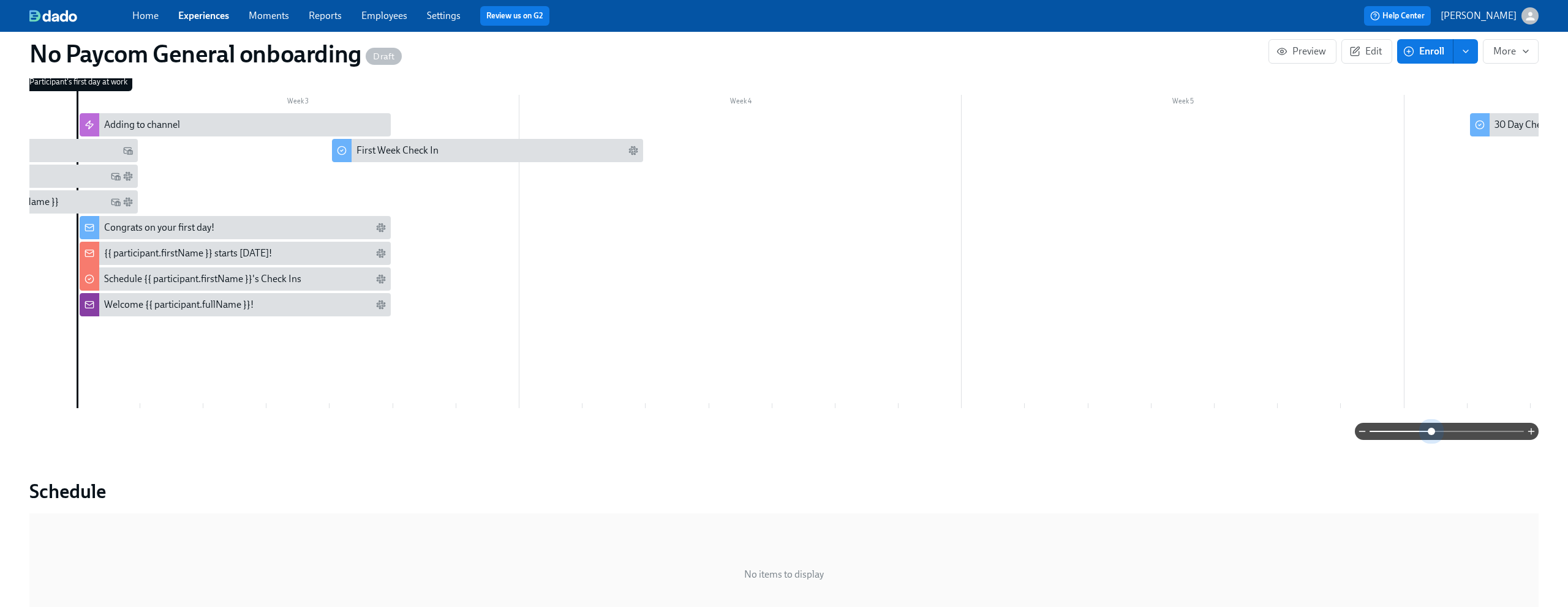
click at [1430, 436] on span at bounding box center [1447, 431] width 154 height 17
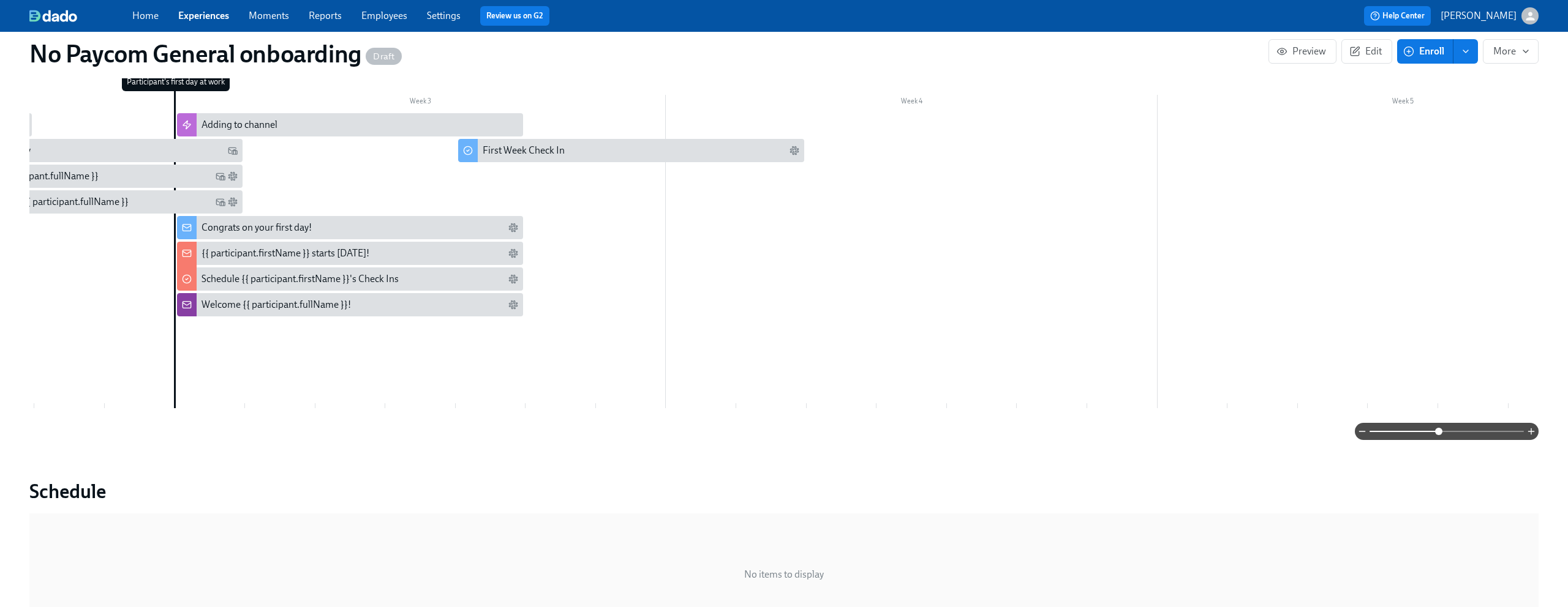
drag, startPoint x: 1430, startPoint y: 436, endPoint x: 1439, endPoint y: 433, distance: 9.5
click at [1439, 433] on span at bounding box center [1439, 431] width 8 height 8
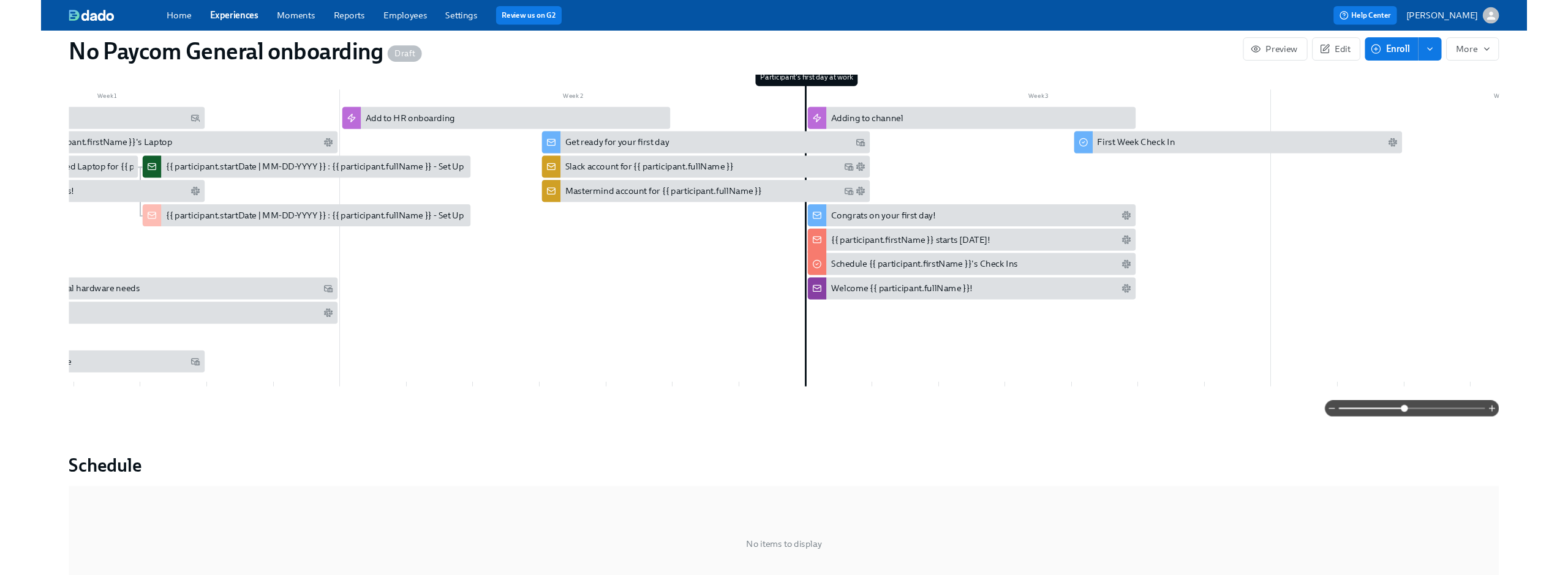
scroll to position [0, 0]
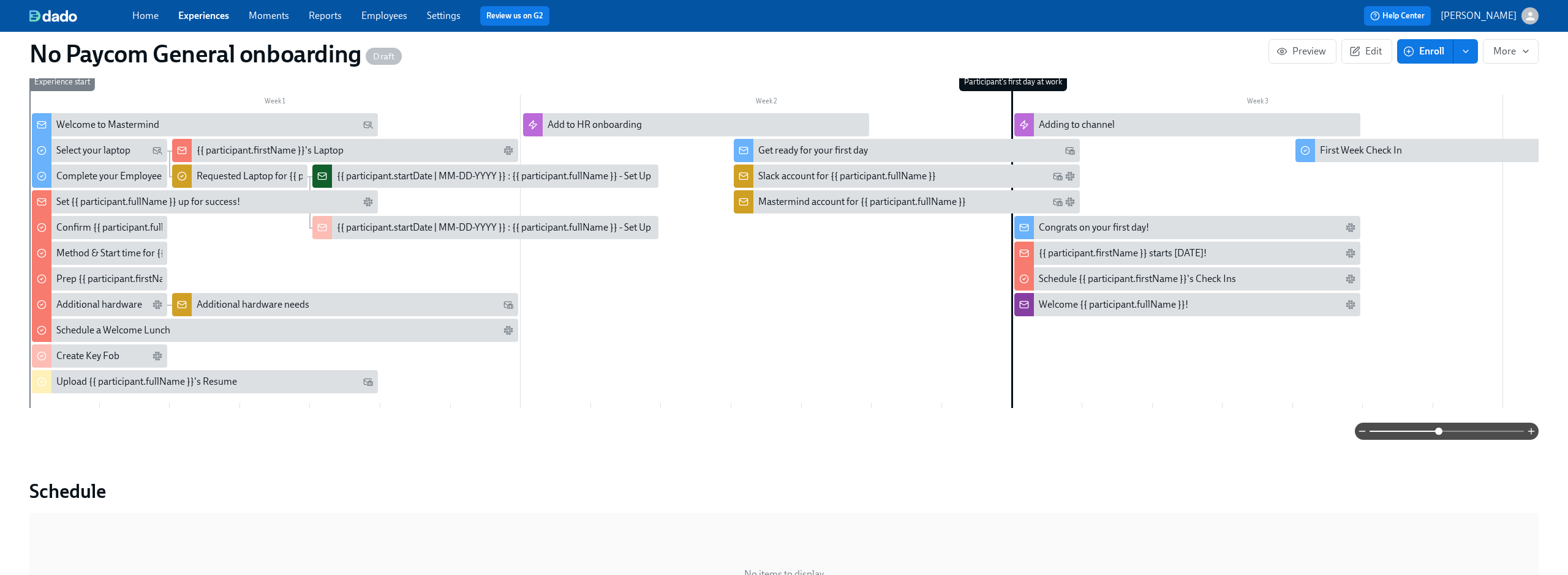
click at [899, 172] on div "Slack account for {{ participant.fullName }}" at bounding box center [847, 176] width 178 height 14
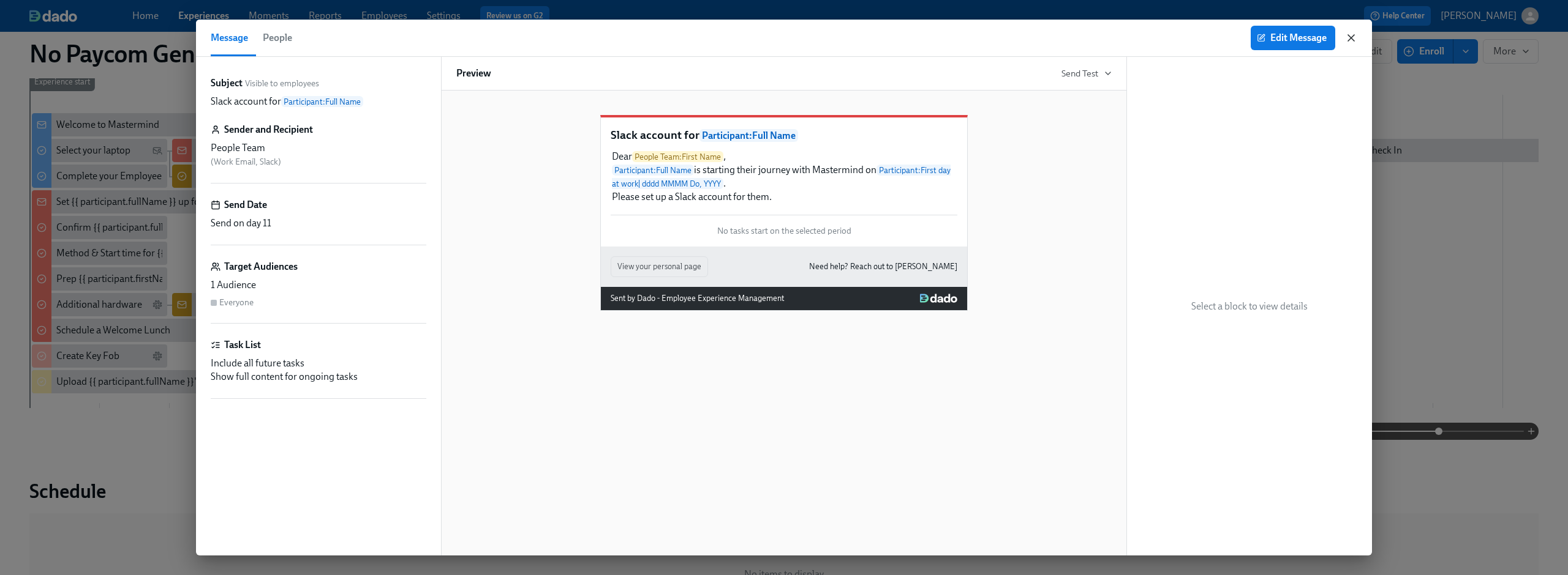
click at [1345, 37] on icon "button" at bounding box center [1351, 38] width 13 height 13
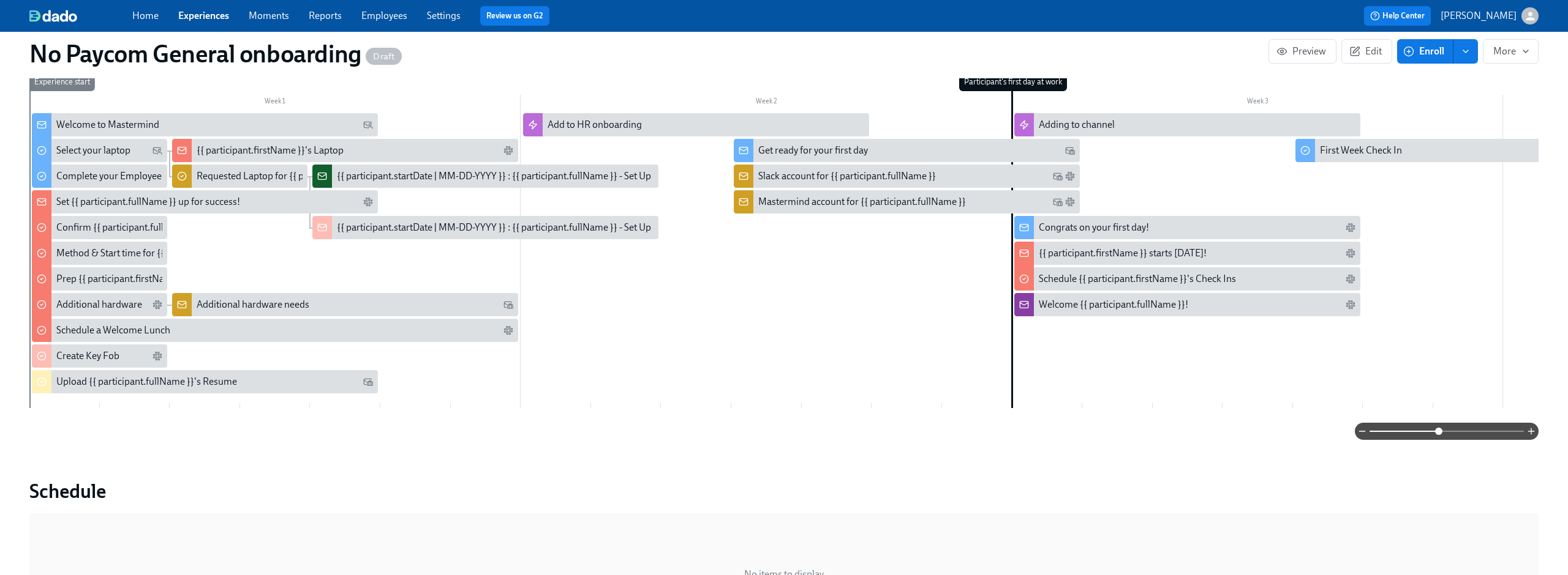
click at [797, 200] on div "Mastermind account for {{ participant.fullName }}" at bounding box center [863, 202] width 208 height 14
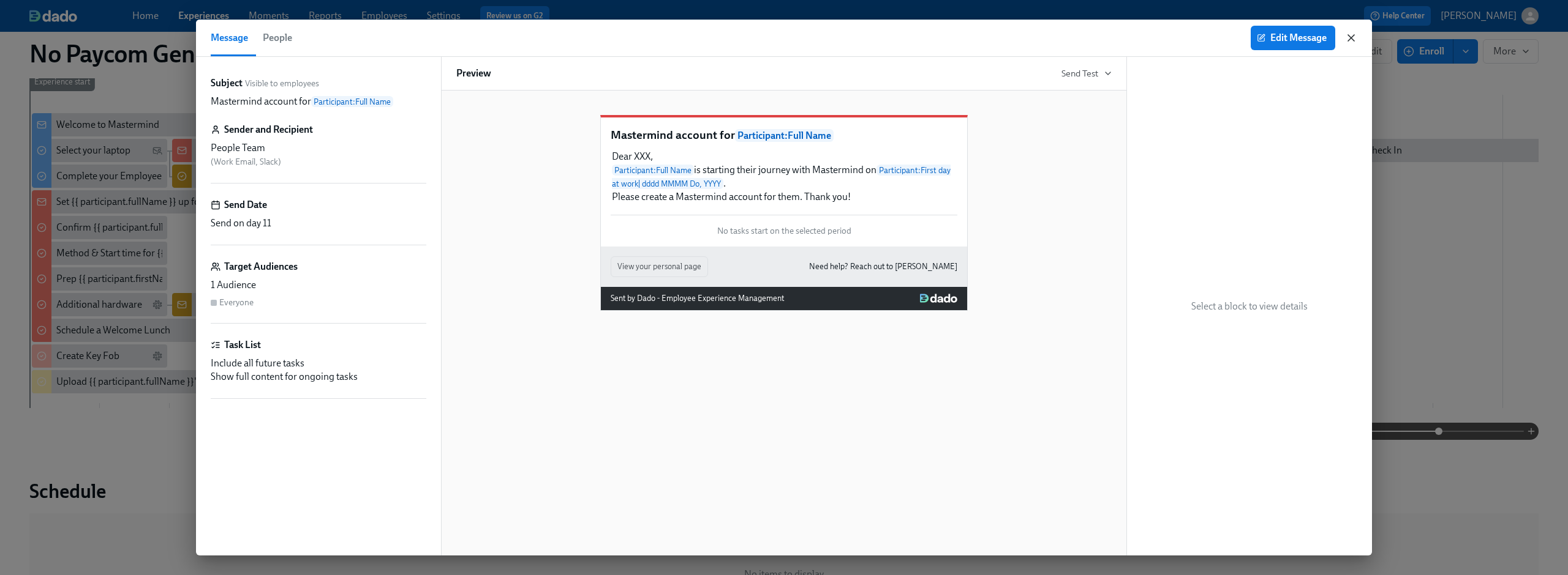
click at [1345, 33] on icon "button" at bounding box center [1351, 38] width 13 height 13
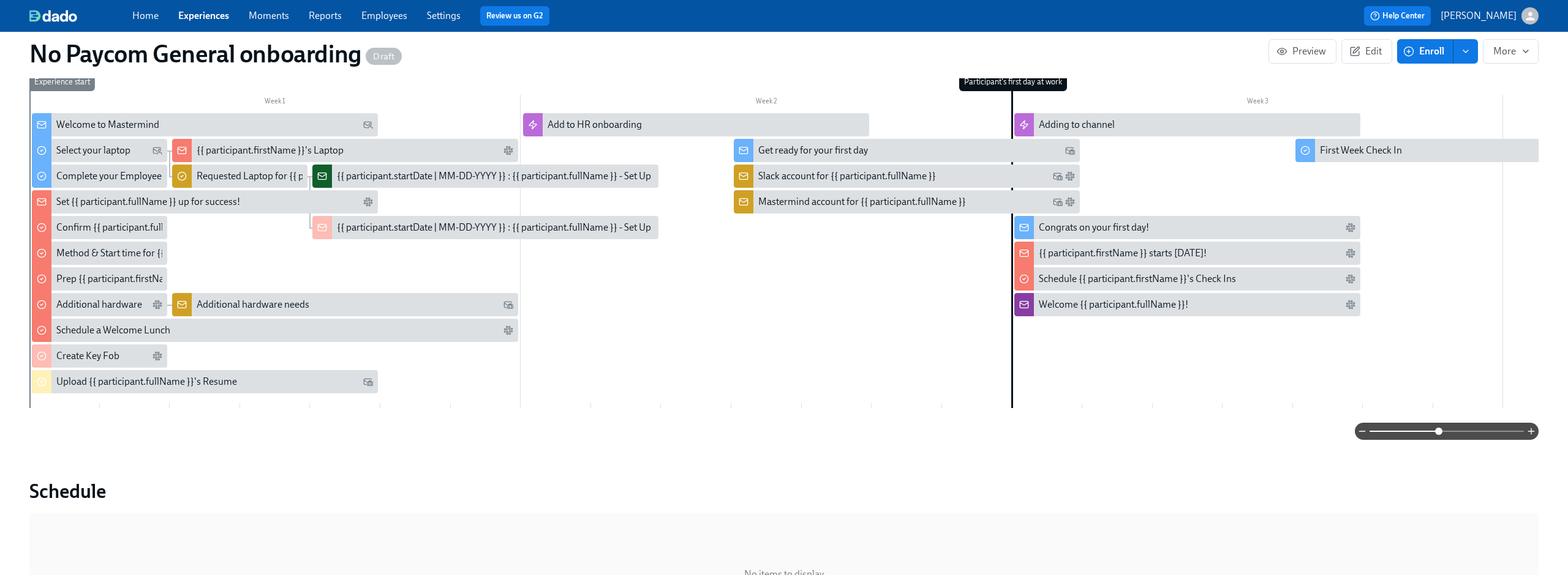
click at [792, 170] on div "Slack account for {{ participant.fullName }}" at bounding box center [847, 176] width 178 height 14
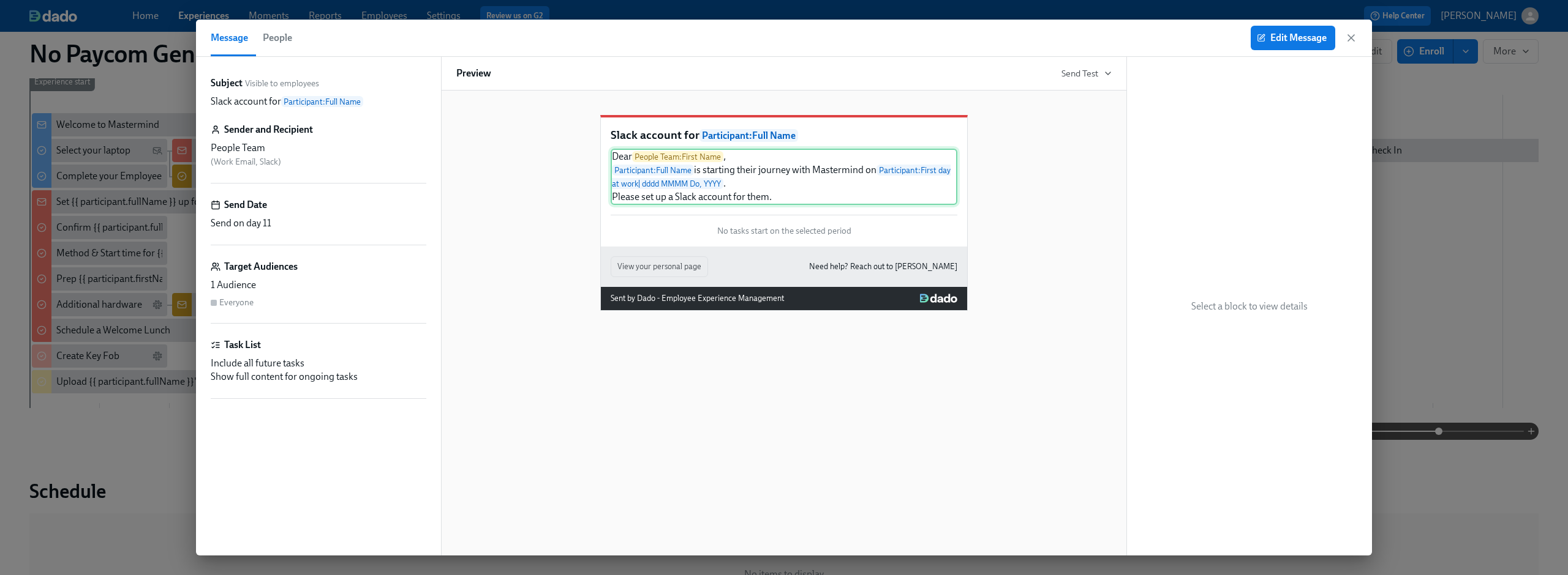
click at [615, 172] on div "Dear People Team : First Name , Participant : Full Name is starting their journ…" at bounding box center [783, 176] width 346 height 56
click at [757, 192] on div "Dear People Team : First Name , Participant : Full Name is starting their journ…" at bounding box center [783, 176] width 346 height 56
click at [746, 183] on div "Dear People Team : First Name , Participant : Full Name is starting their journ…" at bounding box center [783, 176] width 346 height 56
click at [1348, 36] on icon "button" at bounding box center [1351, 38] width 13 height 13
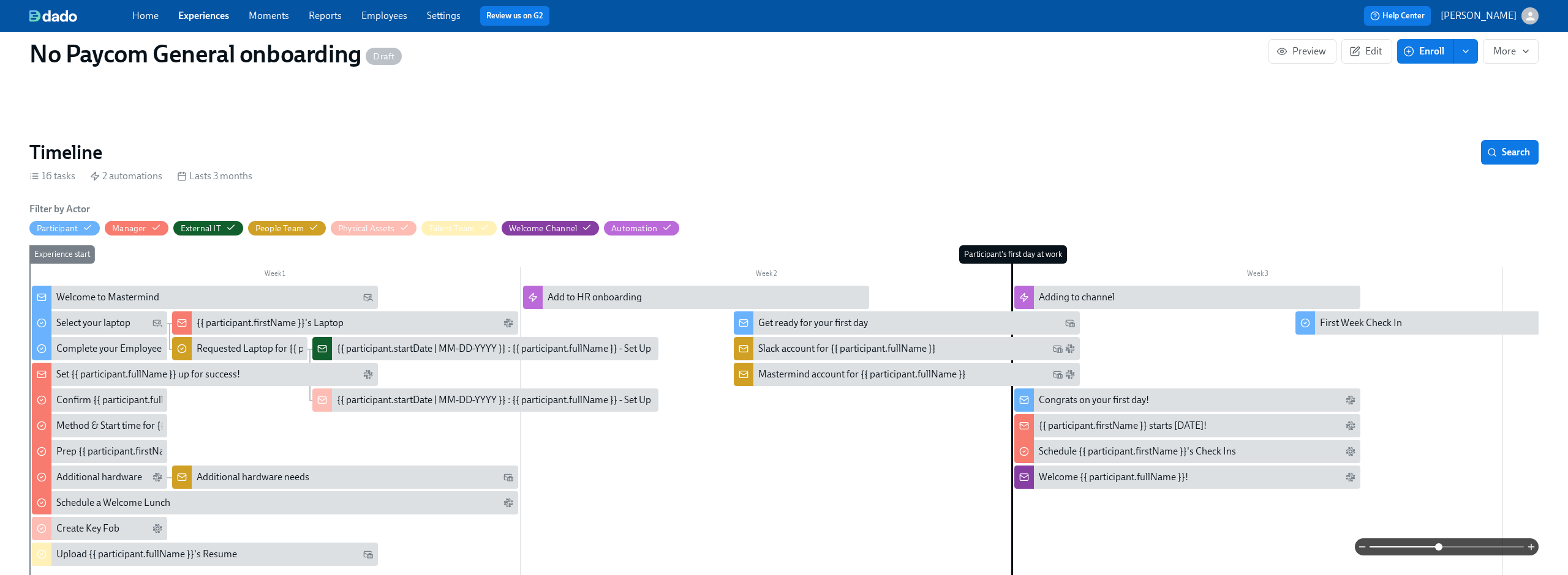
scroll to position [102, 0]
click at [820, 373] on div "Mastermind account for {{ participant.fullName }}" at bounding box center [863, 374] width 208 height 14
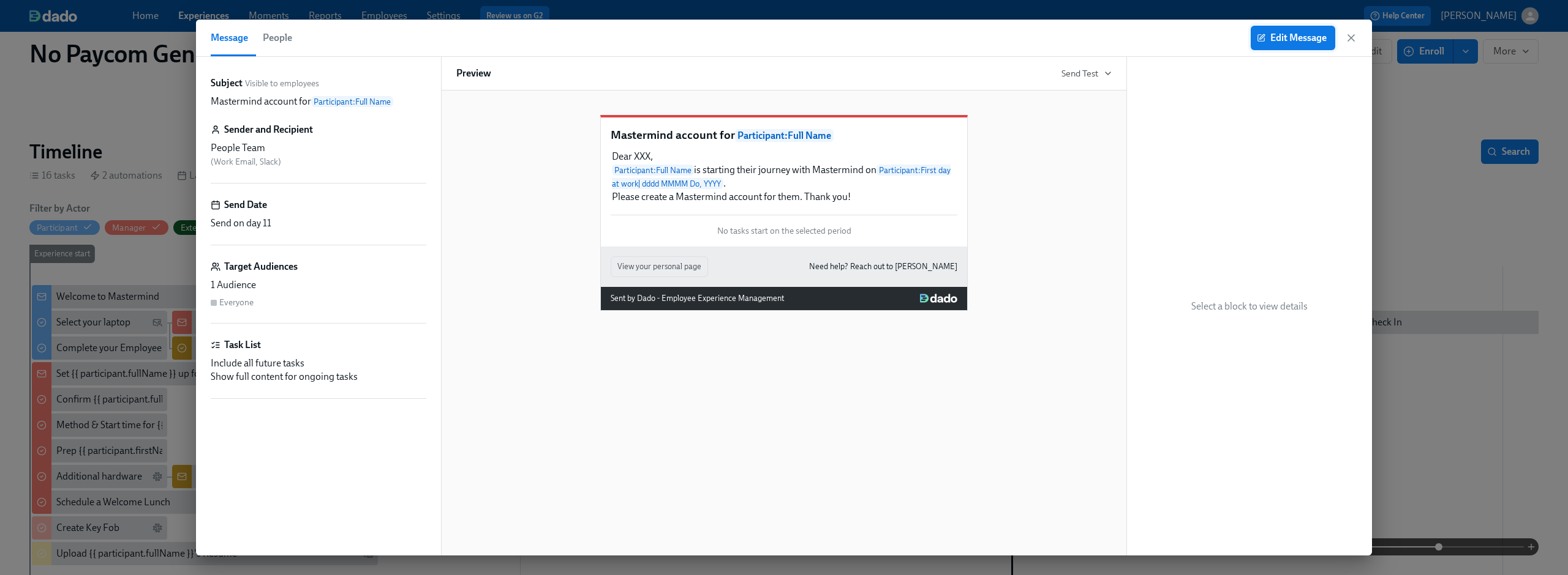
click at [1307, 43] on span "Edit Message" at bounding box center [1292, 38] width 67 height 13
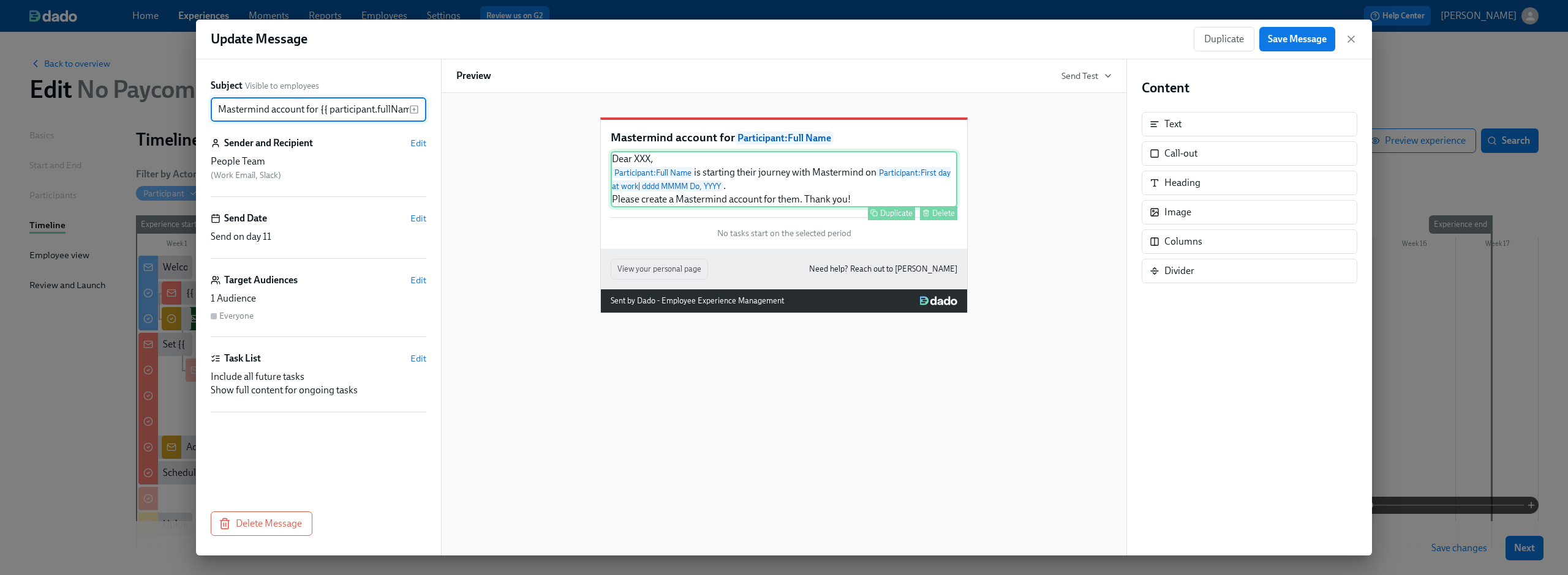
scroll to position [0, 16]
click at [644, 170] on div "Dear XXX, Participant : Full Name is starting their journey with Mastermind on …" at bounding box center [783, 179] width 346 height 56
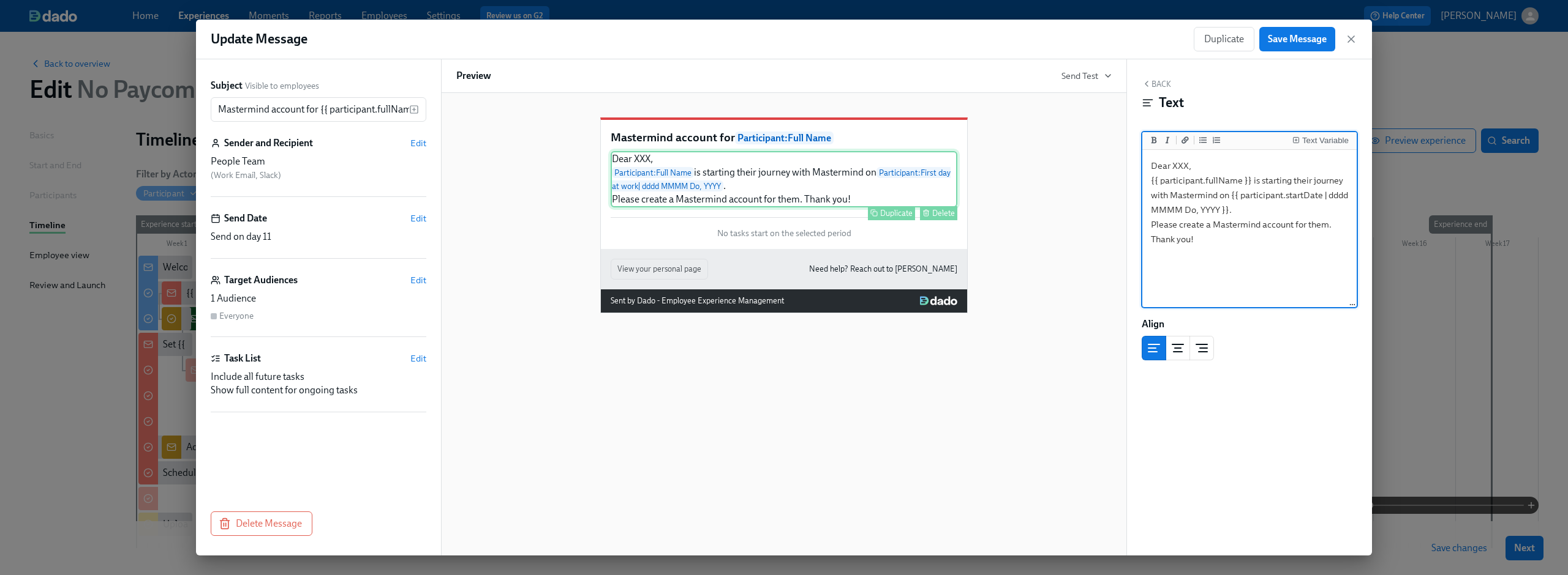
click at [656, 174] on div "Dear XXX, Participant : Full Name is starting their journey with Mastermind on …" at bounding box center [783, 179] width 346 height 56
click at [1155, 167] on textarea "Dear XXX, {{ participant.fullName }} is starting their journey with Mastermind …" at bounding box center [1250, 229] width 210 height 153
drag, startPoint x: 1292, startPoint y: 182, endPoint x: 1344, endPoint y: 180, distance: 52.0
click at [1344, 180] on textarea "Hello XXX, {{ participant.fullName }} is starting their journey with Mastermind…" at bounding box center [1250, 229] width 210 height 153
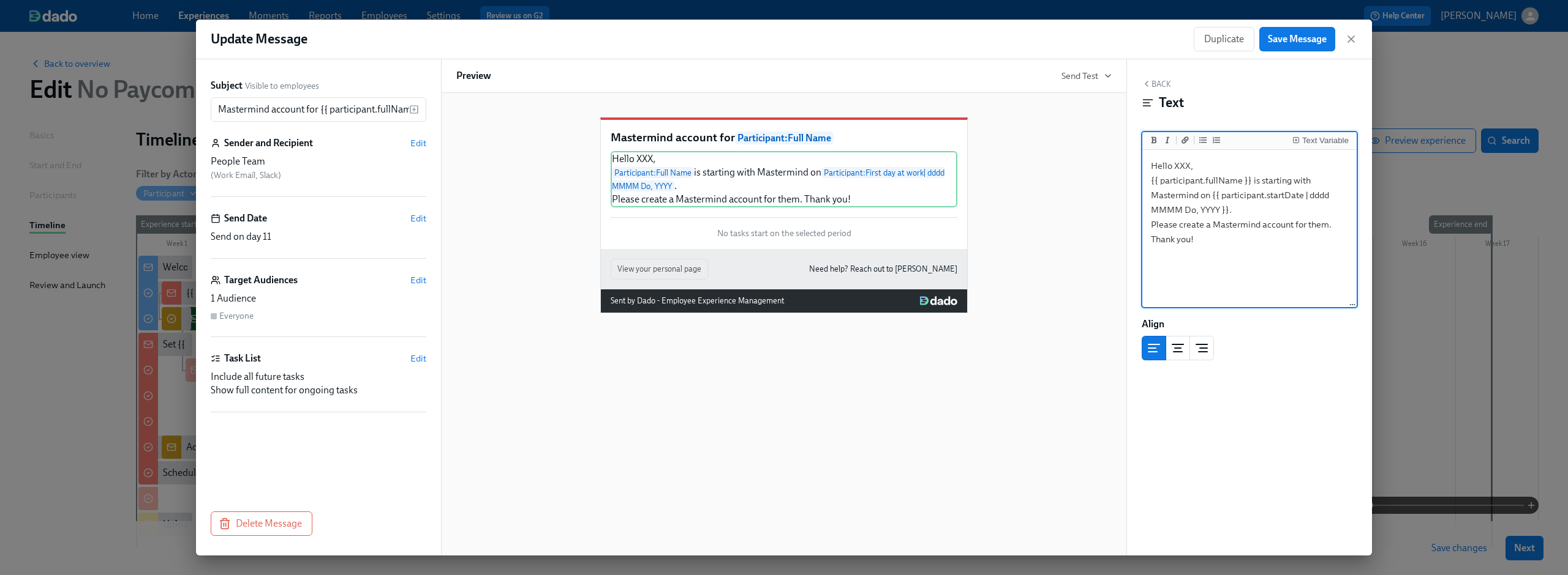
click at [1183, 164] on textarea "Hello XXX, {{ participant.fullName }} is starting with Mastermind on {{ partici…" at bounding box center [1250, 229] width 210 height 153
click at [1191, 183] on textarea "Hello, {{ participant.fullName }} is starting with Mastermind on {{ participant…" at bounding box center [1250, 229] width 210 height 153
type textarea "Hello, {{ participant.fullName }} is starting with Mastermind on {{ participant…"
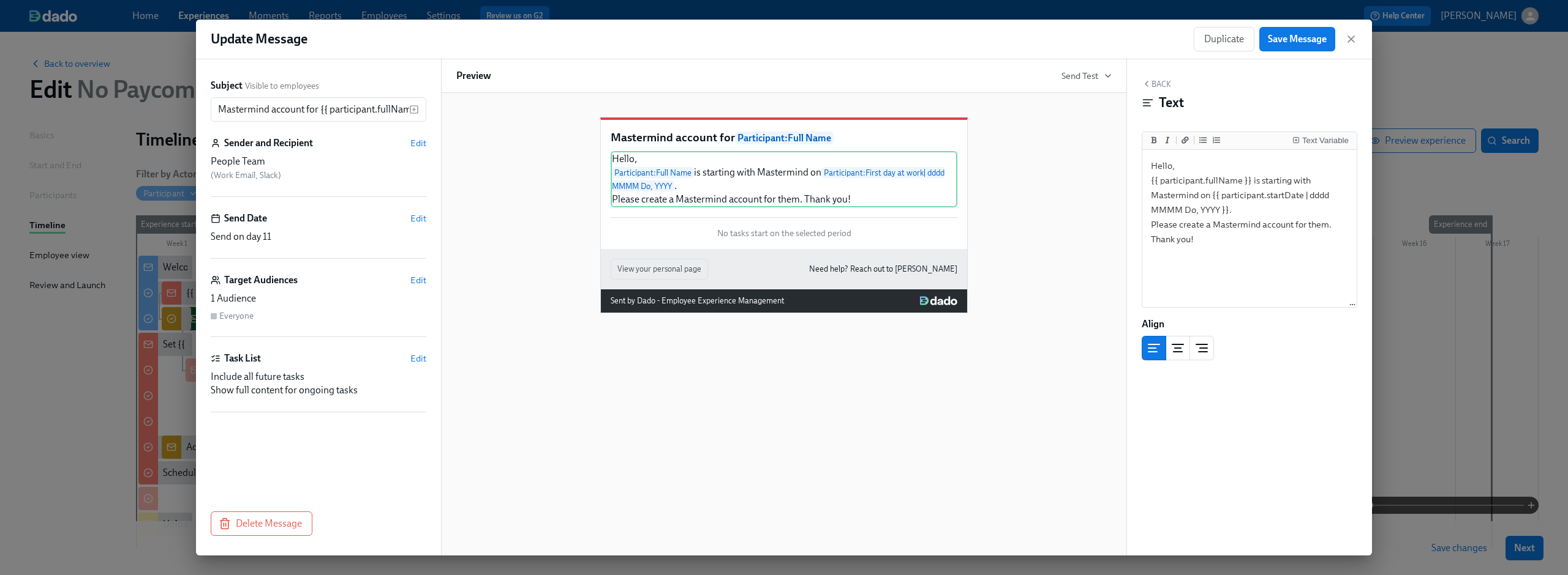
click at [1077, 207] on div "Mastermind account for Participant : Full Name Hello, Participant : Full Name i…" at bounding box center [784, 206] width 656 height 215
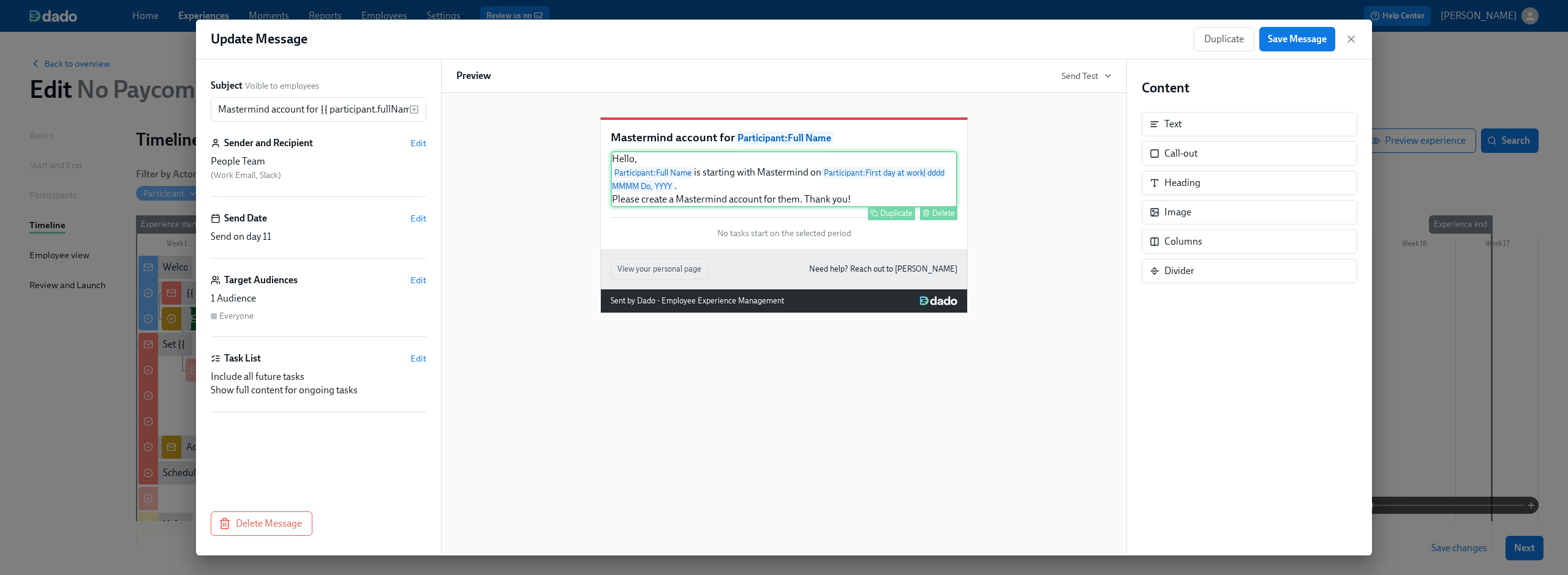
click at [746, 190] on div "Hello, Participant : Full Name is starting with Mastermind on Participant : Fir…" at bounding box center [783, 179] width 346 height 56
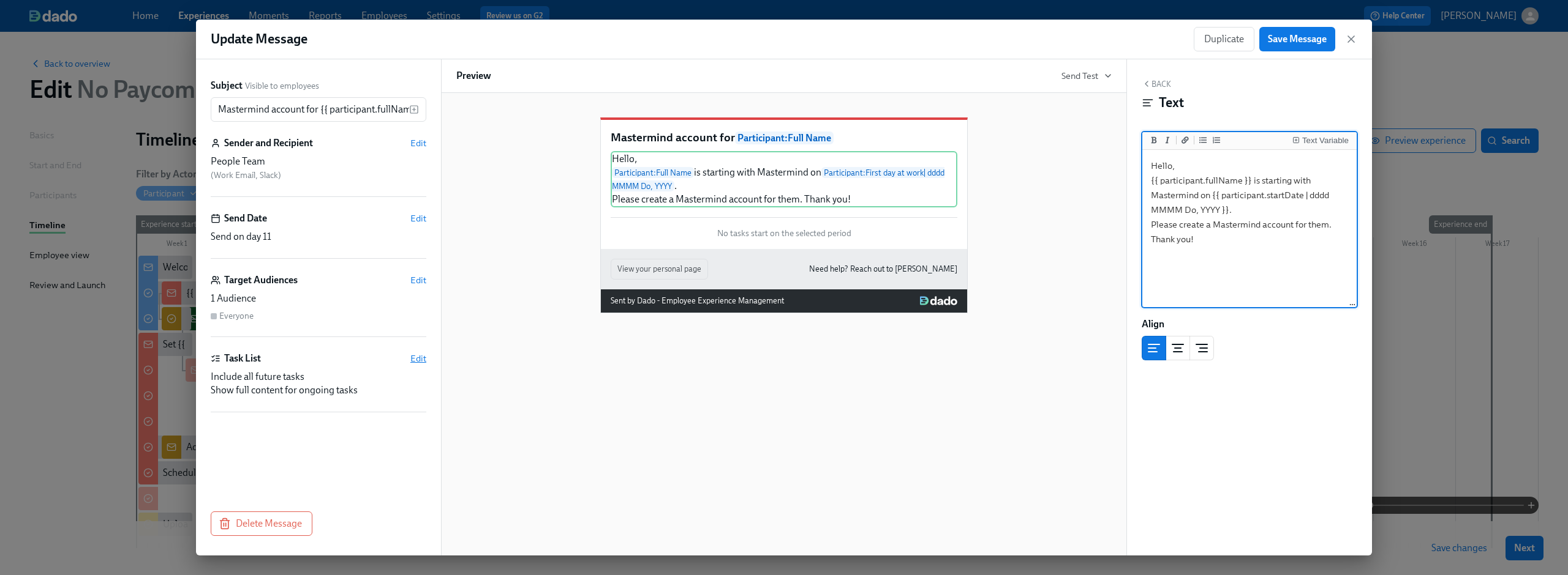
click at [422, 357] on span "Edit" at bounding box center [418, 359] width 16 height 13
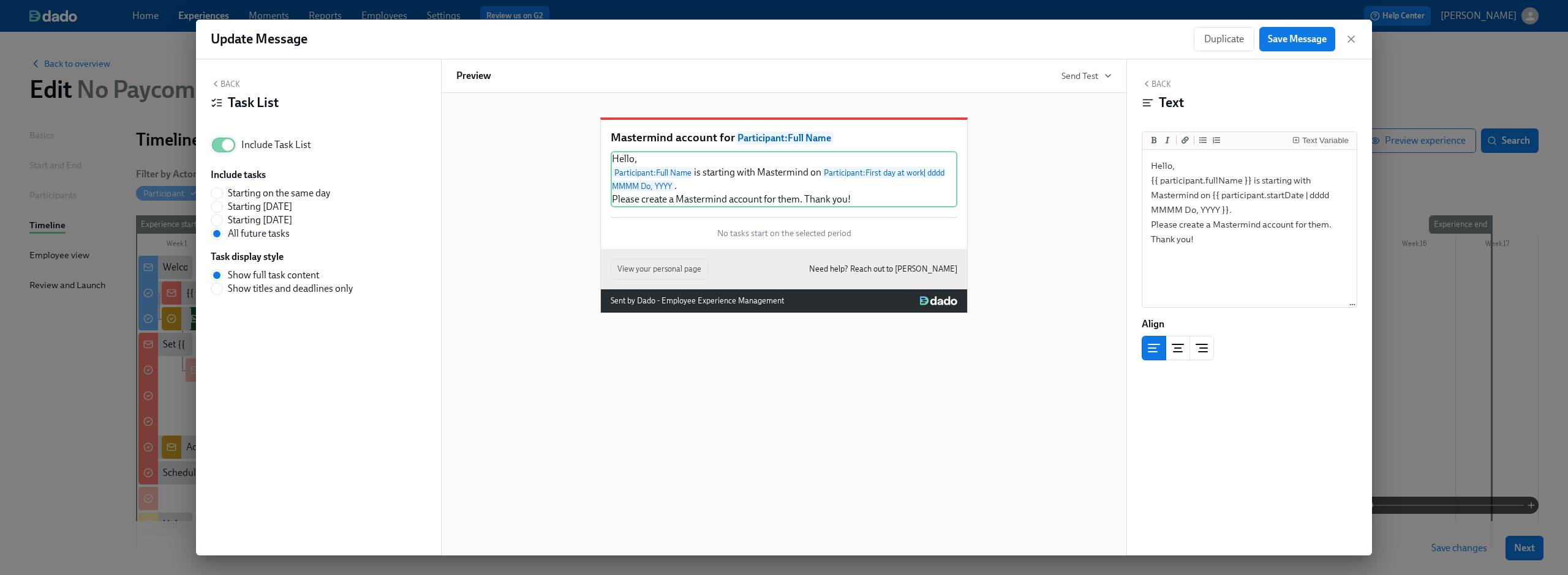
click at [227, 144] on input "Include Task List" at bounding box center [227, 145] width 81 height 27
checkbox input "false"
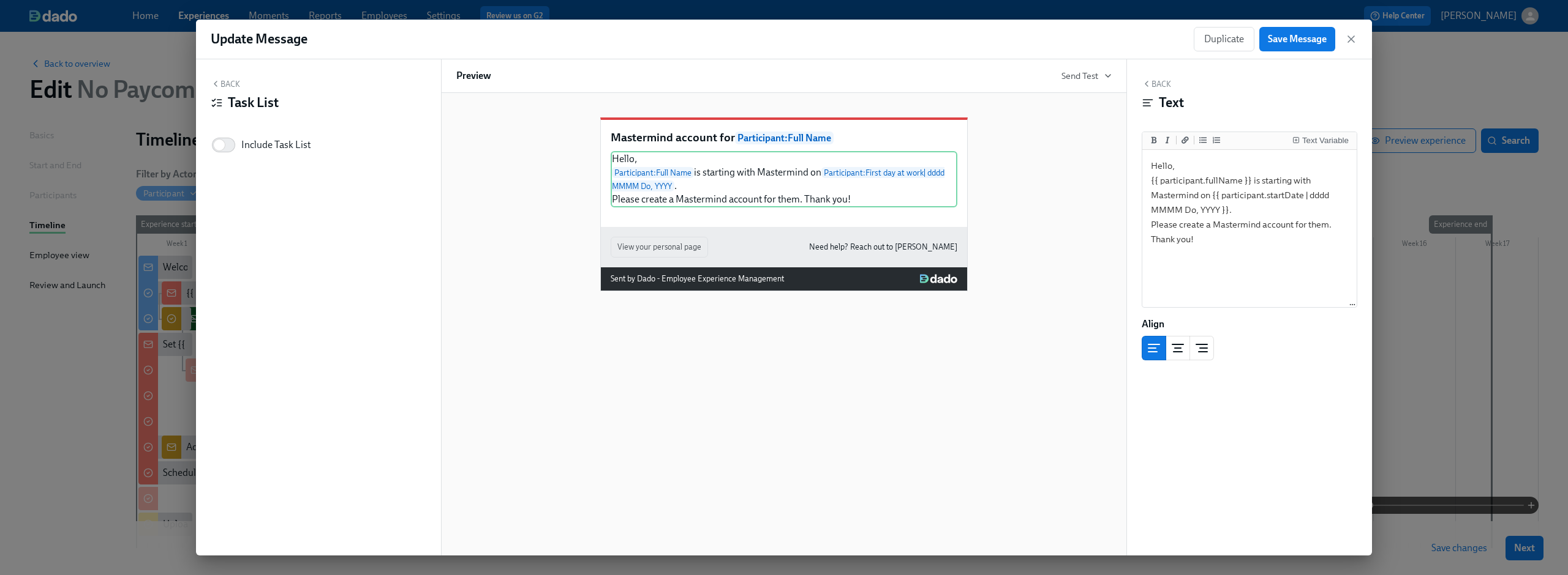
click at [231, 79] on button "Back" at bounding box center [225, 83] width 29 height 10
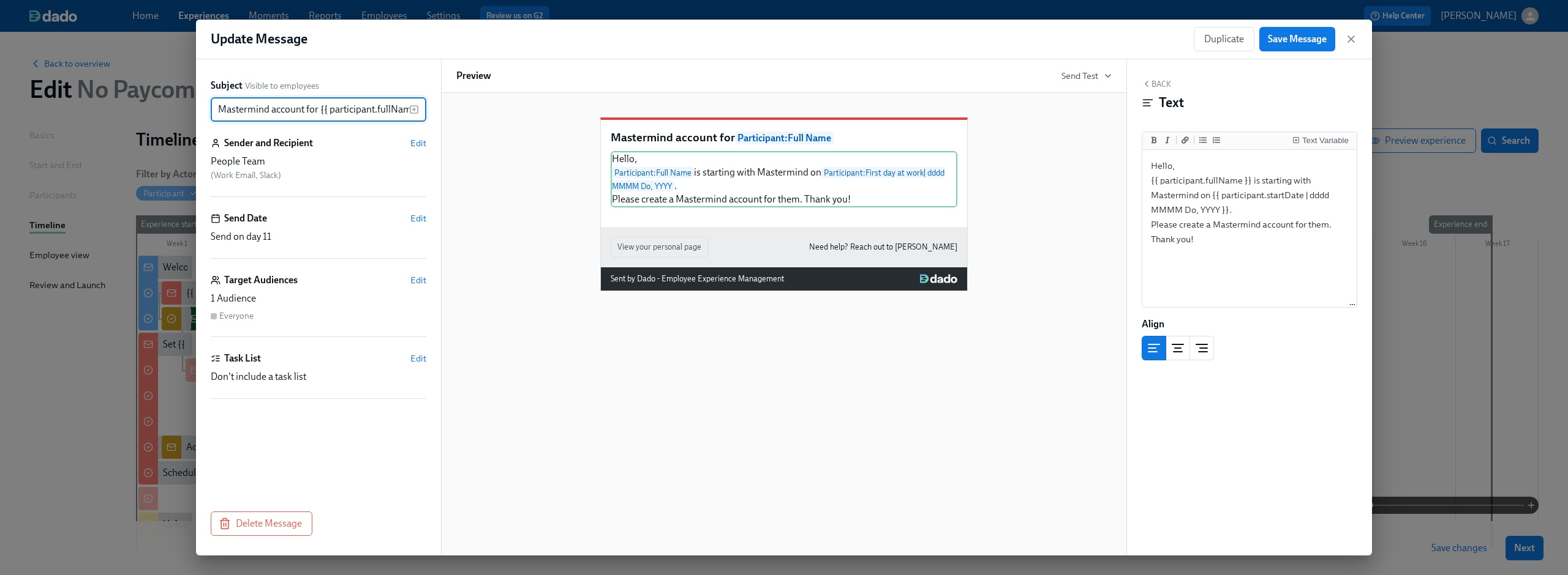
scroll to position [0, 16]
click at [1287, 44] on span "Save Message" at bounding box center [1297, 39] width 59 height 13
click at [1159, 164] on textarea "Hello, {{ participant.fullName }} is starting with Mastermind on {{ participant…" at bounding box center [1250, 229] width 210 height 153
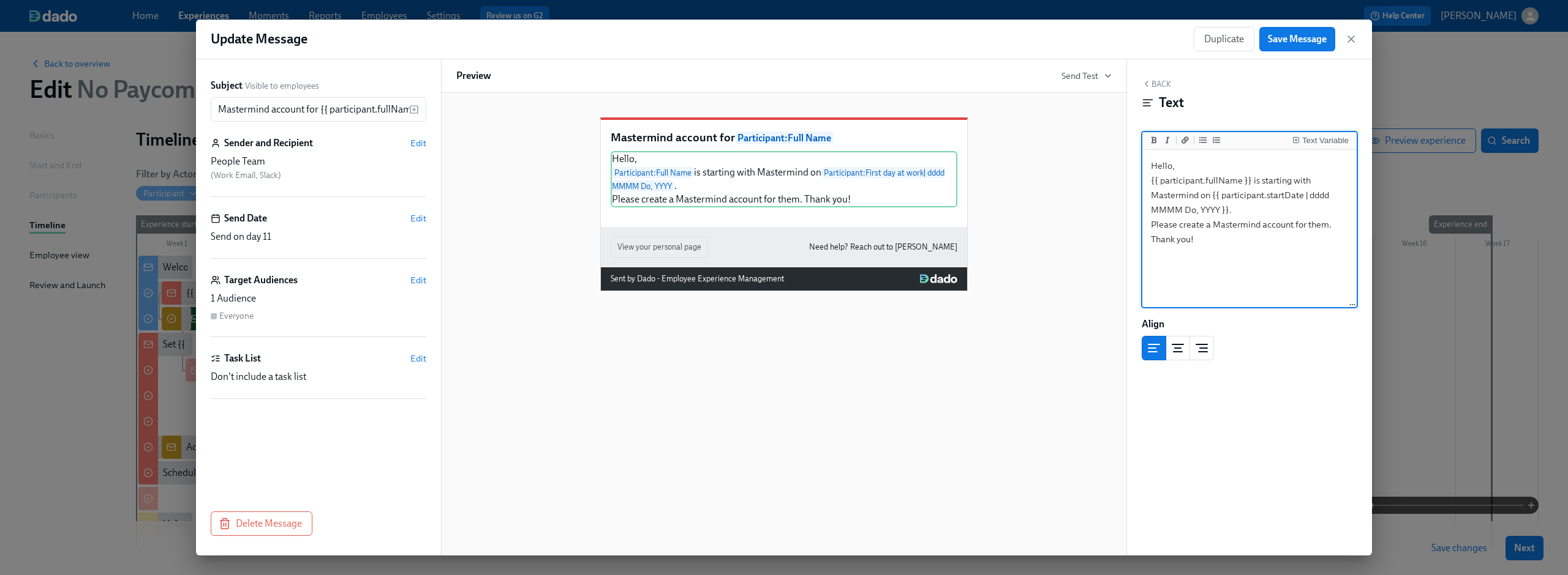
click at [1160, 164] on textarea "Hello, {{ participant.fullName }} is starting with Mastermind on {{ participant…" at bounding box center [1250, 229] width 210 height 153
click at [1202, 204] on textarea "Hi, {{ participant.fullName }} is starting with Mastermind on {{ participant.st…" at bounding box center [1250, 229] width 210 height 153
drag, startPoint x: 1176, startPoint y: 167, endPoint x: 1153, endPoint y: 167, distance: 23.0
click at [1153, 167] on textarea "Hi, {{ participant.fullName }} is starting with Mastermind on {{ participant.st…" at bounding box center [1250, 229] width 210 height 153
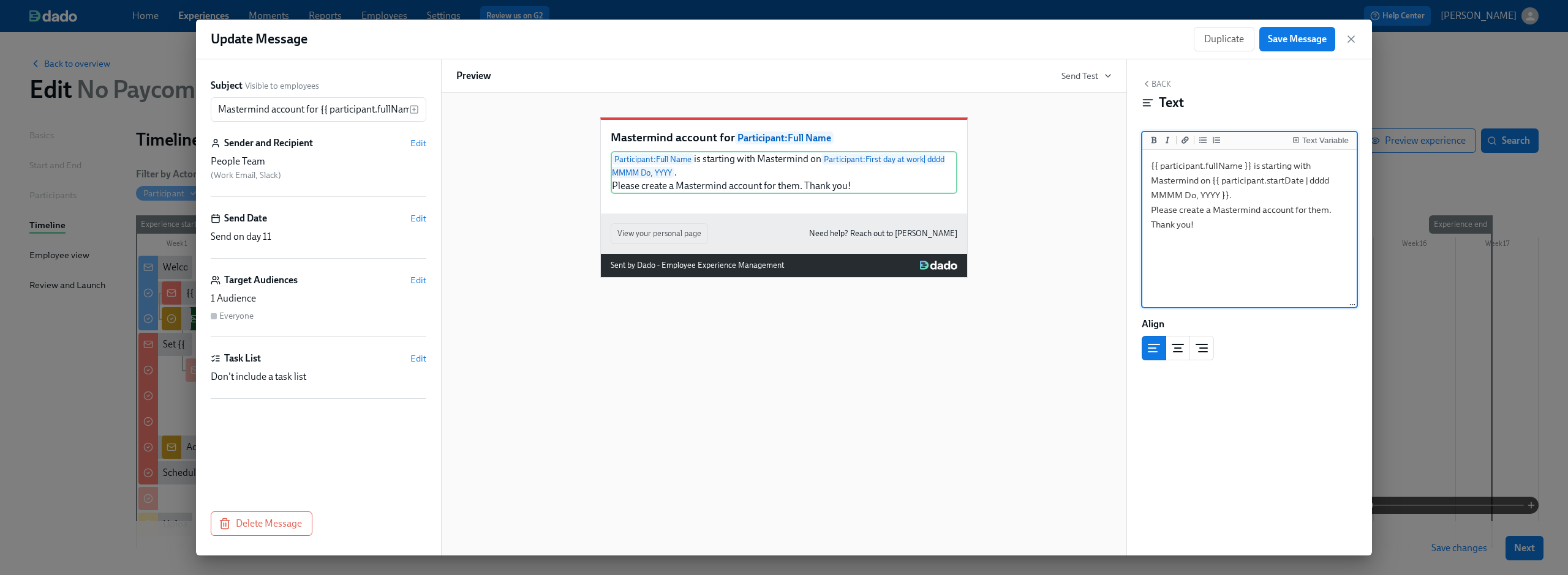
type textarea "{{ participant.fullName }} is starting with Mastermind on {{ participant.startD…"
click at [1032, 183] on div "Mastermind account for Participant : Full Name Participant : Full Name is start…" at bounding box center [784, 188] width 656 height 180
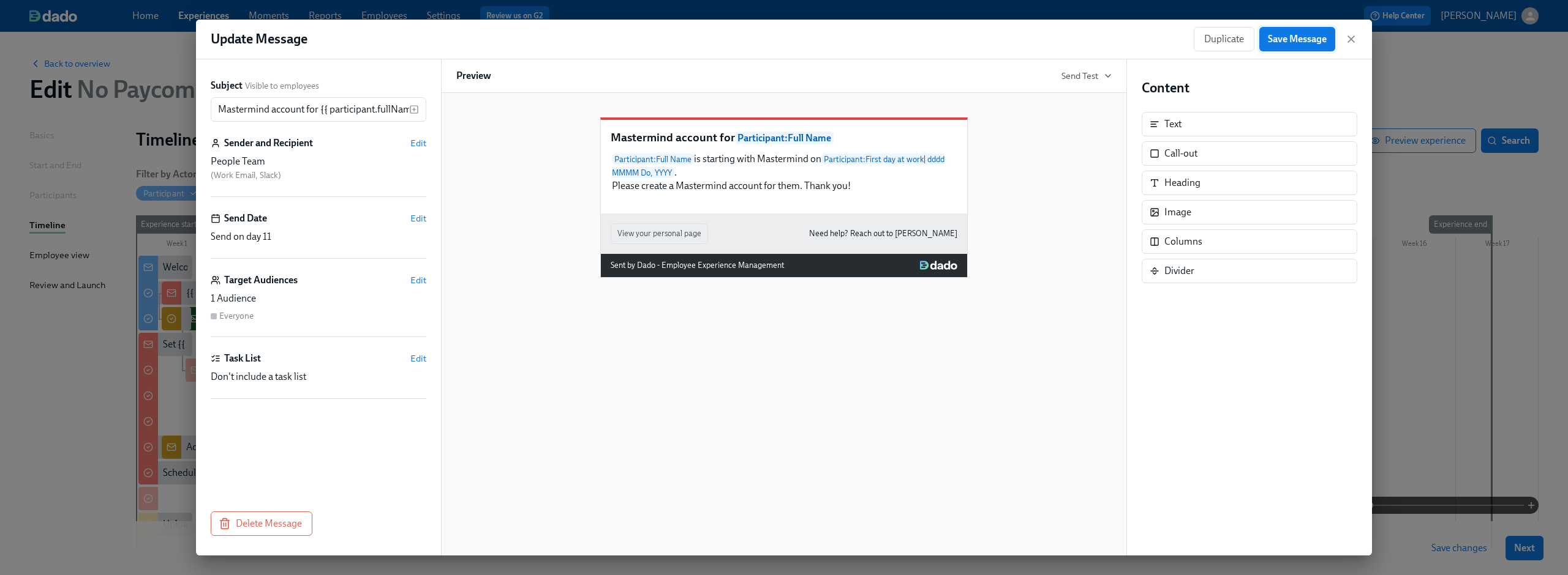
click at [1291, 36] on span "Save Message" at bounding box center [1297, 39] width 59 height 13
click at [1358, 39] on div "Update Message Duplicate Save Message" at bounding box center [784, 39] width 1176 height 40
click at [1352, 39] on icon "button" at bounding box center [1352, 39] width 6 height 6
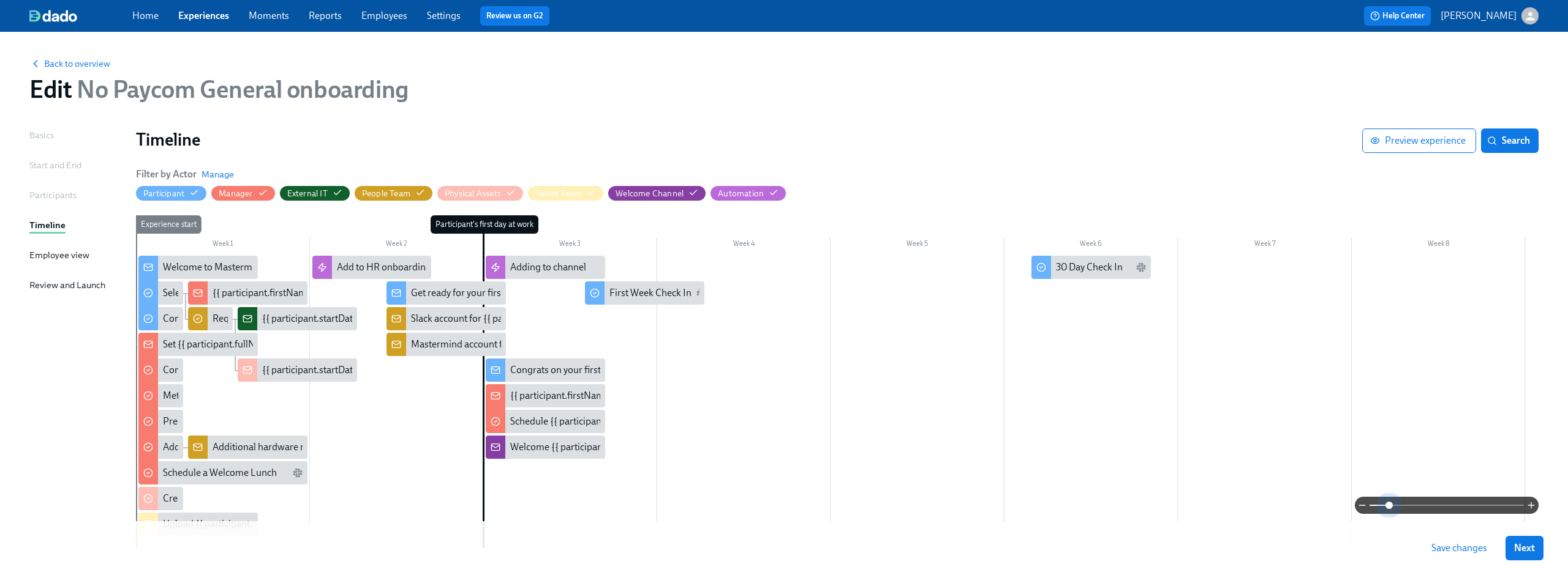
click at [1389, 502] on span at bounding box center [1447, 506] width 154 height 17
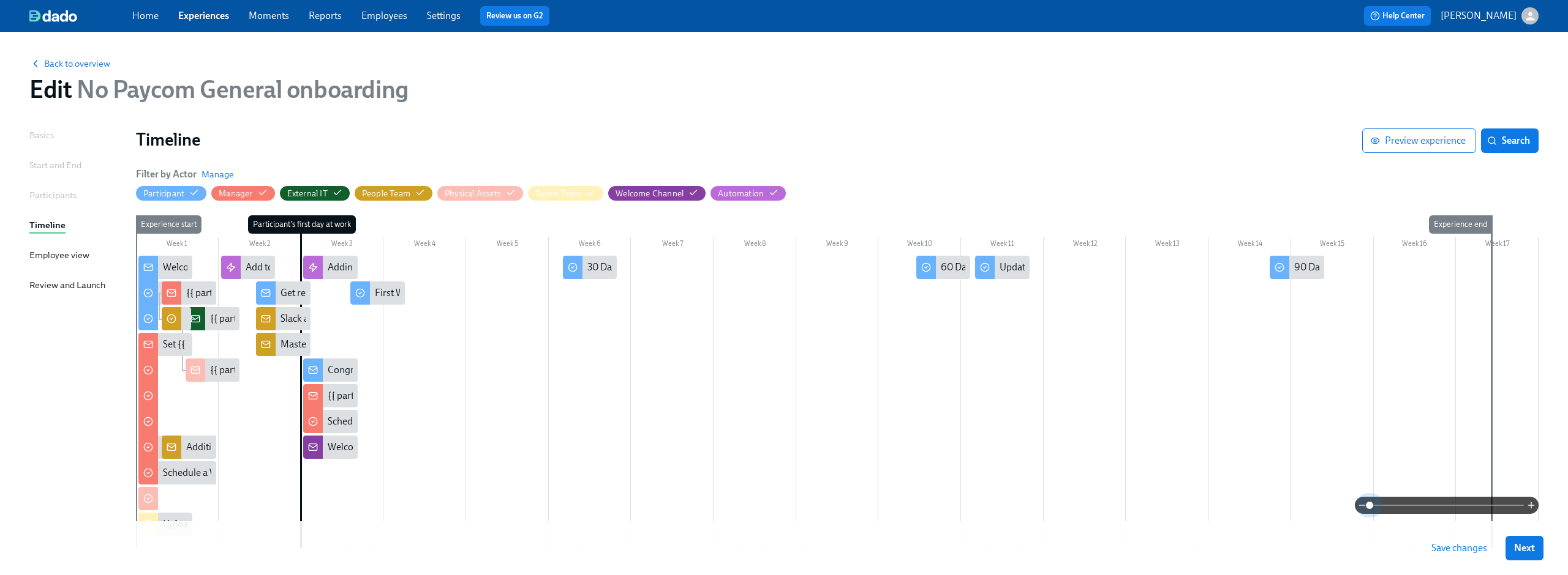
click at [853, 191] on div "Filter by Actor Manage Participant Manager External IT People Team Physical Ass…" at bounding box center [837, 184] width 1403 height 33
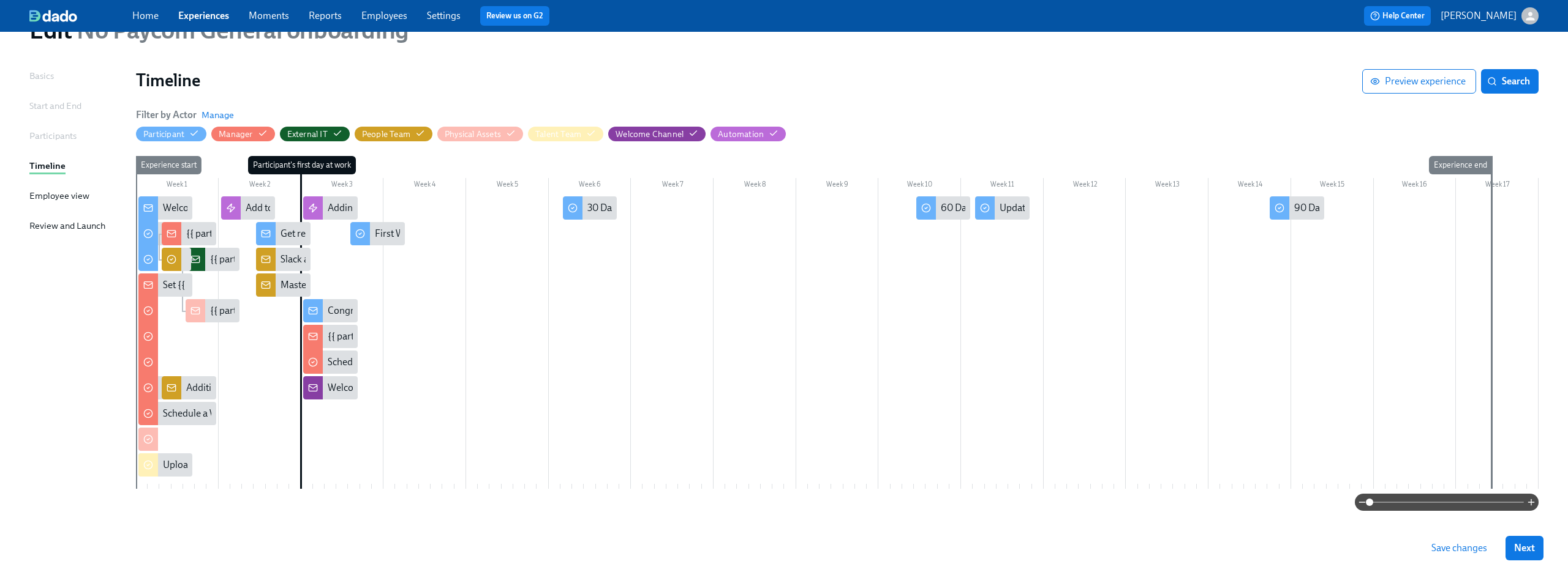
scroll to position [60, 0]
click at [204, 111] on span "Manage" at bounding box center [217, 114] width 32 height 13
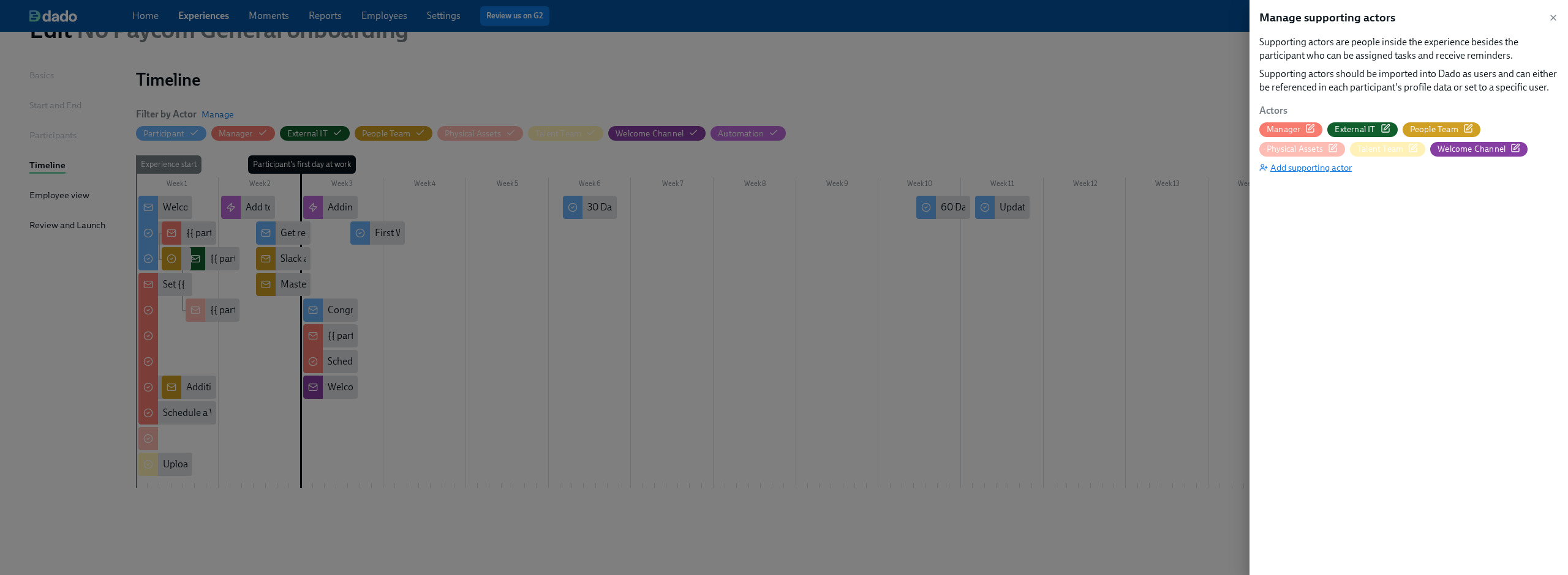
click at [1318, 169] on span "Add supporting actor" at bounding box center [1305, 168] width 92 height 13
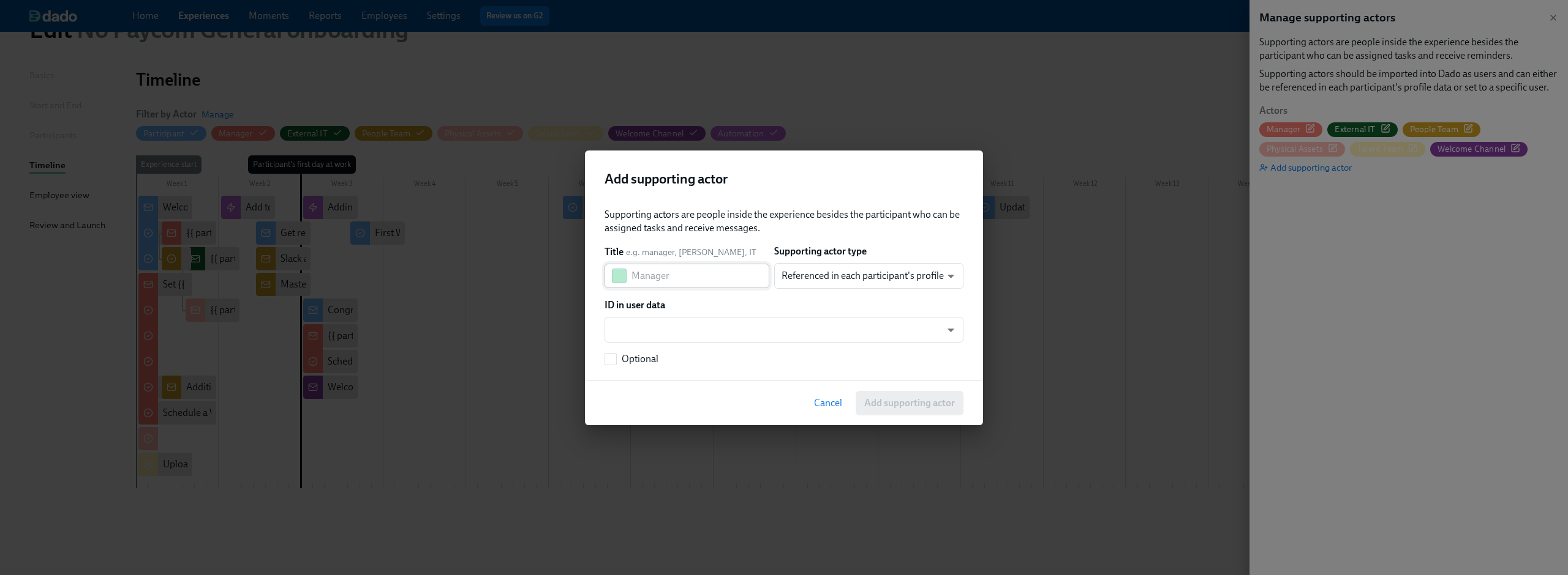
click at [650, 272] on input "text" at bounding box center [701, 275] width 138 height 24
type input "L"
type input "N"
type input "MM Account Creator"
click at [768, 305] on div "ID in user data" at bounding box center [784, 305] width 359 height 14
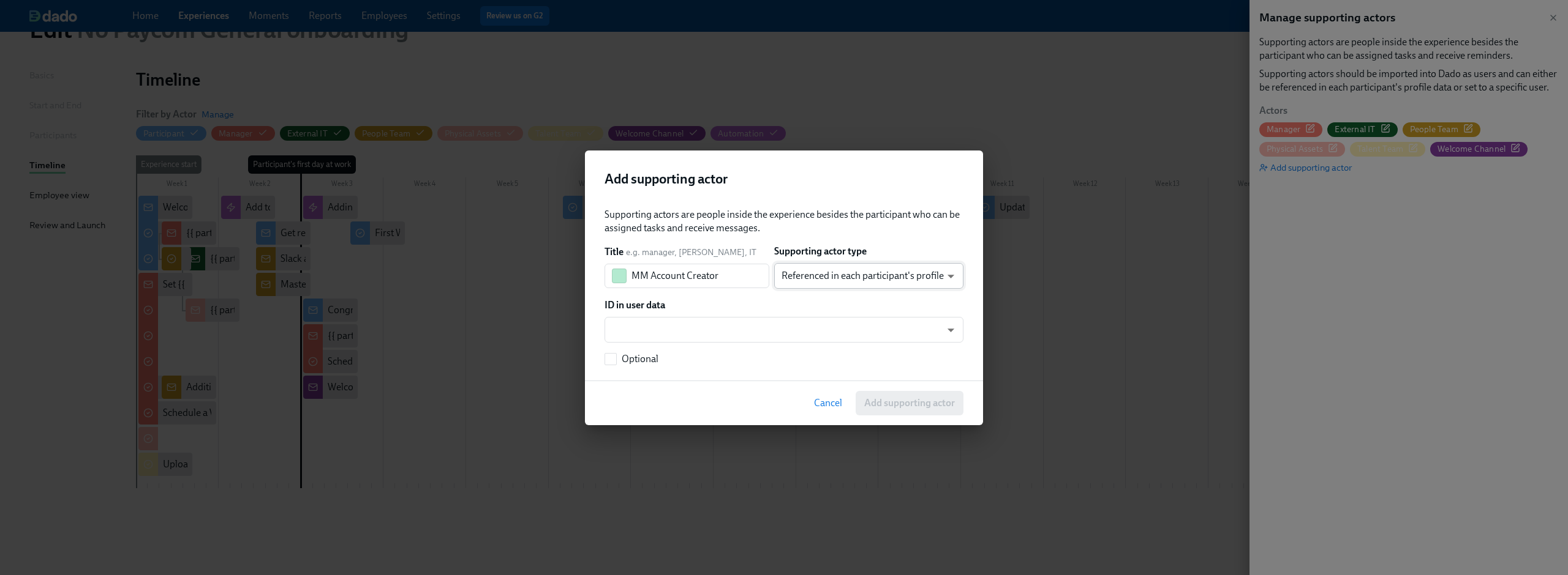
click at [813, 270] on body "Home Experiences Moments Reports Employees Settings Review us on G2 Help Center…" at bounding box center [784, 267] width 1568 height 654
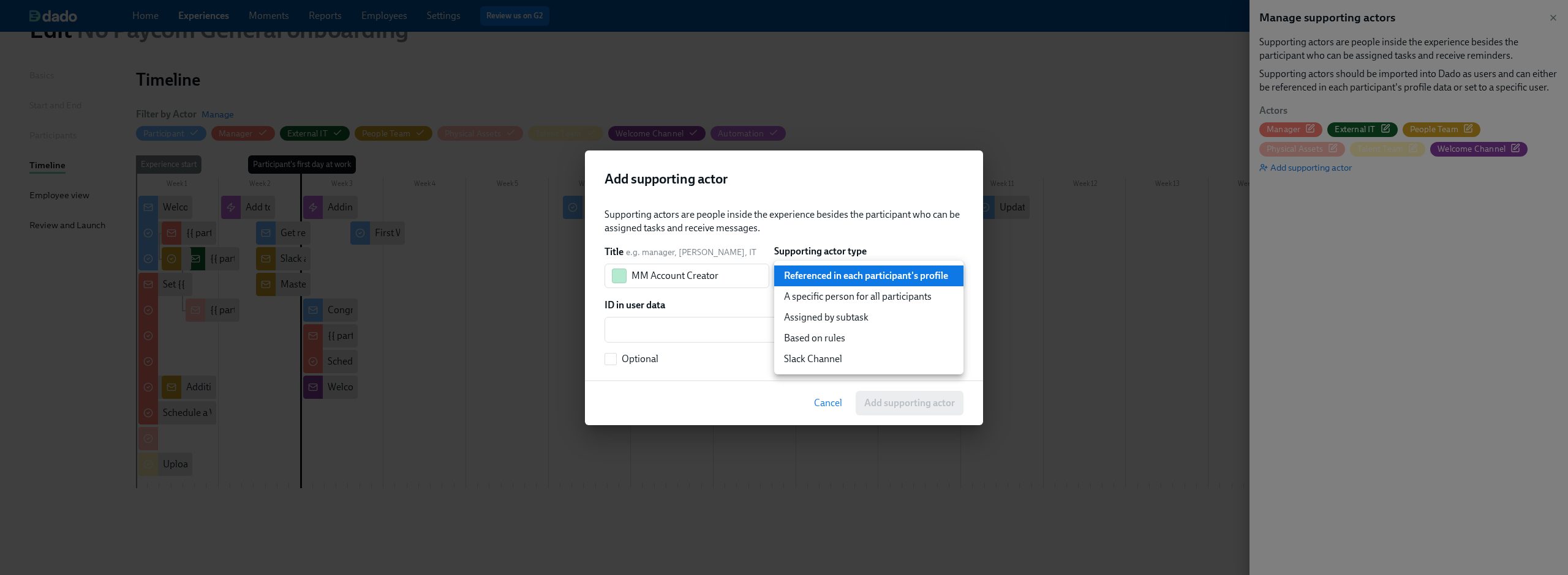
click at [865, 299] on li "A specific person for all participants" at bounding box center [868, 296] width 189 height 20
type input "staticUser"
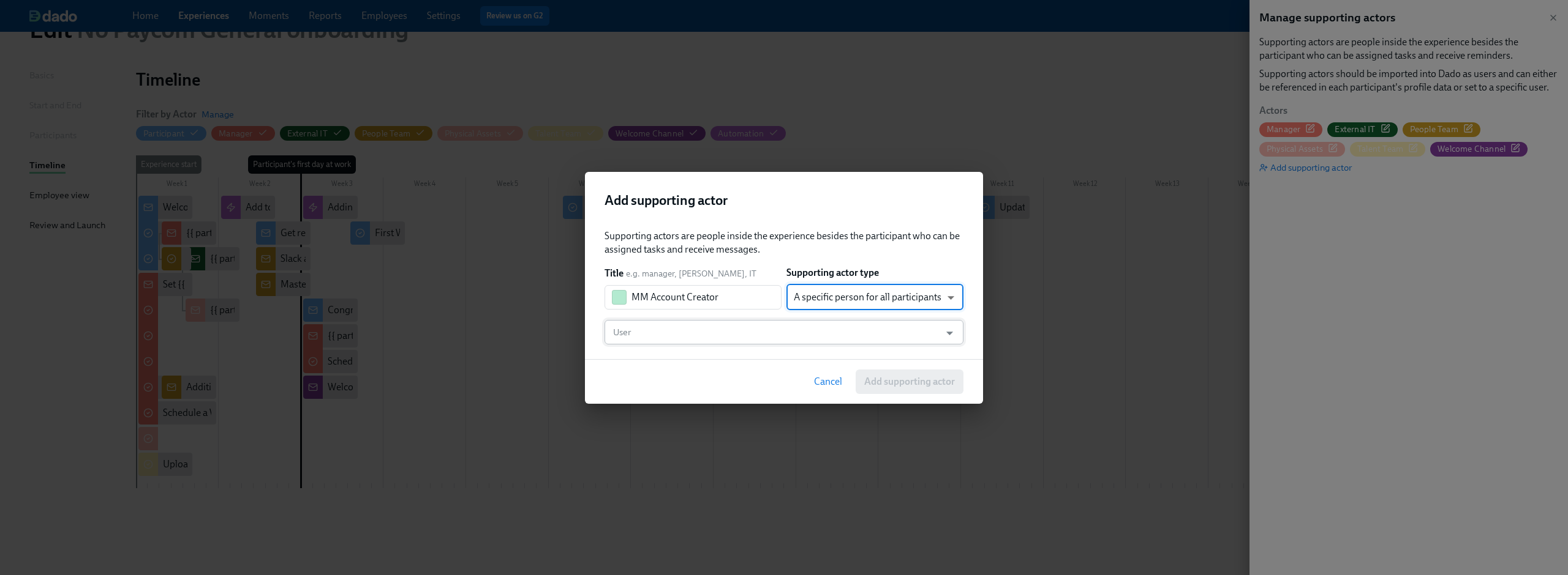
click at [702, 337] on input "User" at bounding box center [771, 332] width 323 height 24
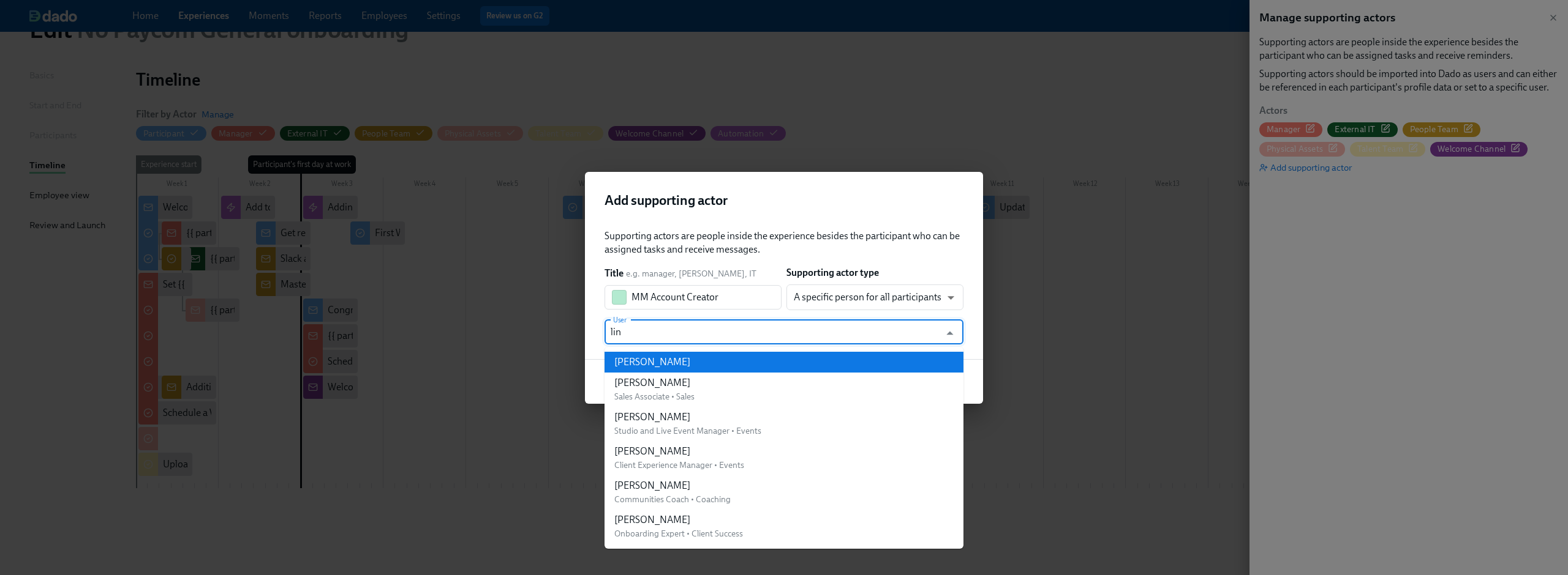
click at [669, 368] on div "[PERSON_NAME]" at bounding box center [652, 363] width 76 height 14
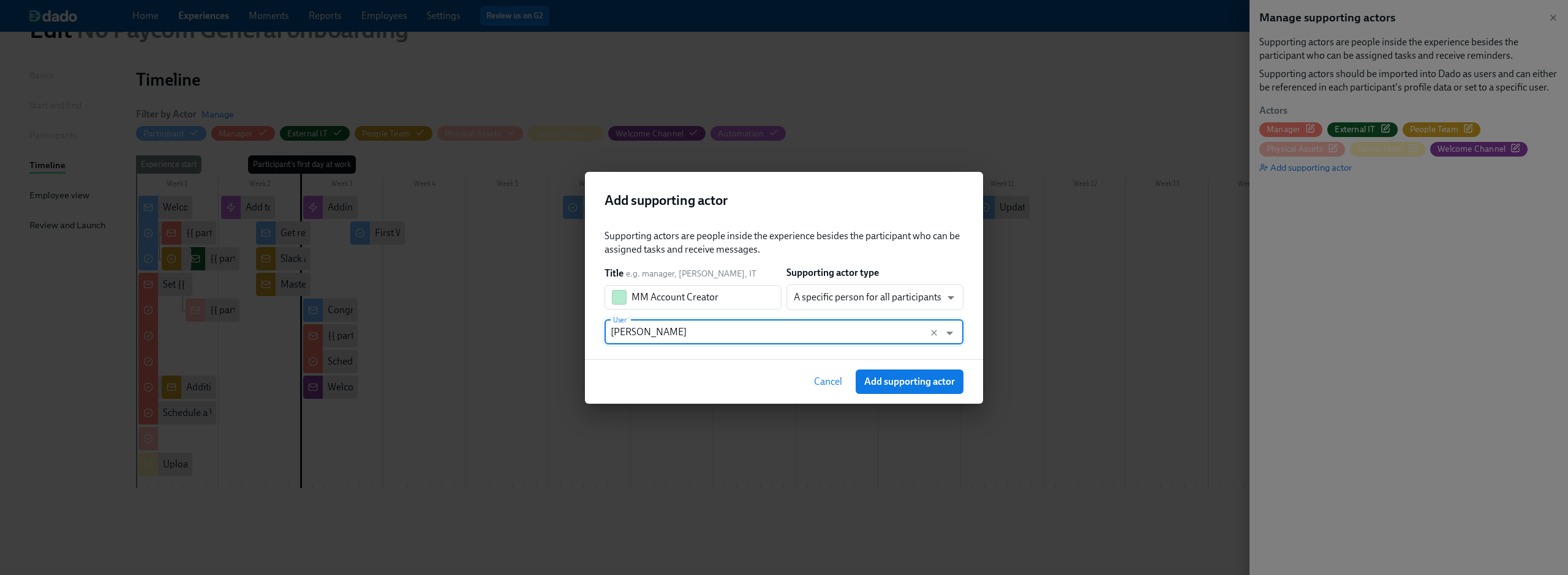
type input "[PERSON_NAME]"
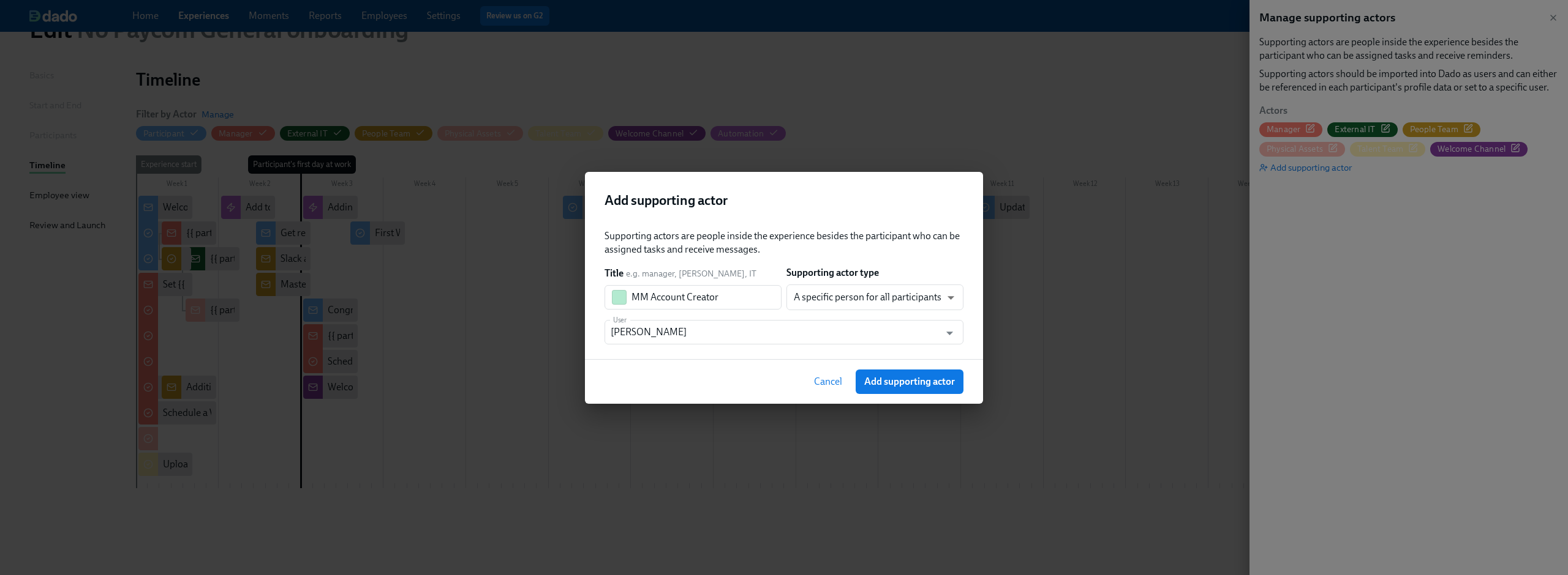
click at [783, 361] on div "Cancel Add supporting actor" at bounding box center [784, 382] width 398 height 45
click at [899, 381] on span "Add supporting actor" at bounding box center [909, 382] width 90 height 13
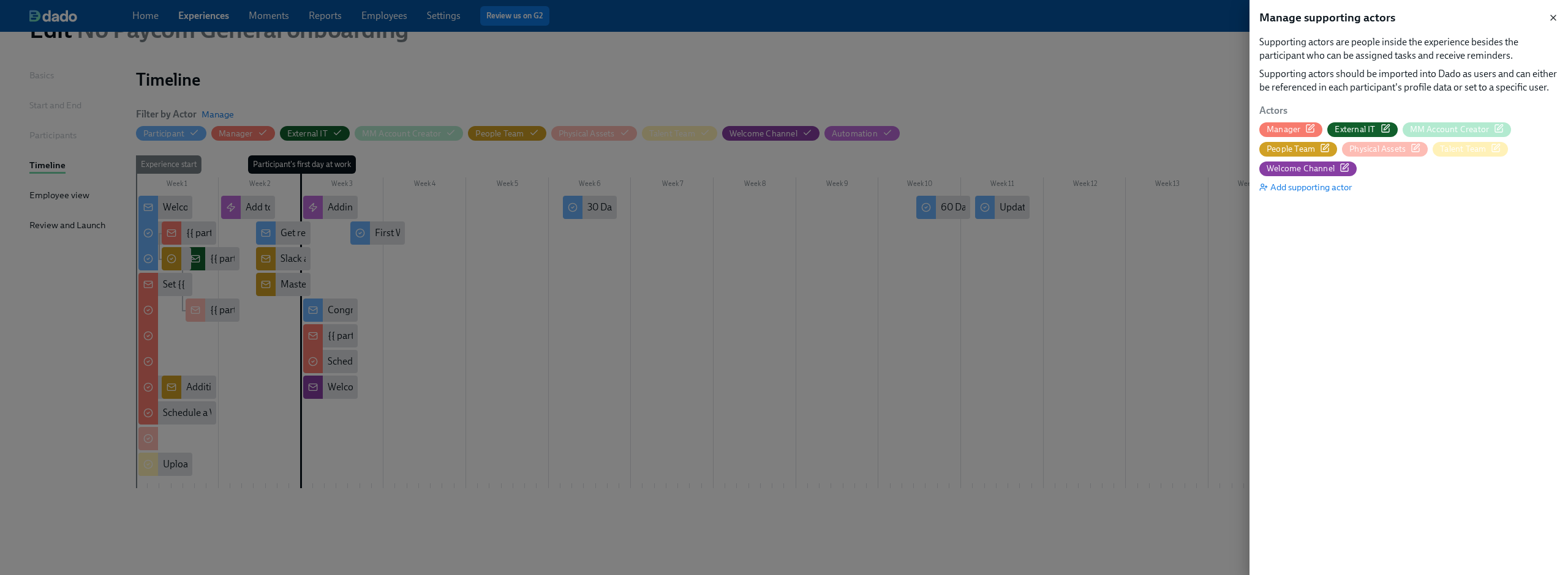
click at [1551, 17] on icon "button" at bounding box center [1553, 17] width 10 height 10
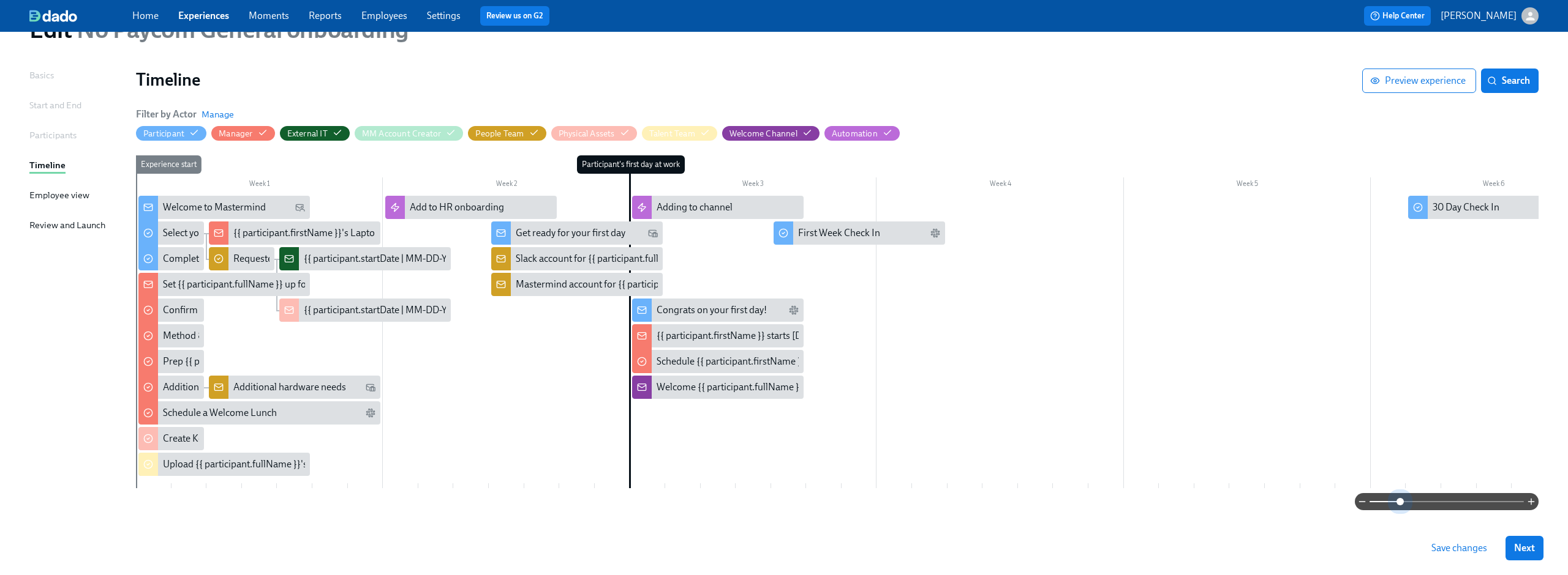
click at [1399, 501] on span at bounding box center [1447, 502] width 154 height 17
click at [554, 278] on div "Mastermind account for {{ participant.fullName }}" at bounding box center [620, 285] width 208 height 14
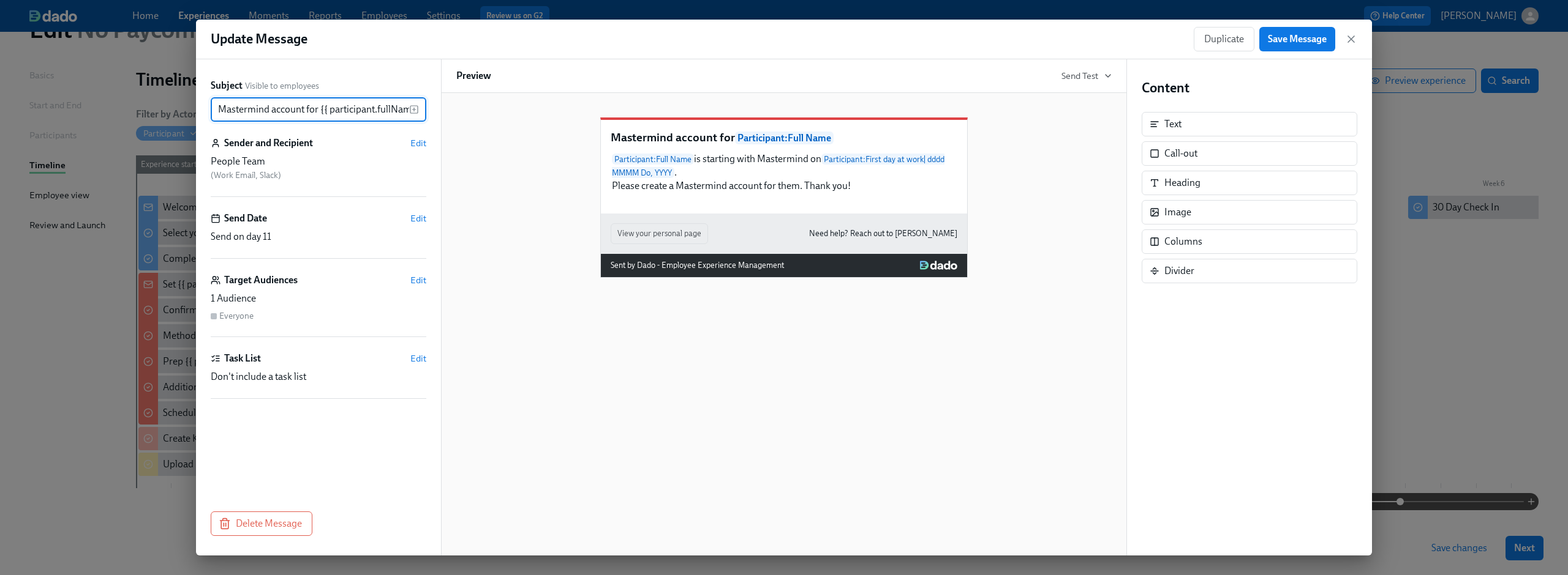
scroll to position [0, 16]
click at [423, 147] on span "Edit" at bounding box center [418, 143] width 16 height 13
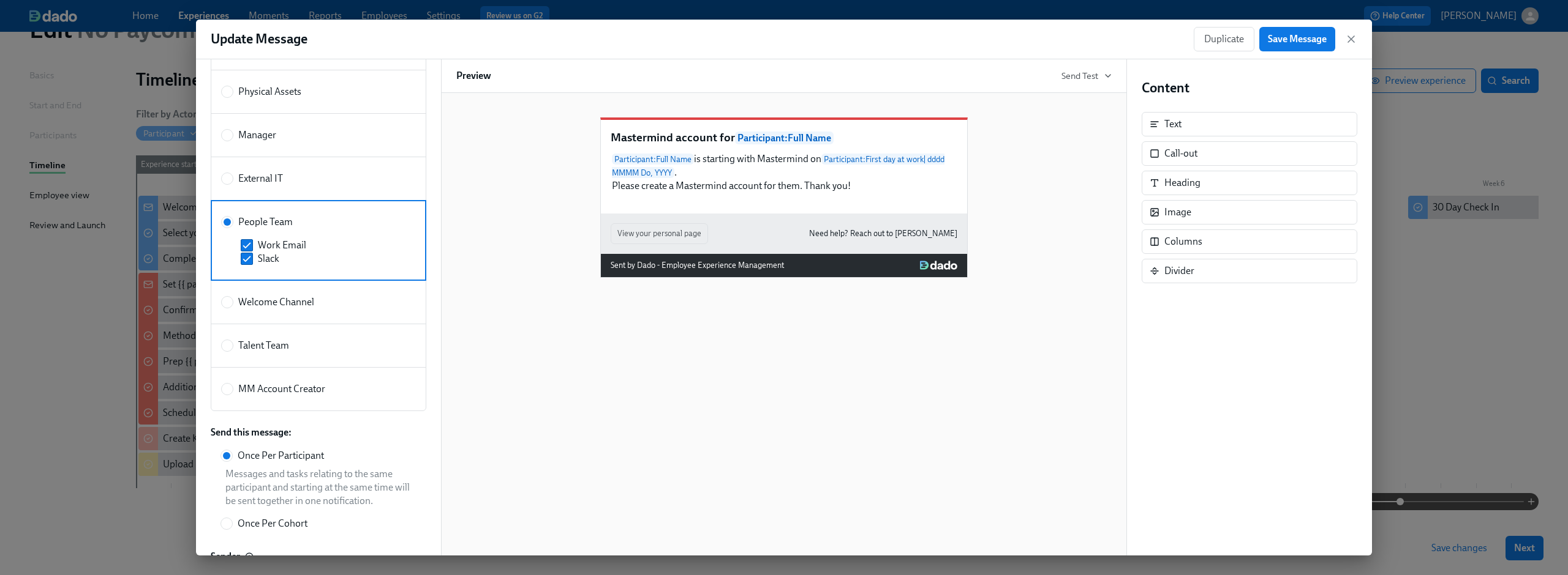
scroll to position [272, 0]
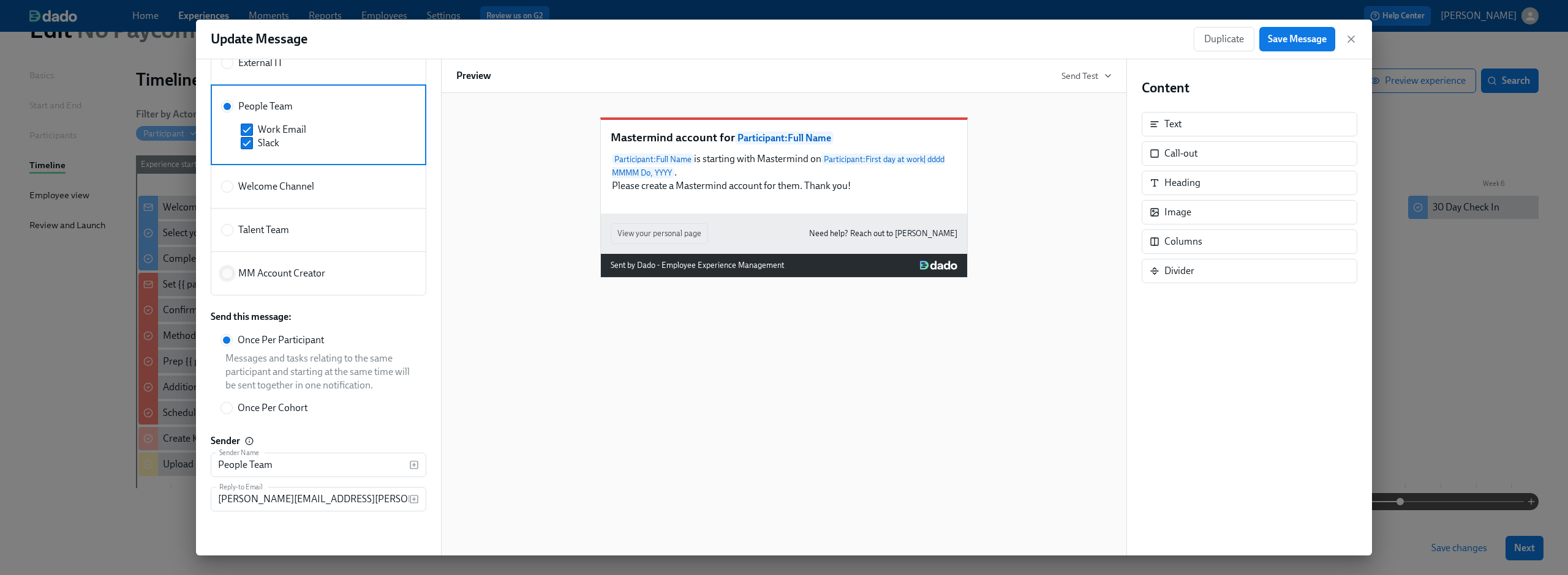
click at [232, 276] on input "MM Account Creator" at bounding box center [227, 273] width 11 height 11
radio input "true"
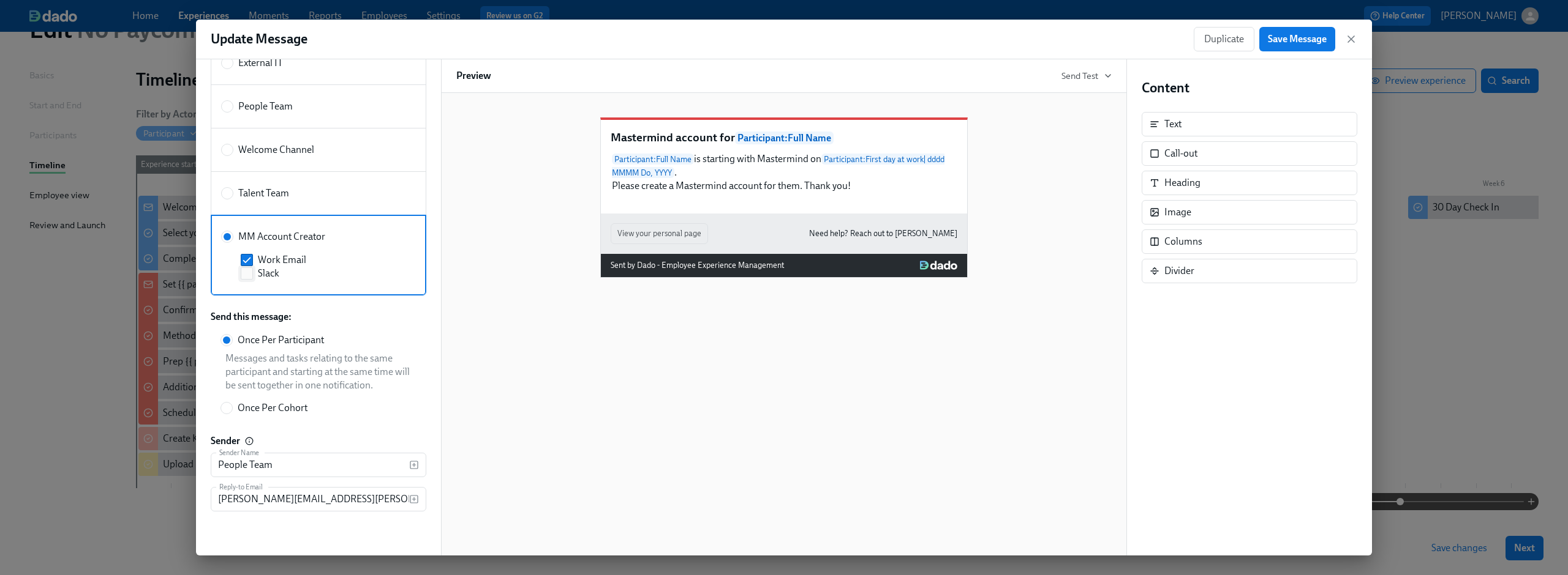
click at [246, 272] on input "Slack" at bounding box center [246, 273] width 11 height 11
checkbox input "true"
click at [1283, 38] on span "Save Message" at bounding box center [1297, 39] width 59 height 13
click at [1350, 37] on icon "button" at bounding box center [1351, 39] width 13 height 13
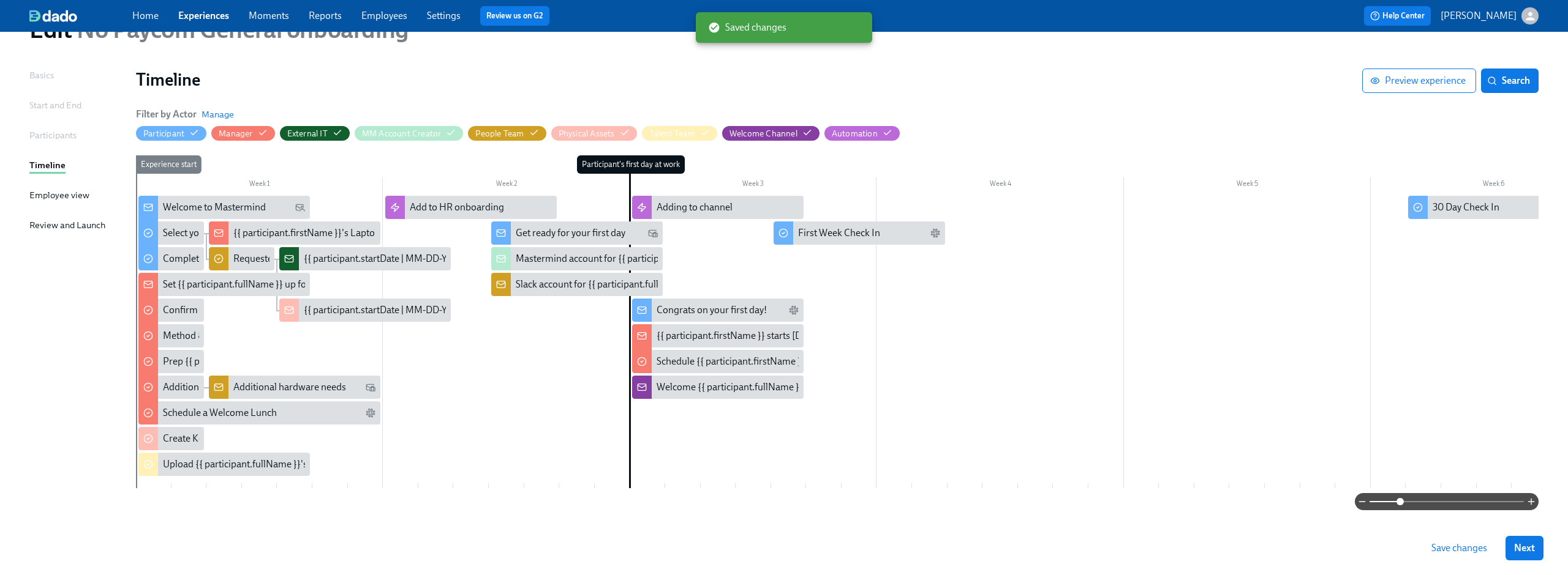
click at [1458, 550] on span "Save changes" at bounding box center [1458, 548] width 55 height 13
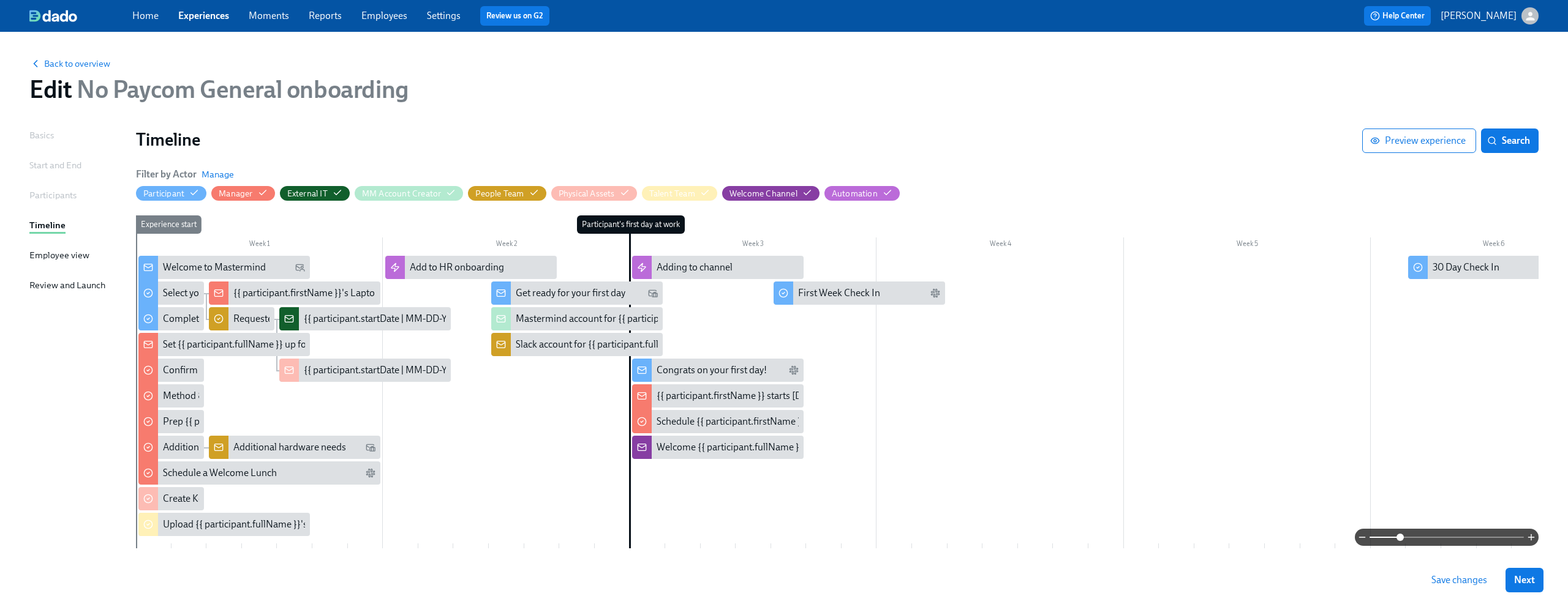
click at [1456, 578] on span "Save changes" at bounding box center [1458, 580] width 55 height 13
click at [1212, 179] on div "Filter by Actor Manage Participant Manager External IT MM Account Creator Peopl…" at bounding box center [837, 184] width 1403 height 33
click at [196, 16] on link "Experiences" at bounding box center [204, 16] width 50 height 12
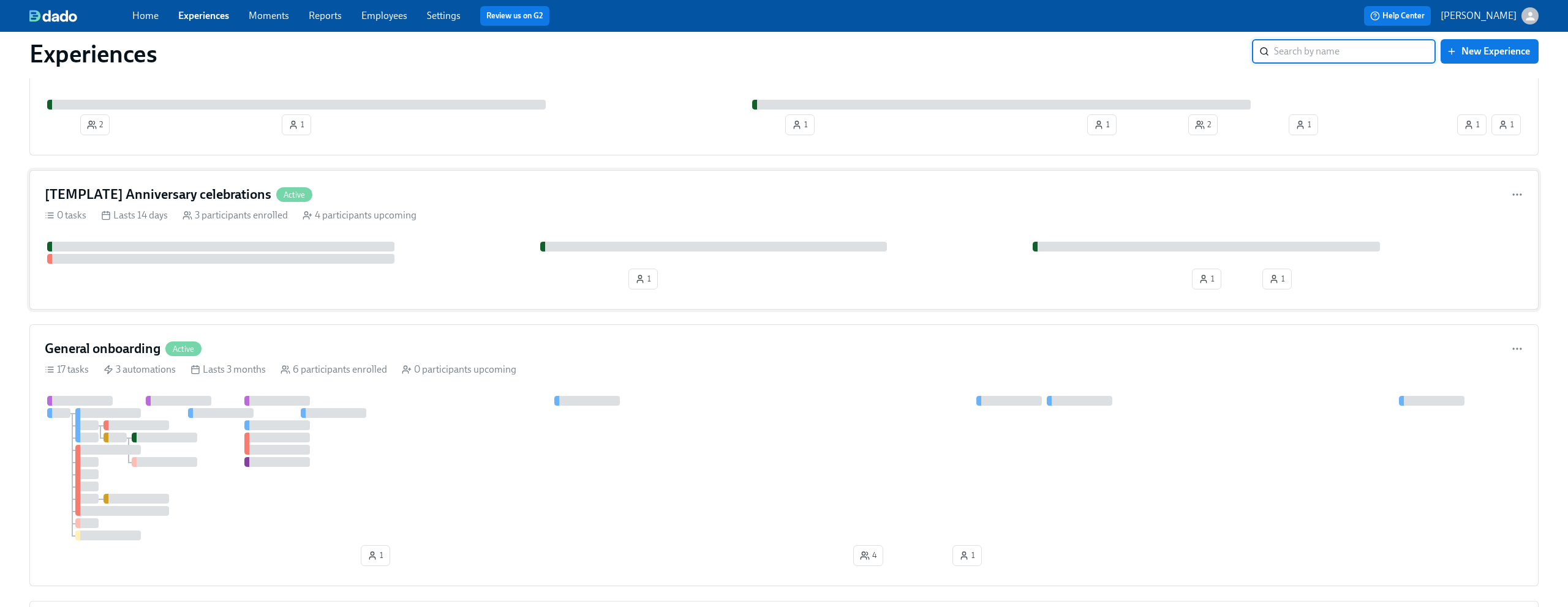
scroll to position [463, 0]
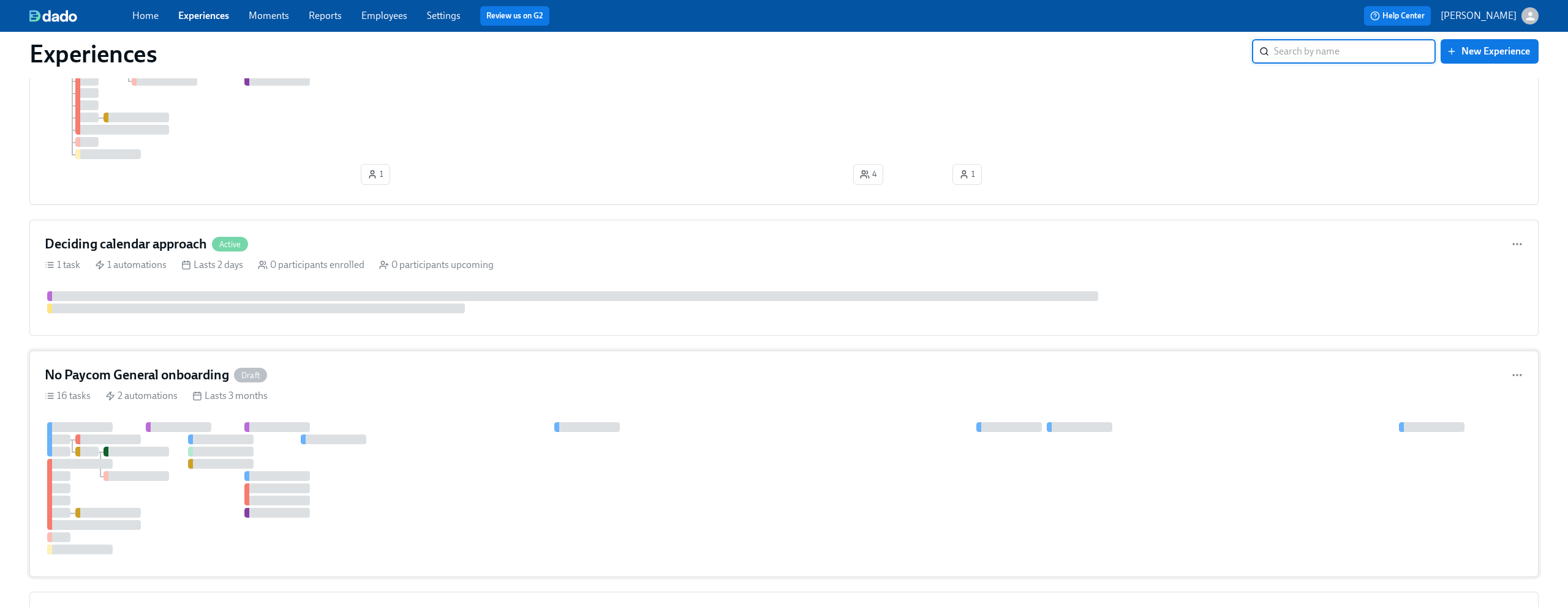
click at [640, 374] on div "No Paycom General onboarding Draft" at bounding box center [784, 375] width 1479 height 18
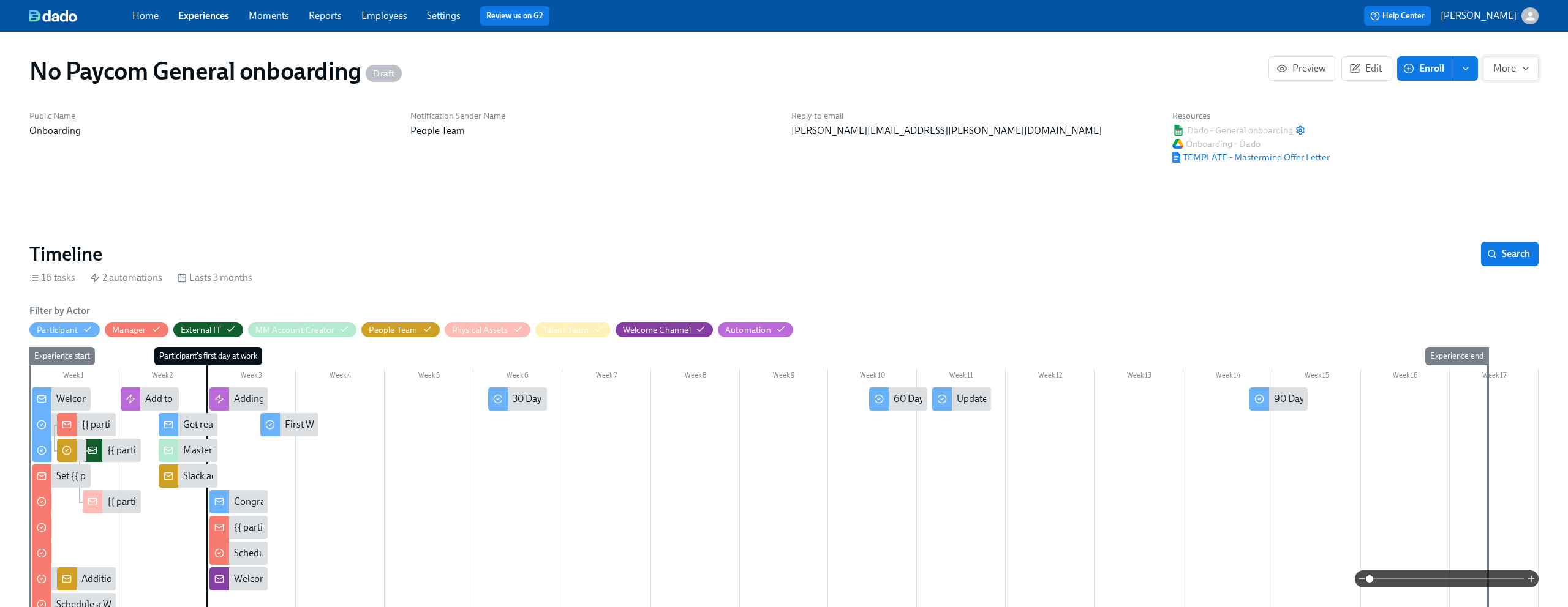
click at [1517, 59] on button "More" at bounding box center [1510, 68] width 55 height 24
click at [1343, 215] on div at bounding box center [784, 304] width 1568 height 607
click at [204, 27] on div "Home Experiences Moments Reports Employees Settings Review us on G2 Help Center…" at bounding box center [784, 16] width 1568 height 32
click at [204, 14] on link "Experiences" at bounding box center [204, 16] width 50 height 12
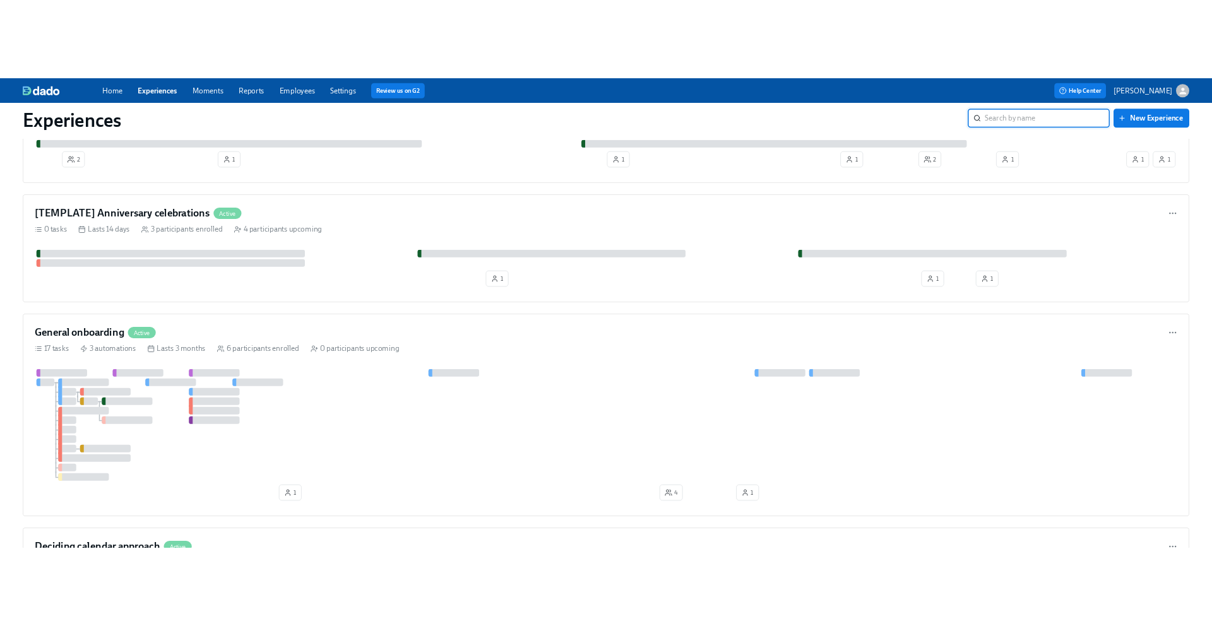
scroll to position [176, 0]
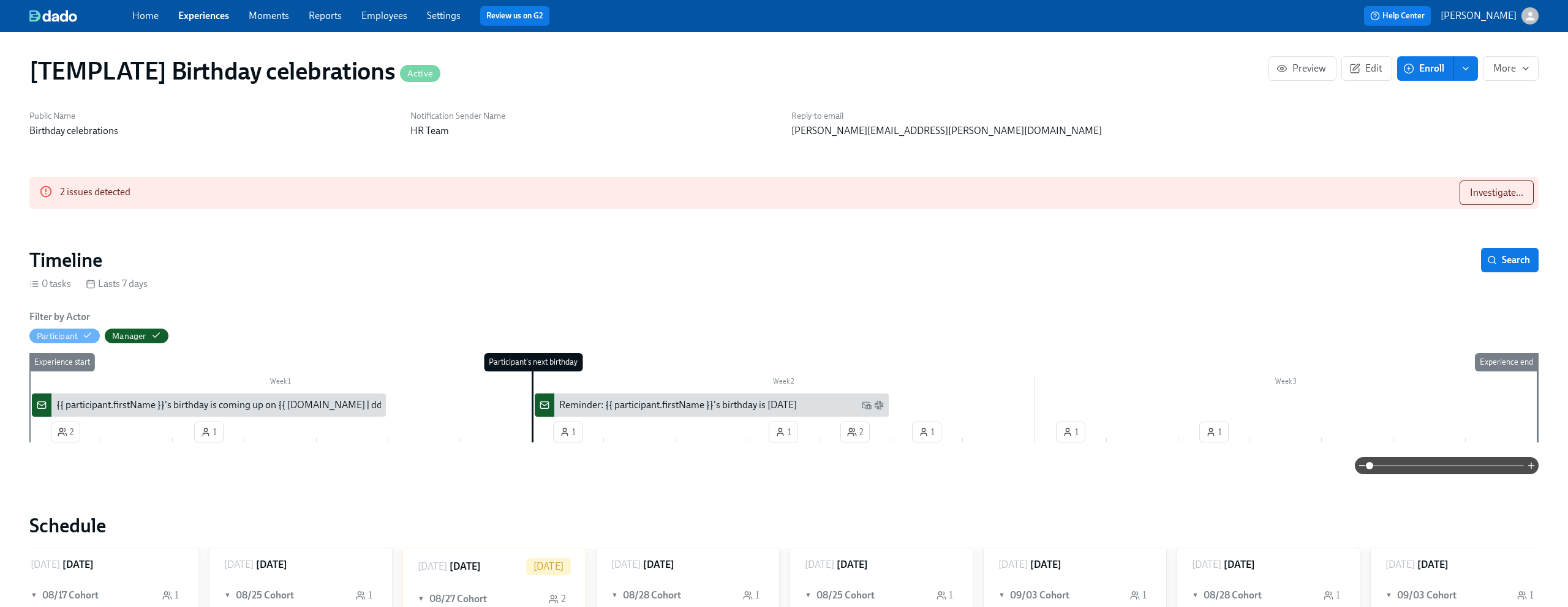
scroll to position [0, 1772]
